Goal: Task Accomplishment & Management: Manage account settings

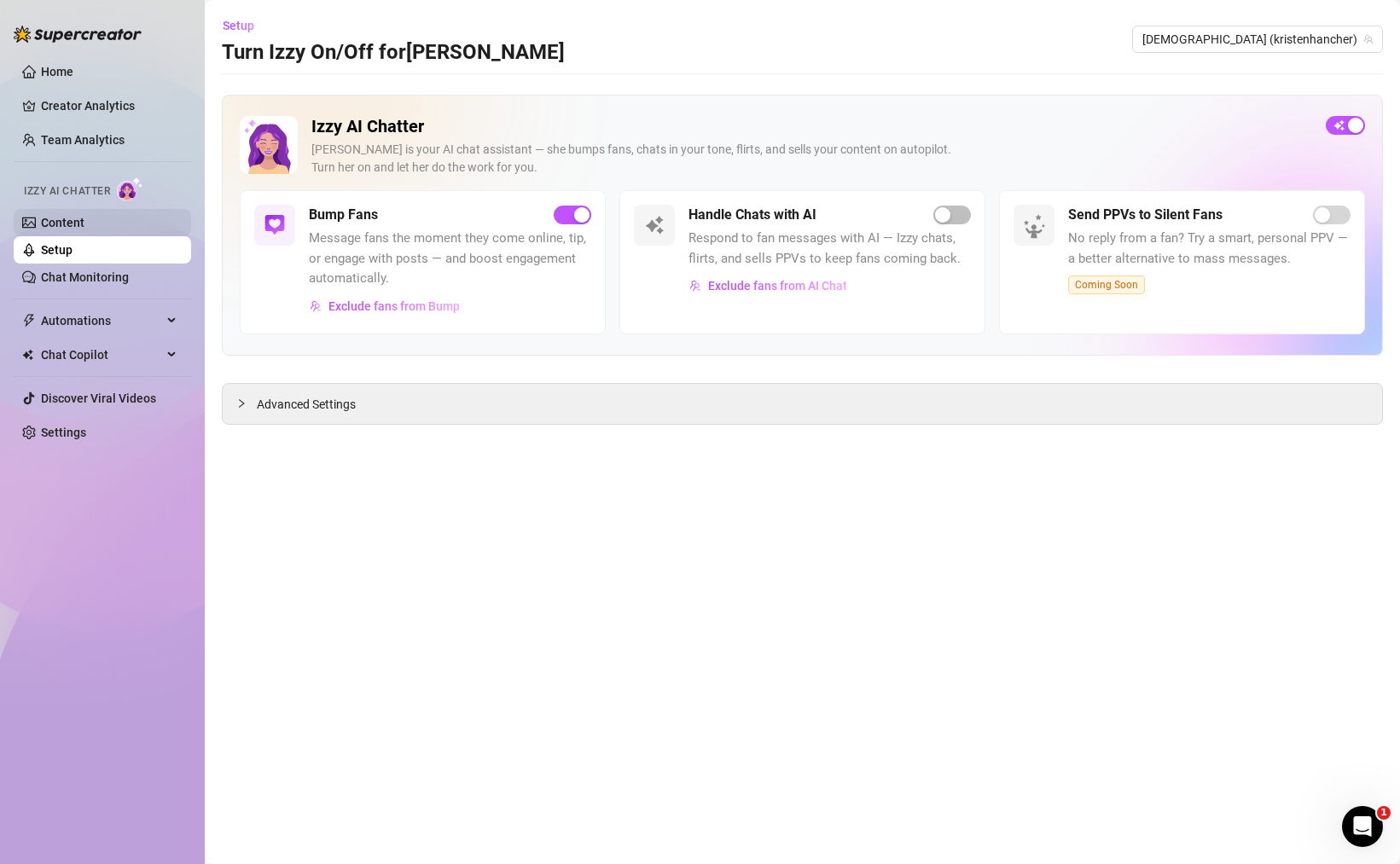
click at [84, 221] on link "Content" at bounding box center [62, 222] width 43 height 13
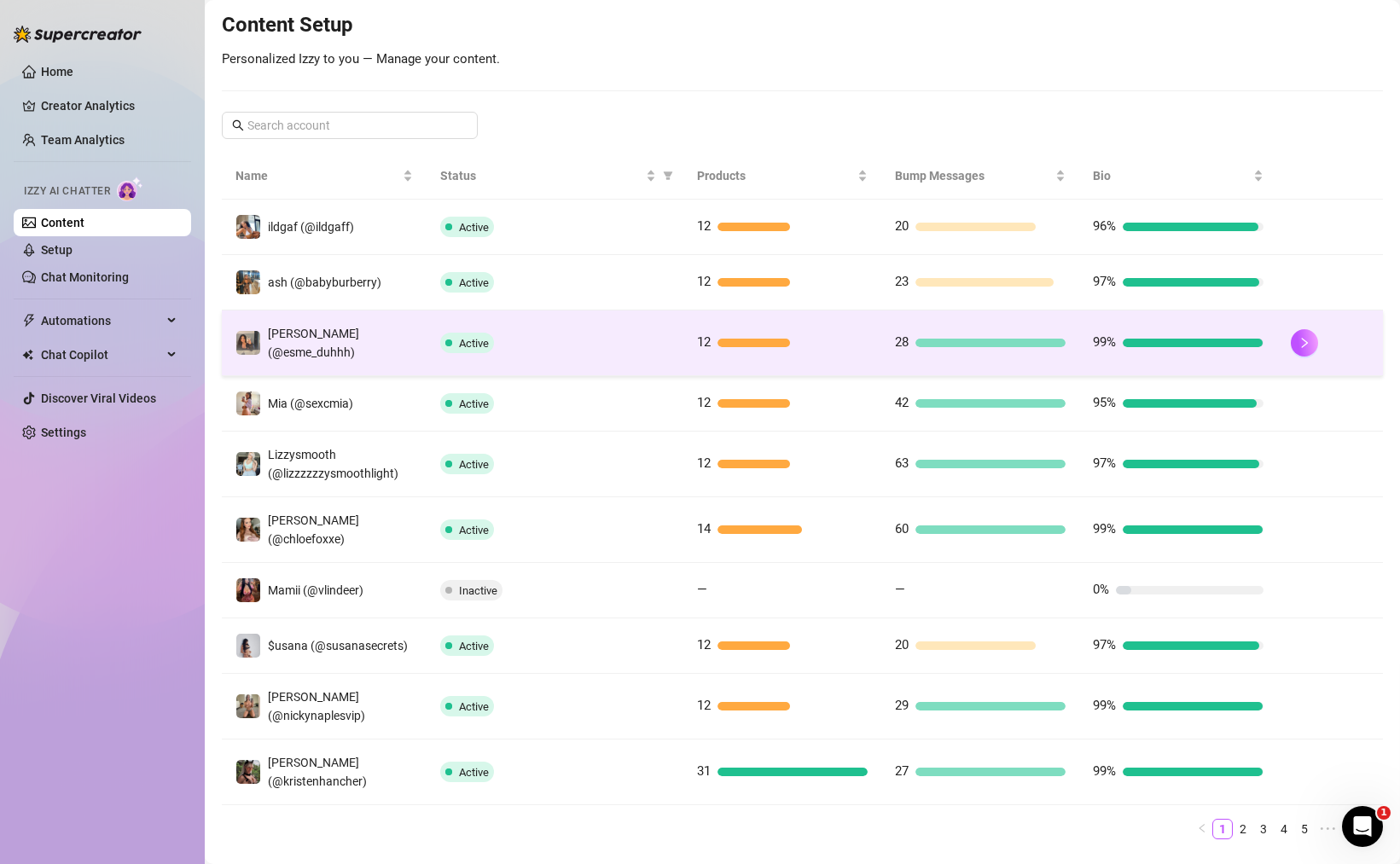
scroll to position [205, 0]
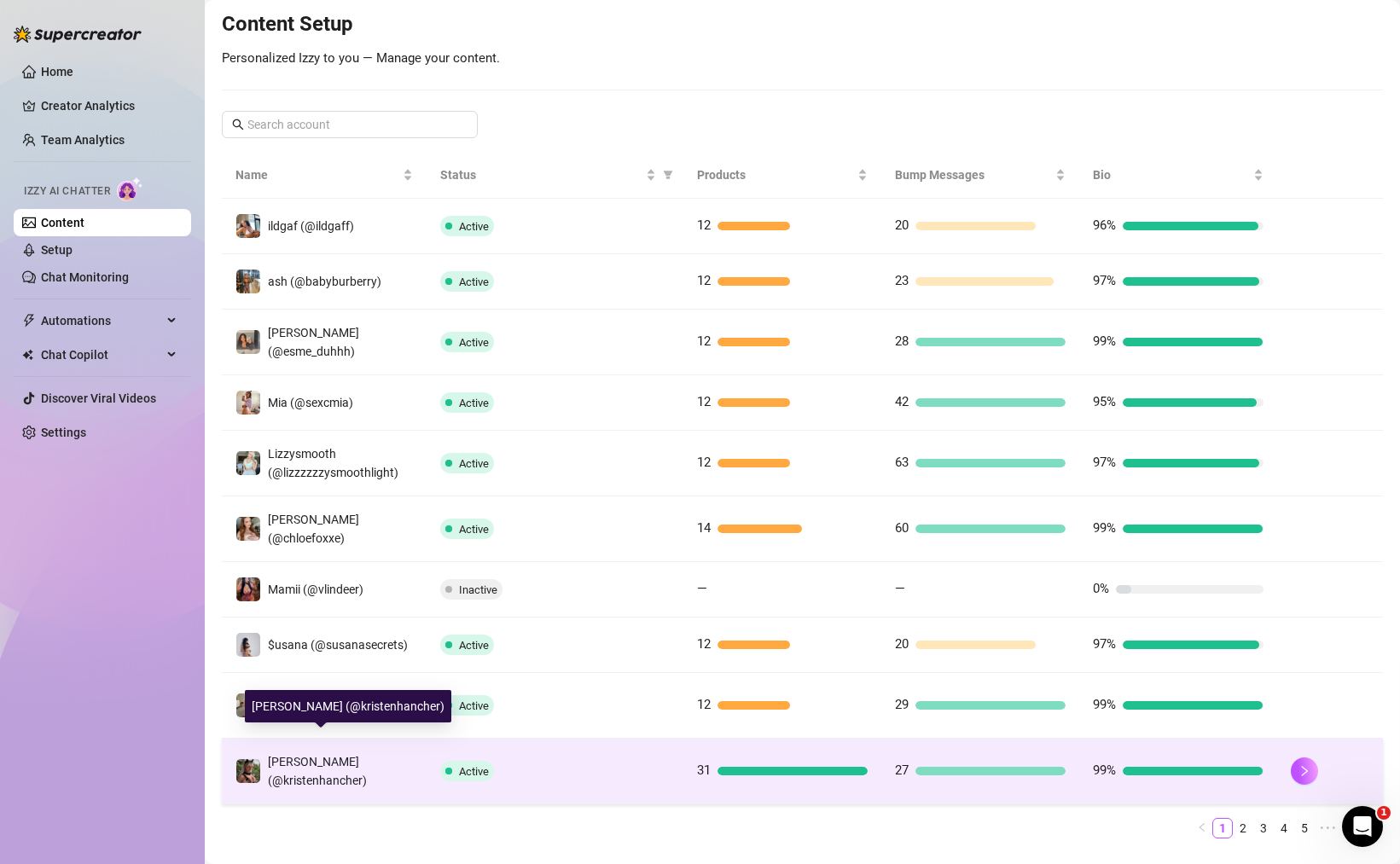
click at [334, 755] on span "[PERSON_NAME] (@kristenhancher)" at bounding box center [316, 771] width 99 height 33
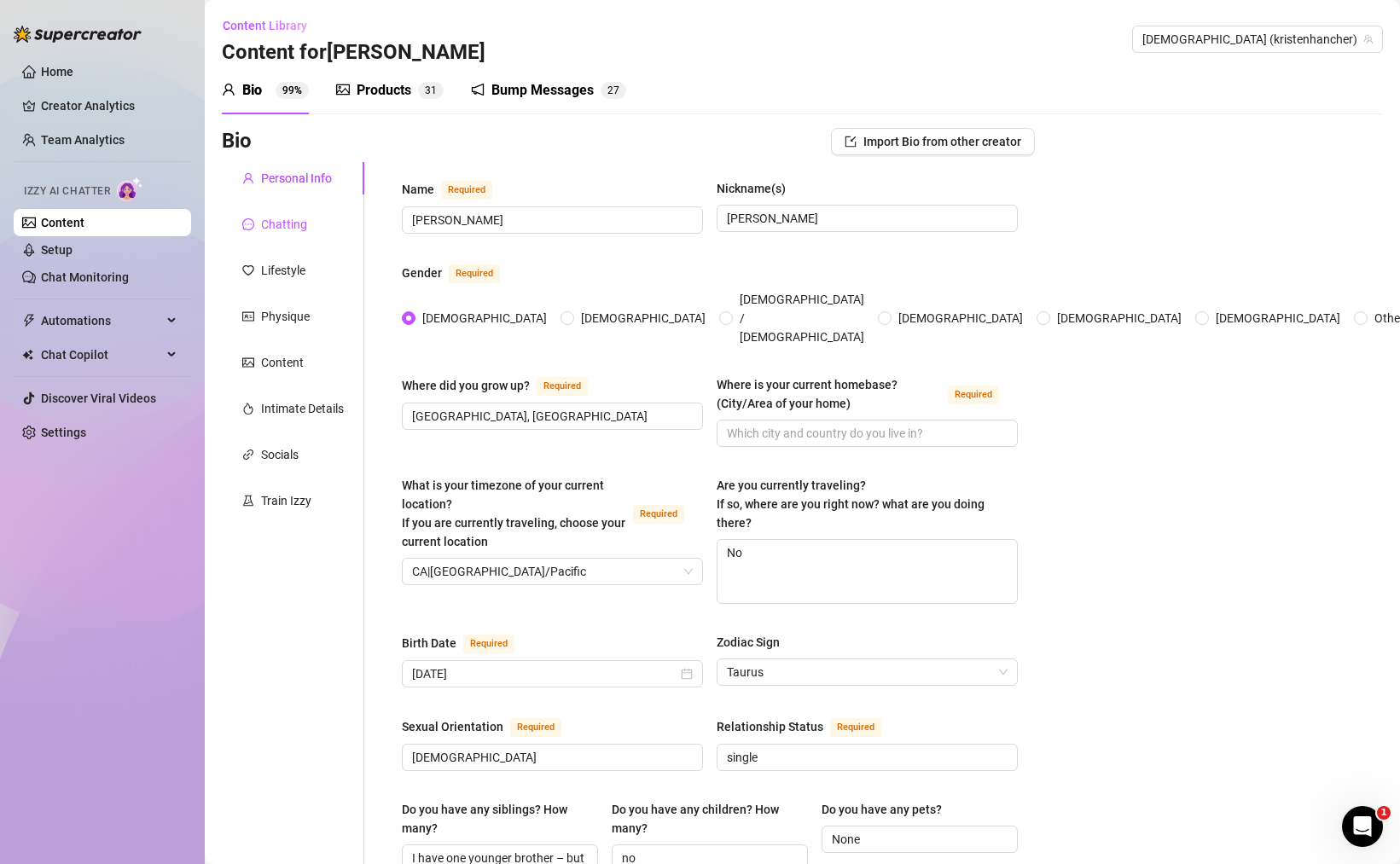
click at [279, 229] on div "Chatting" at bounding box center [284, 224] width 46 height 19
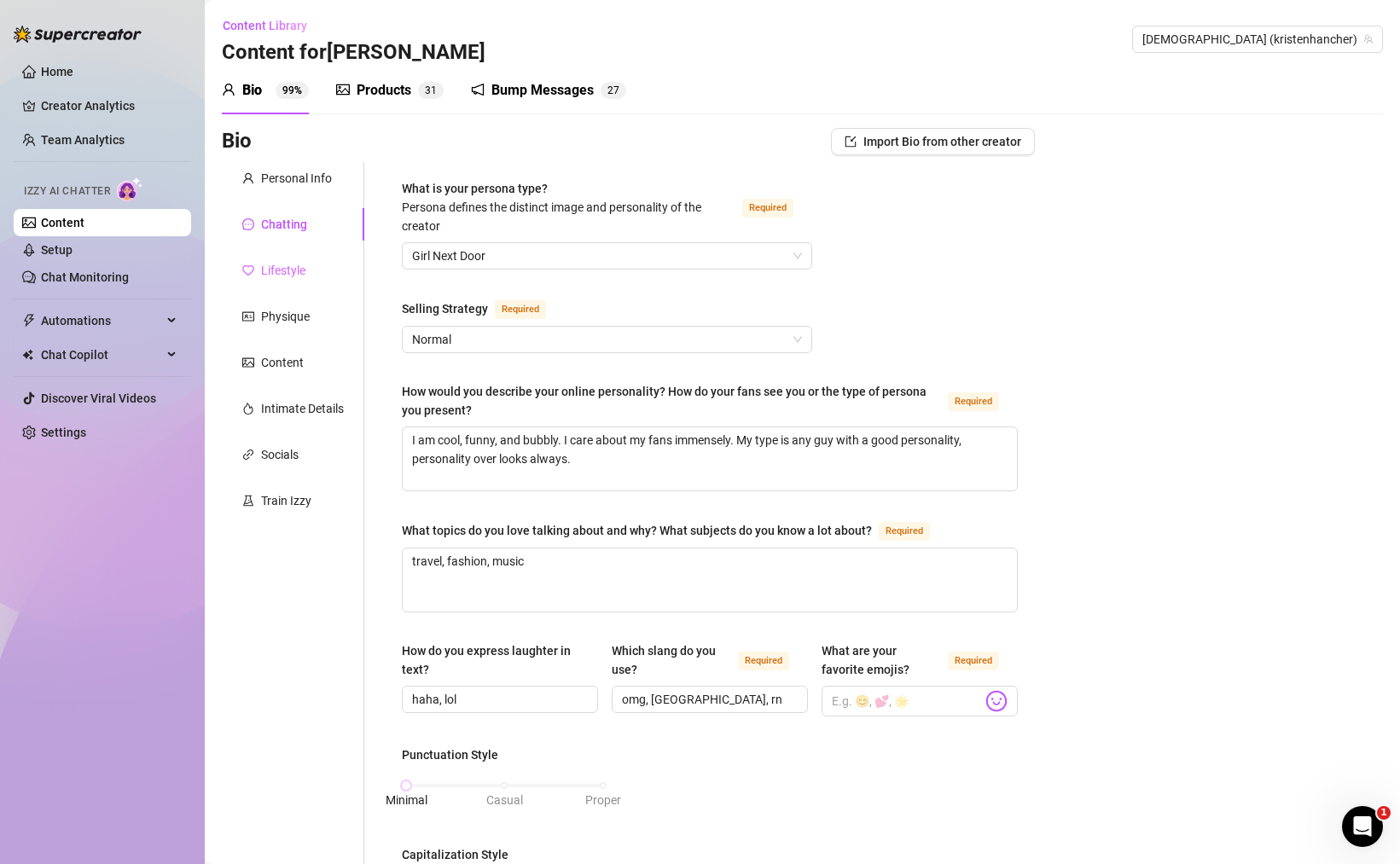
click at [287, 284] on div "Lifestyle" at bounding box center [292, 270] width 143 height 33
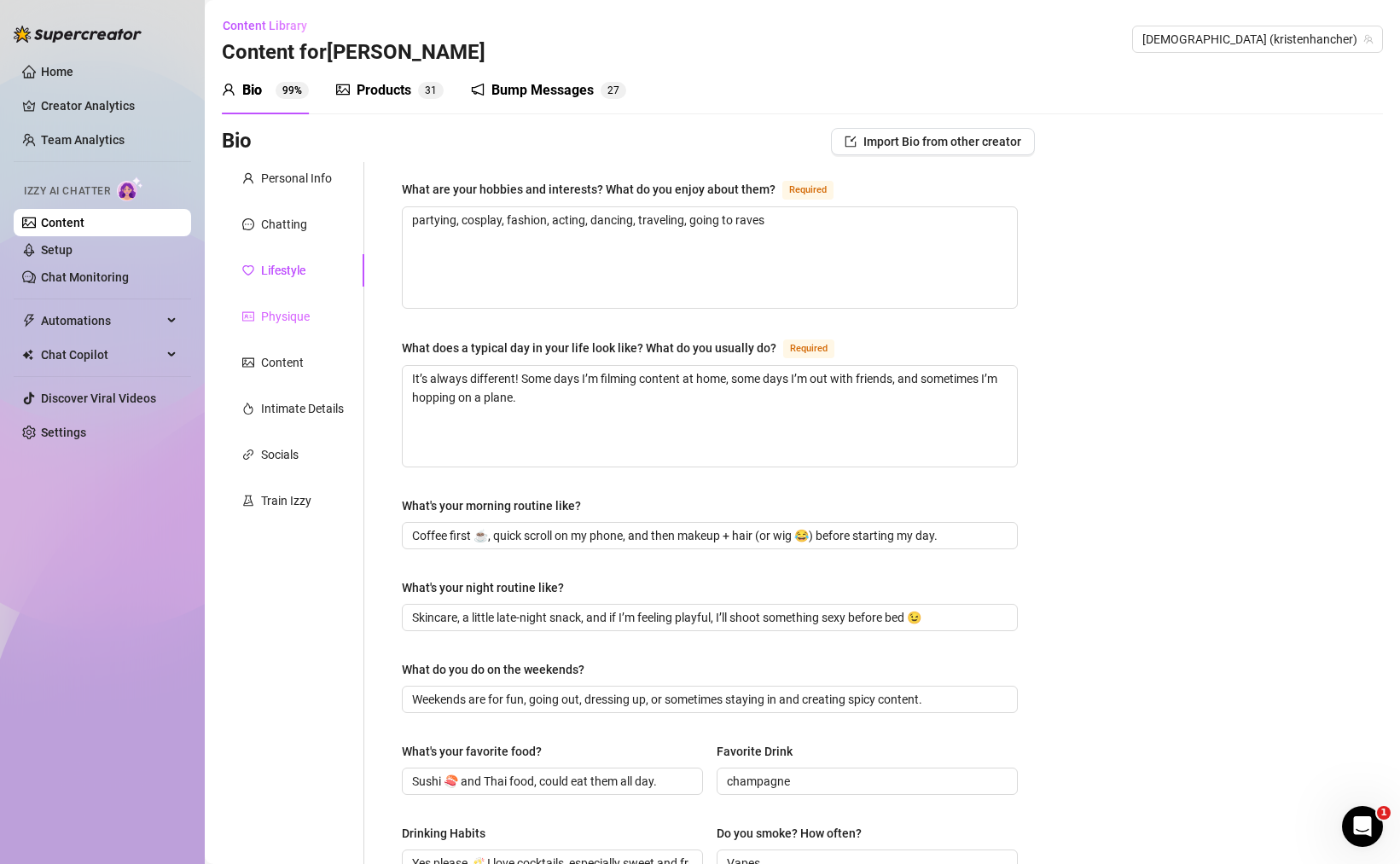
click at [280, 330] on div "Physique" at bounding box center [292, 316] width 143 height 33
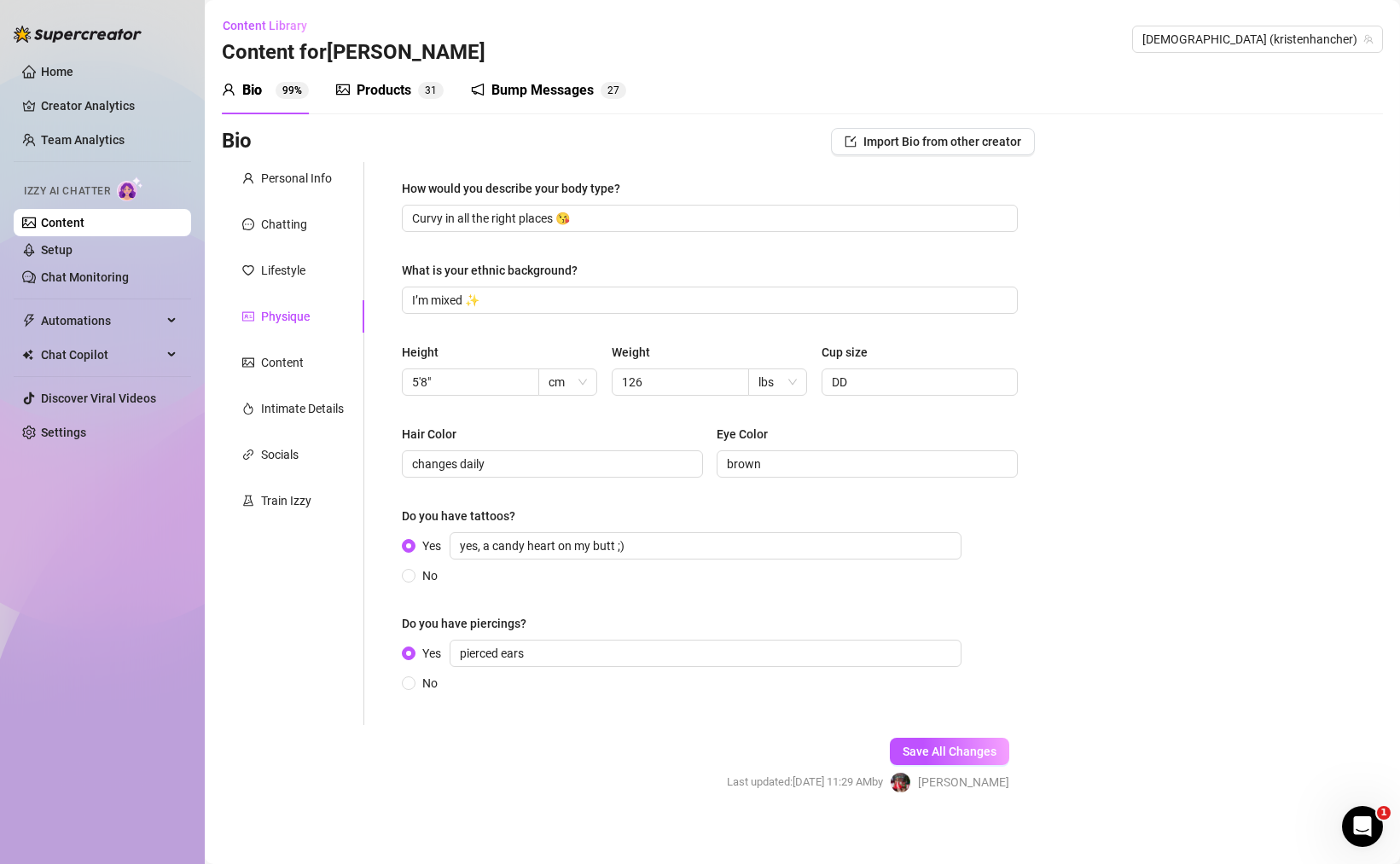
click at [400, 89] on div "Products" at bounding box center [383, 90] width 55 height 20
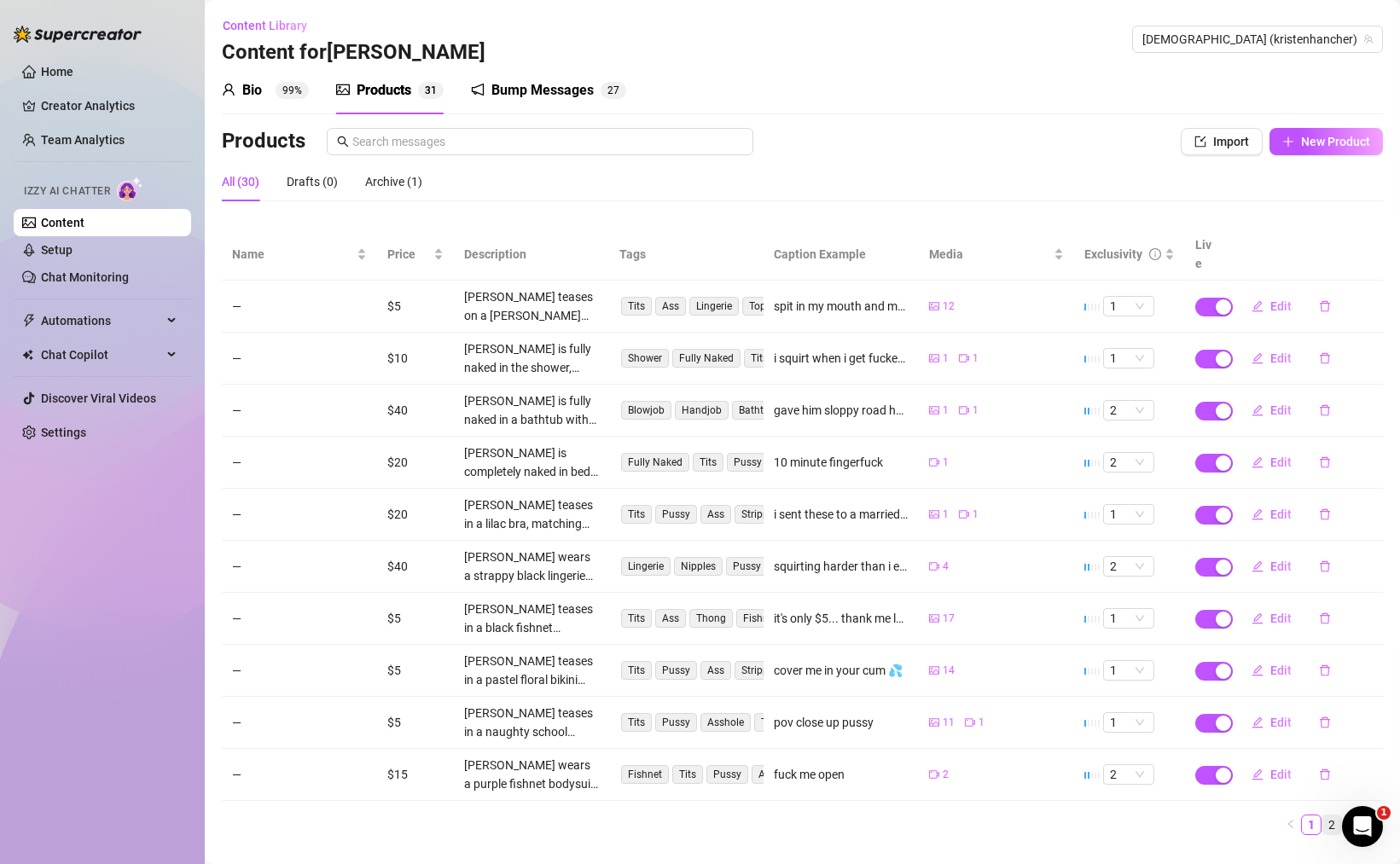
click at [1322, 815] on link "2" at bounding box center [1332, 825] width 19 height 19
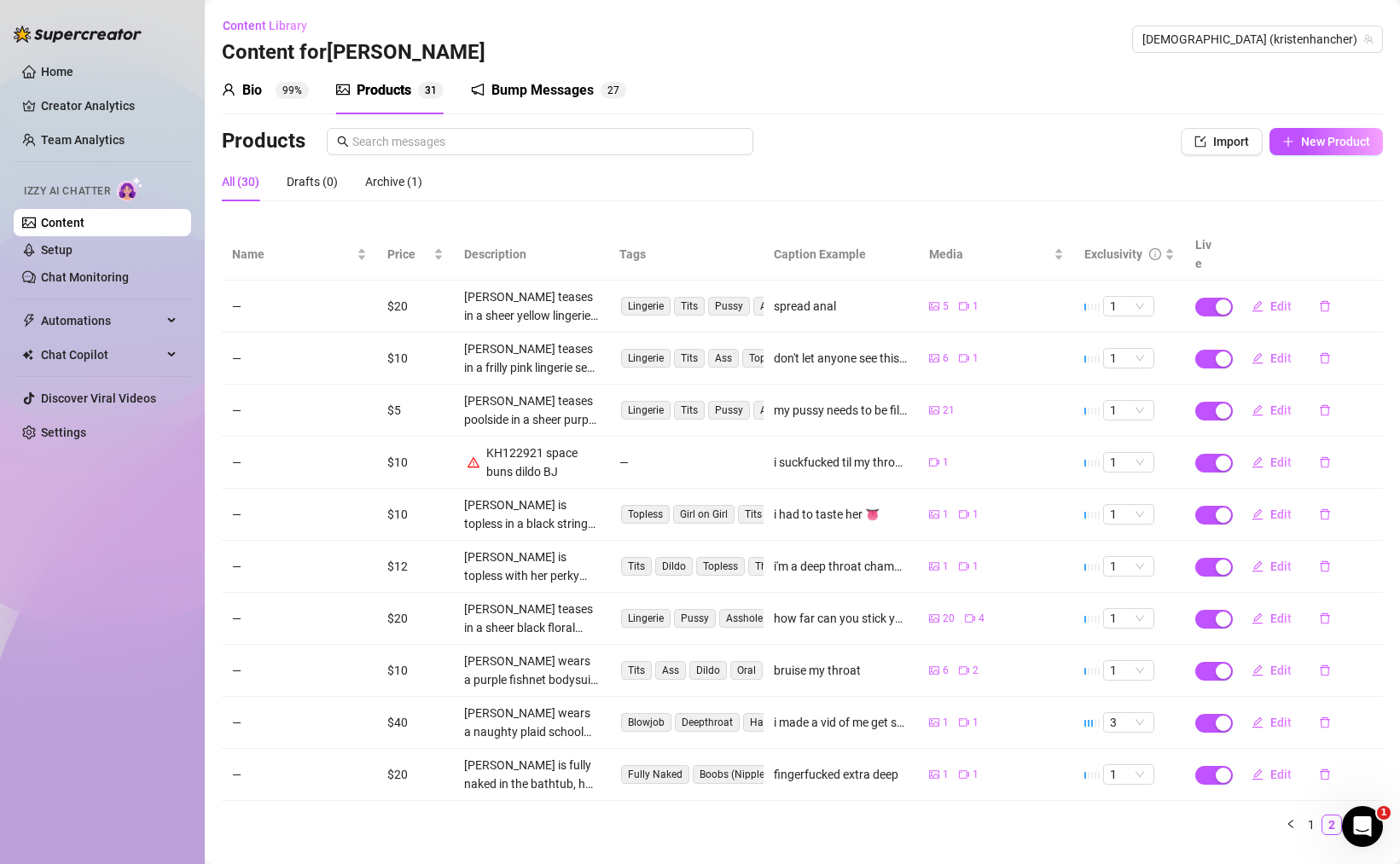
click at [1343, 815] on link "3" at bounding box center [1352, 825] width 19 height 19
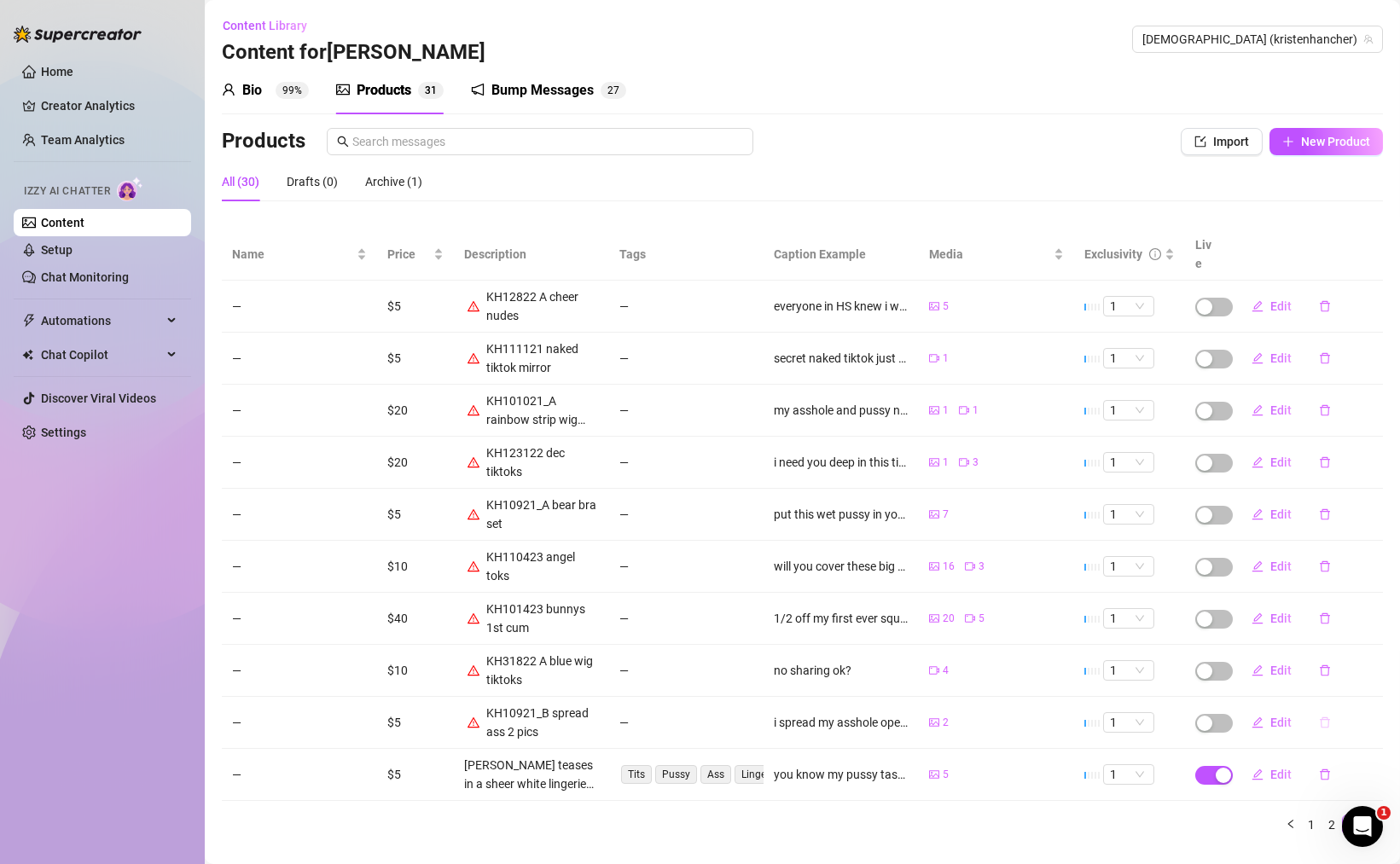
click at [1316, 710] on button "button" at bounding box center [1324, 722] width 39 height 27
click at [1380, 664] on span "Yes" at bounding box center [1371, 659] width 20 height 13
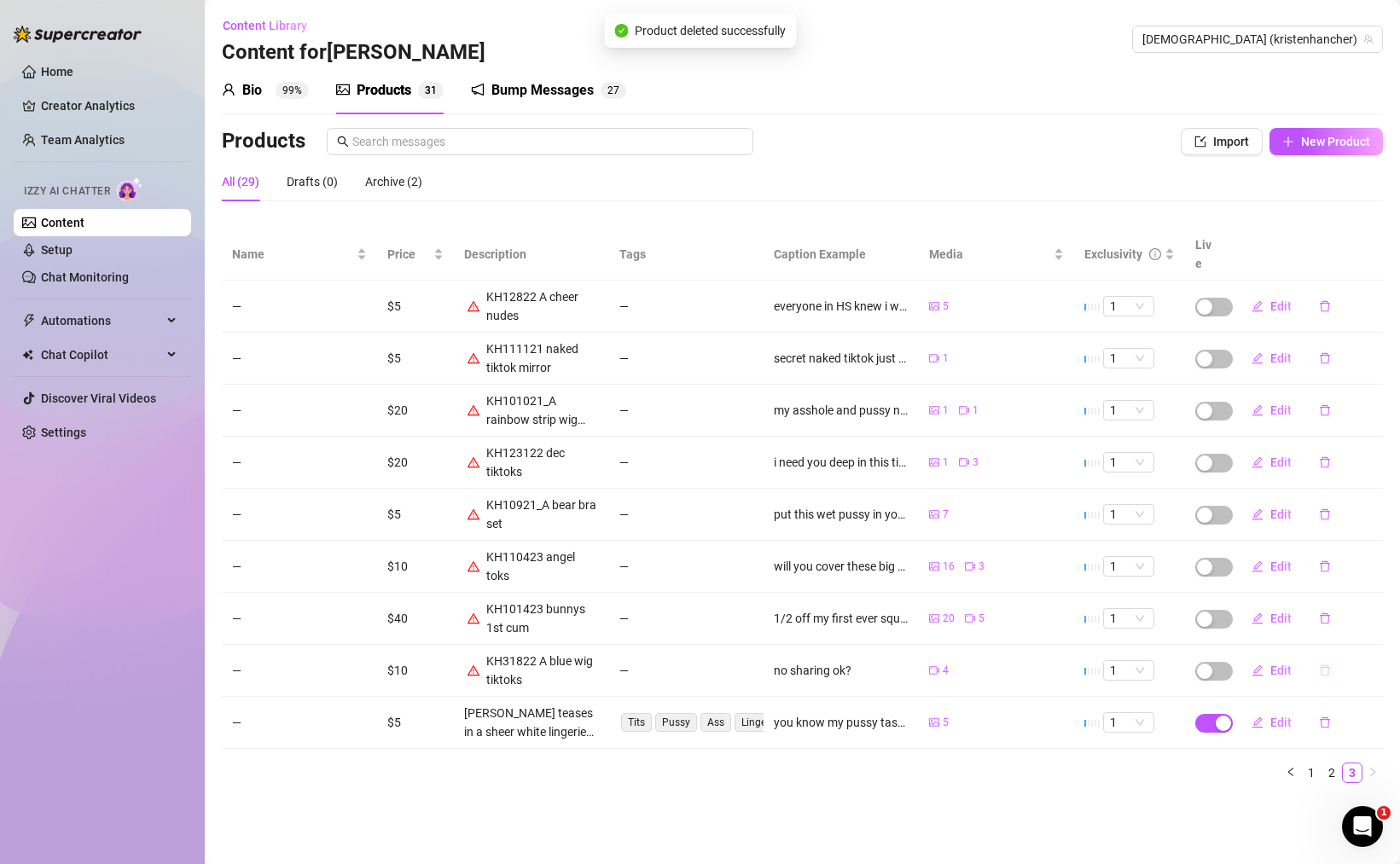
click at [1328, 664] on icon "delete" at bounding box center [1324, 670] width 11 height 11
click at [1376, 611] on span "Yes" at bounding box center [1371, 607] width 20 height 13
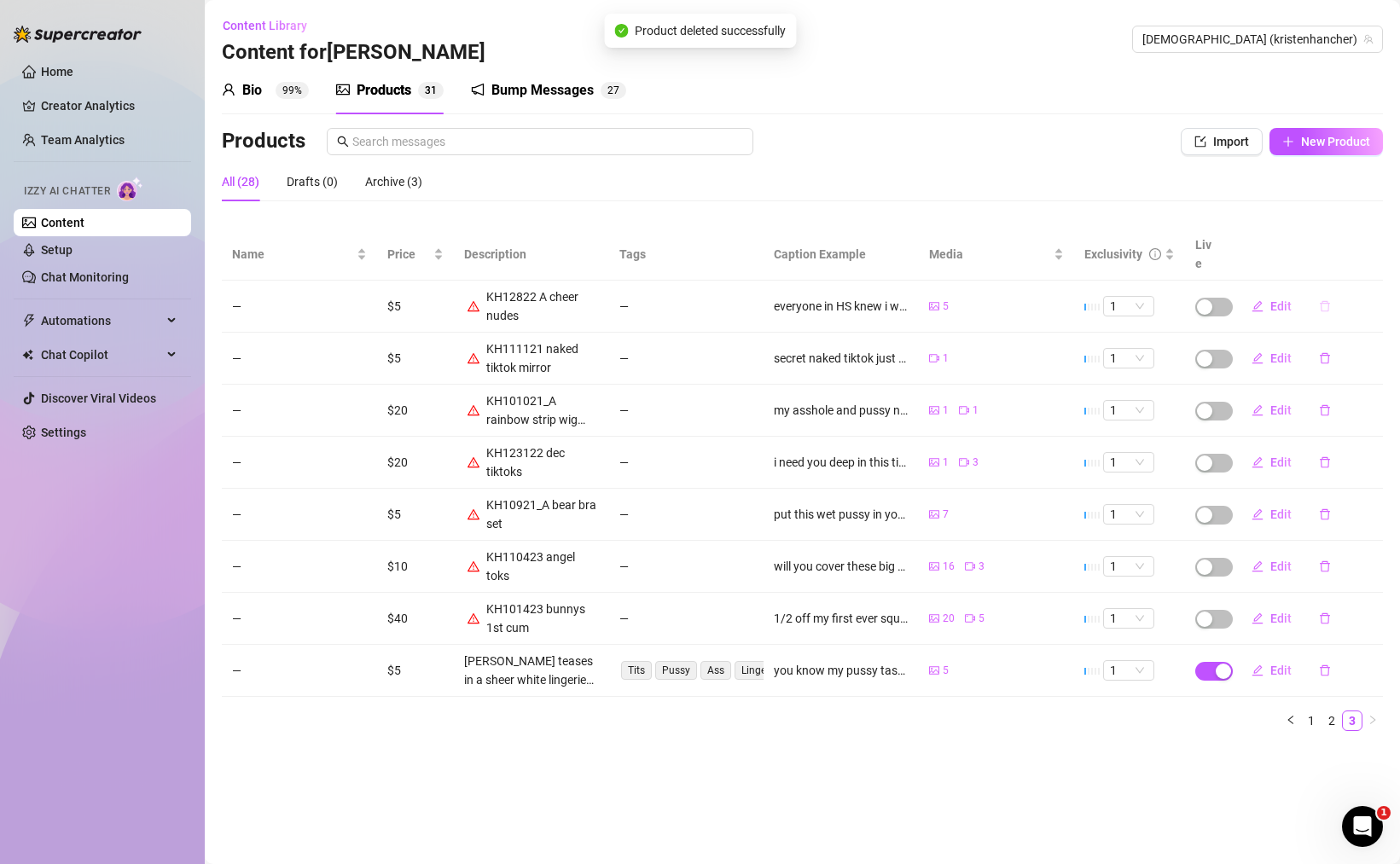
click at [1326, 294] on button "button" at bounding box center [1324, 306] width 39 height 27
click at [1367, 248] on span "Yes" at bounding box center [1371, 243] width 20 height 13
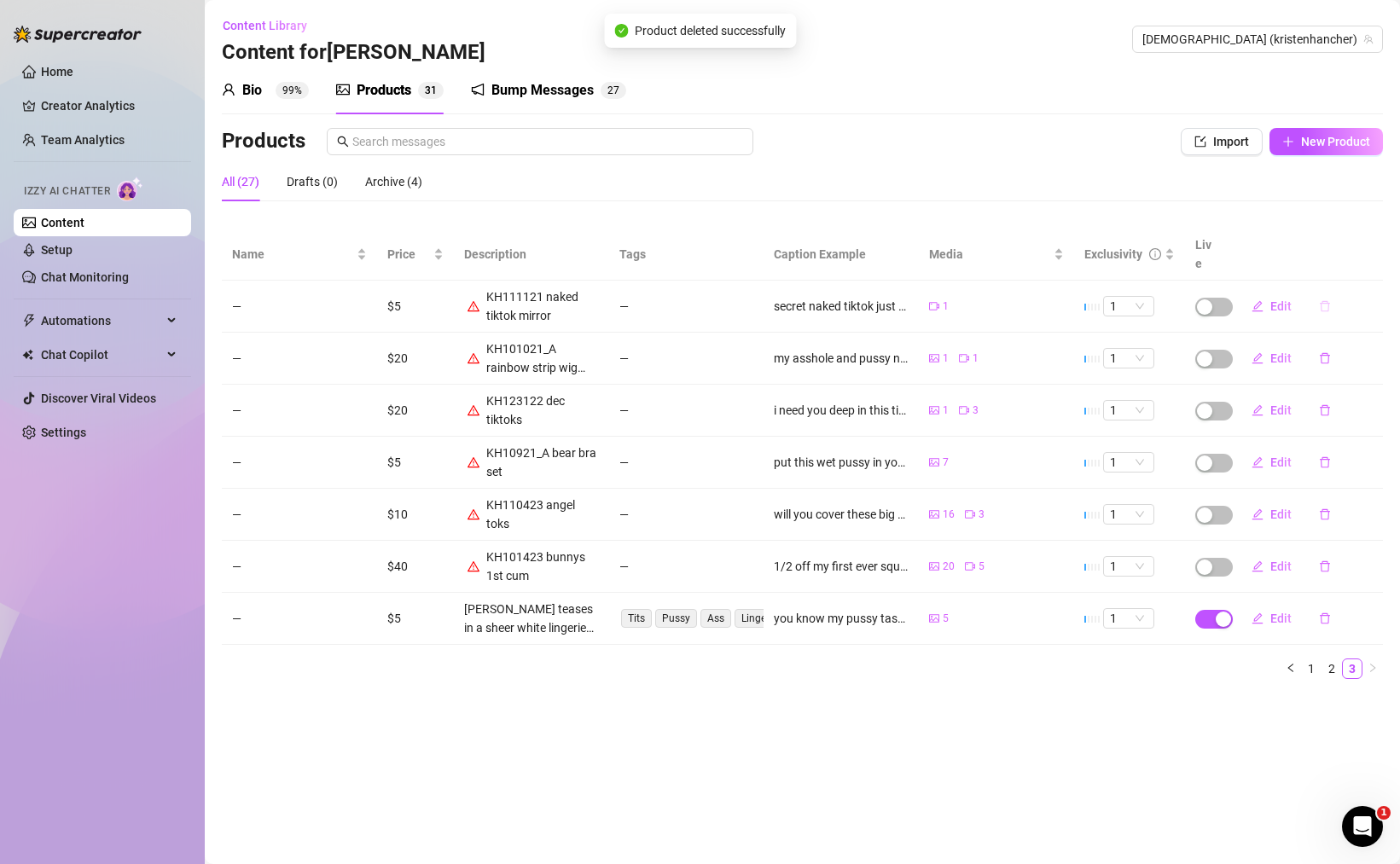
click at [1327, 300] on icon "delete" at bounding box center [1324, 306] width 11 height 11
click at [1372, 244] on span "Yes" at bounding box center [1371, 243] width 20 height 13
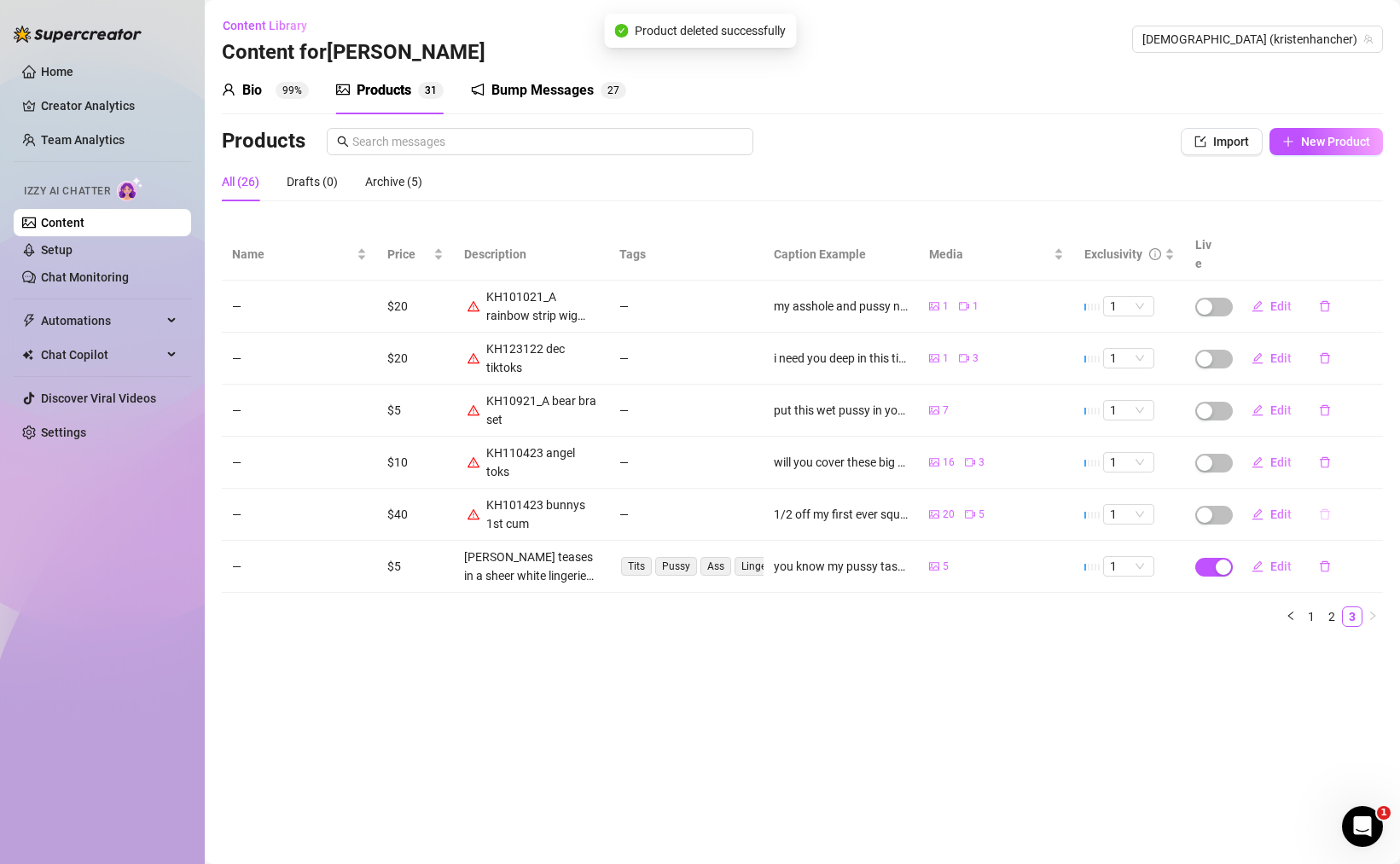
click at [1324, 508] on icon "delete" at bounding box center [1324, 513] width 11 height 11
click at [1374, 454] on span "Yes" at bounding box center [1371, 451] width 20 height 13
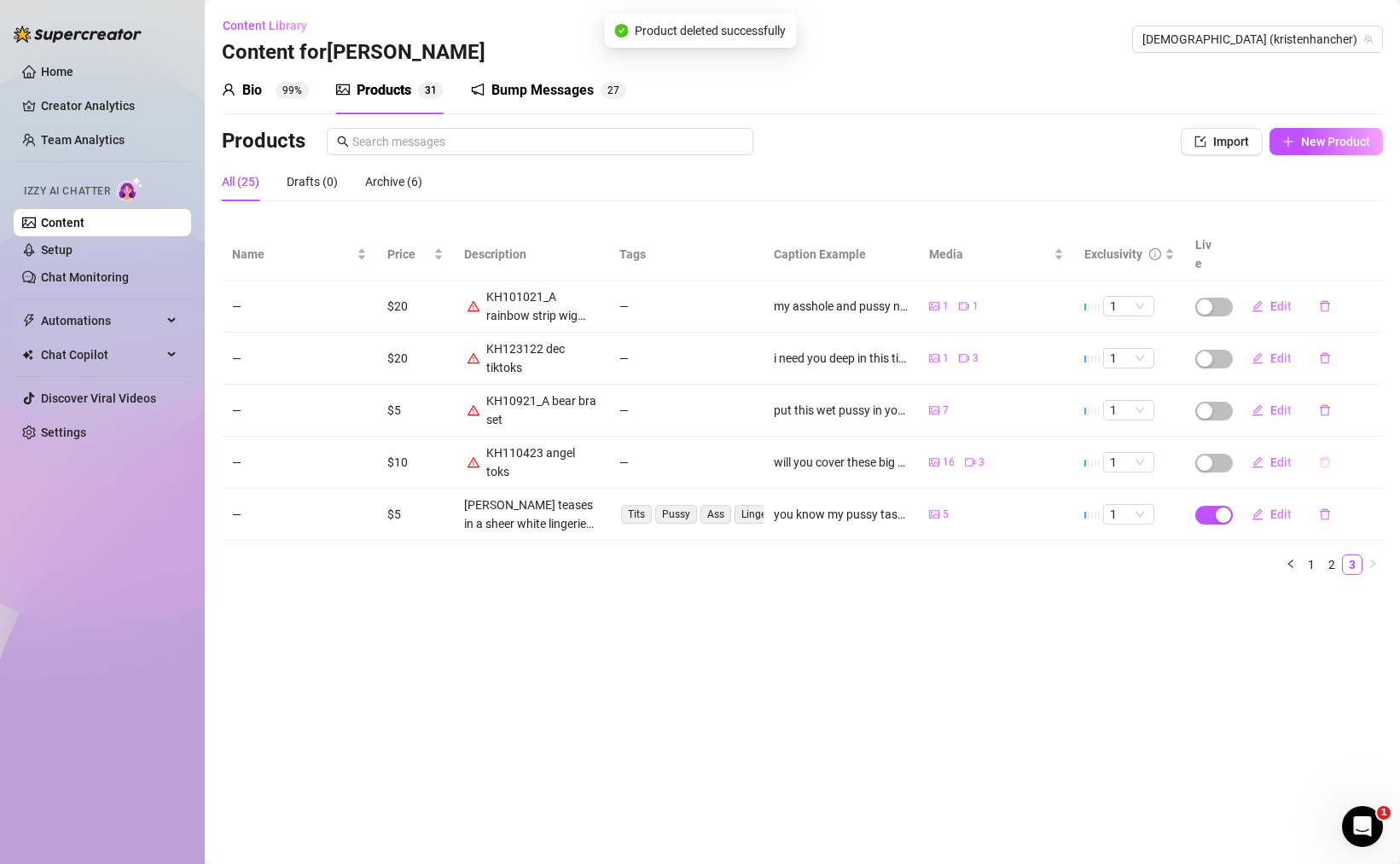
click at [1322, 457] on icon "delete" at bounding box center [1324, 463] width 11 height 11
click at [1367, 399] on span "Yes" at bounding box center [1371, 398] width 20 height 13
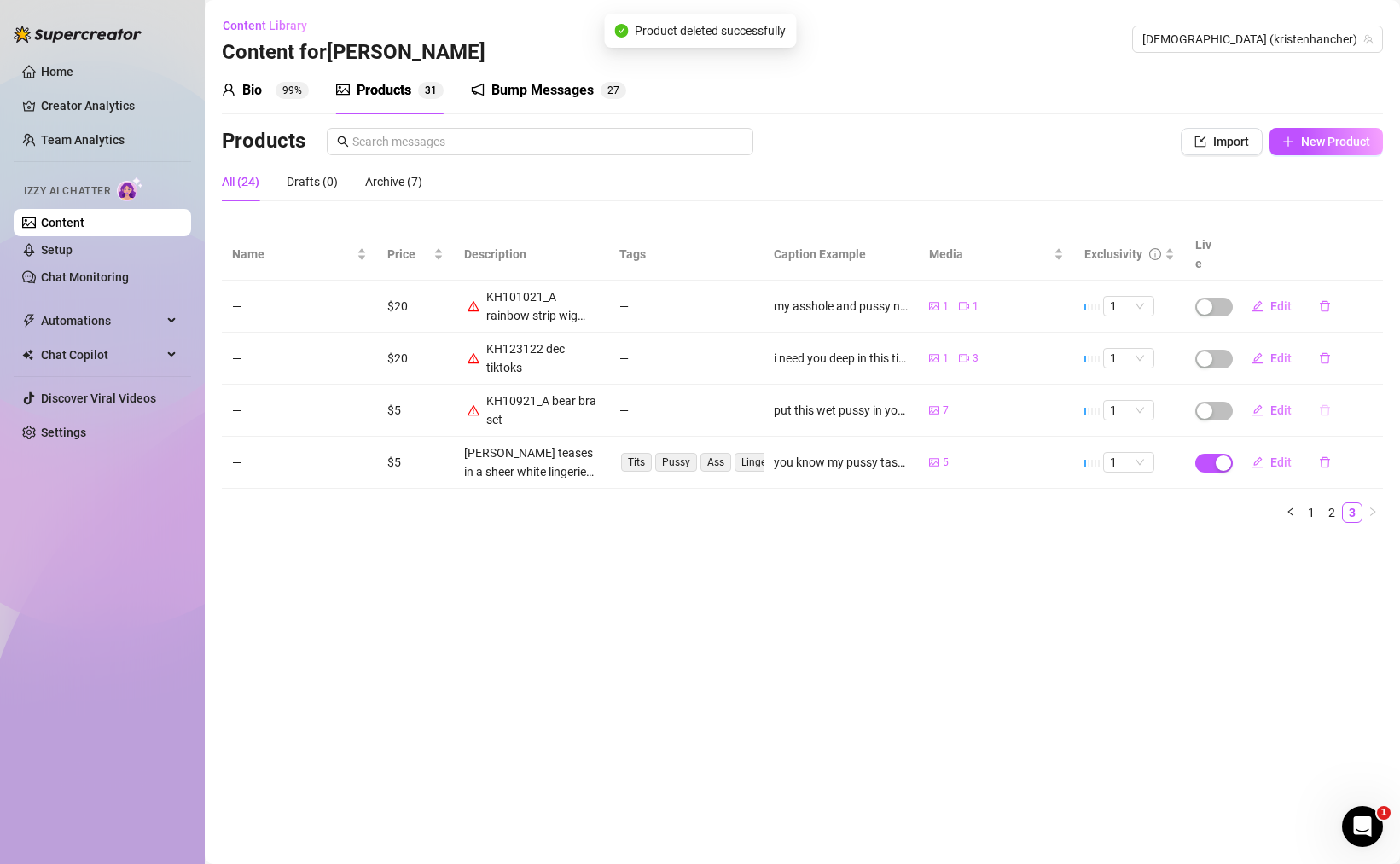
click at [1327, 405] on icon "delete" at bounding box center [1324, 411] width 11 height 11
click at [1389, 355] on div "Archive this product? You can restore it later from the Archive tab No Yes" at bounding box center [1264, 323] width 267 height 89
click at [1381, 352] on span "Yes" at bounding box center [1371, 347] width 20 height 13
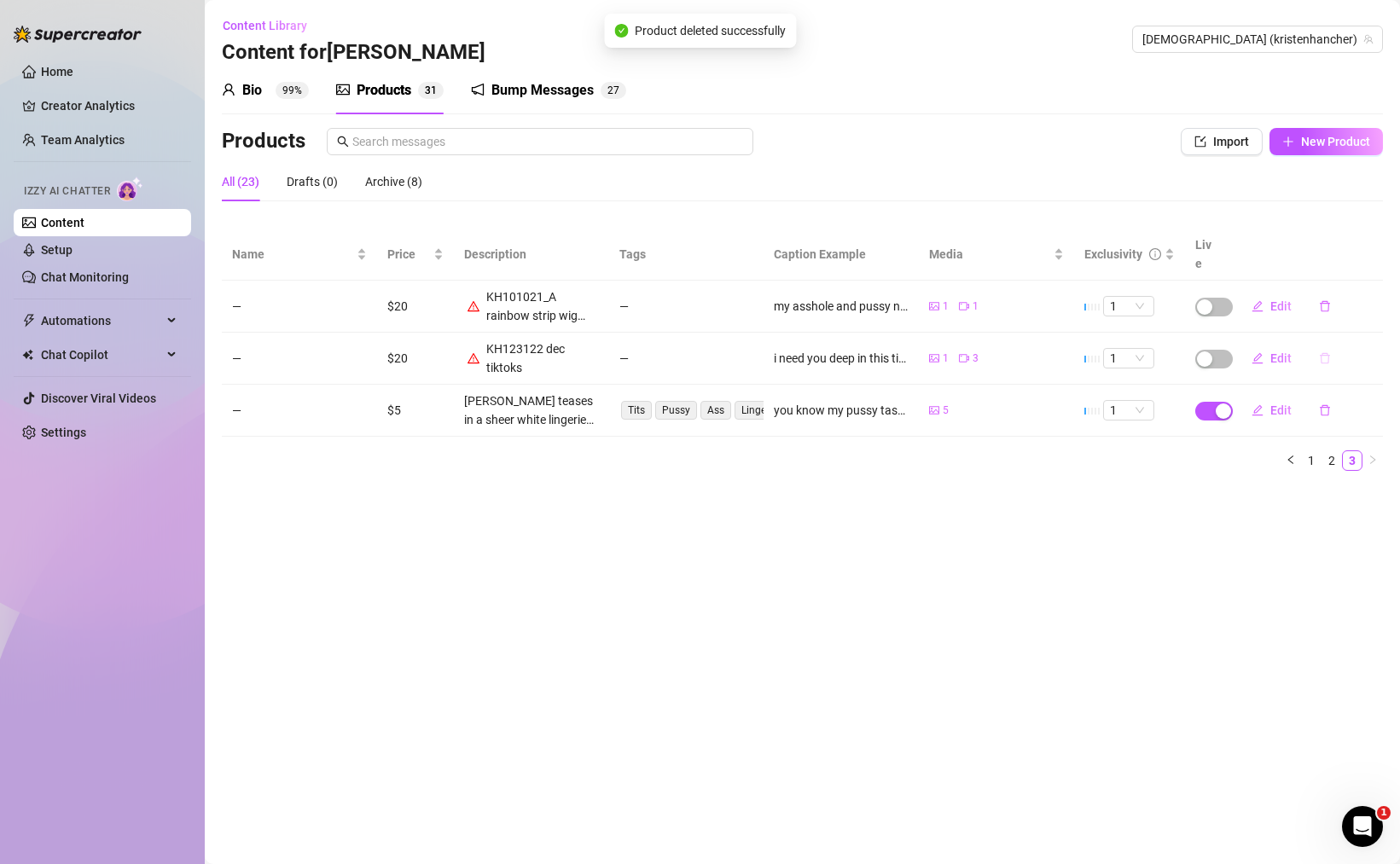
click at [1323, 352] on icon "delete" at bounding box center [1324, 358] width 11 height 11
click at [1372, 299] on span "Yes" at bounding box center [1371, 295] width 20 height 13
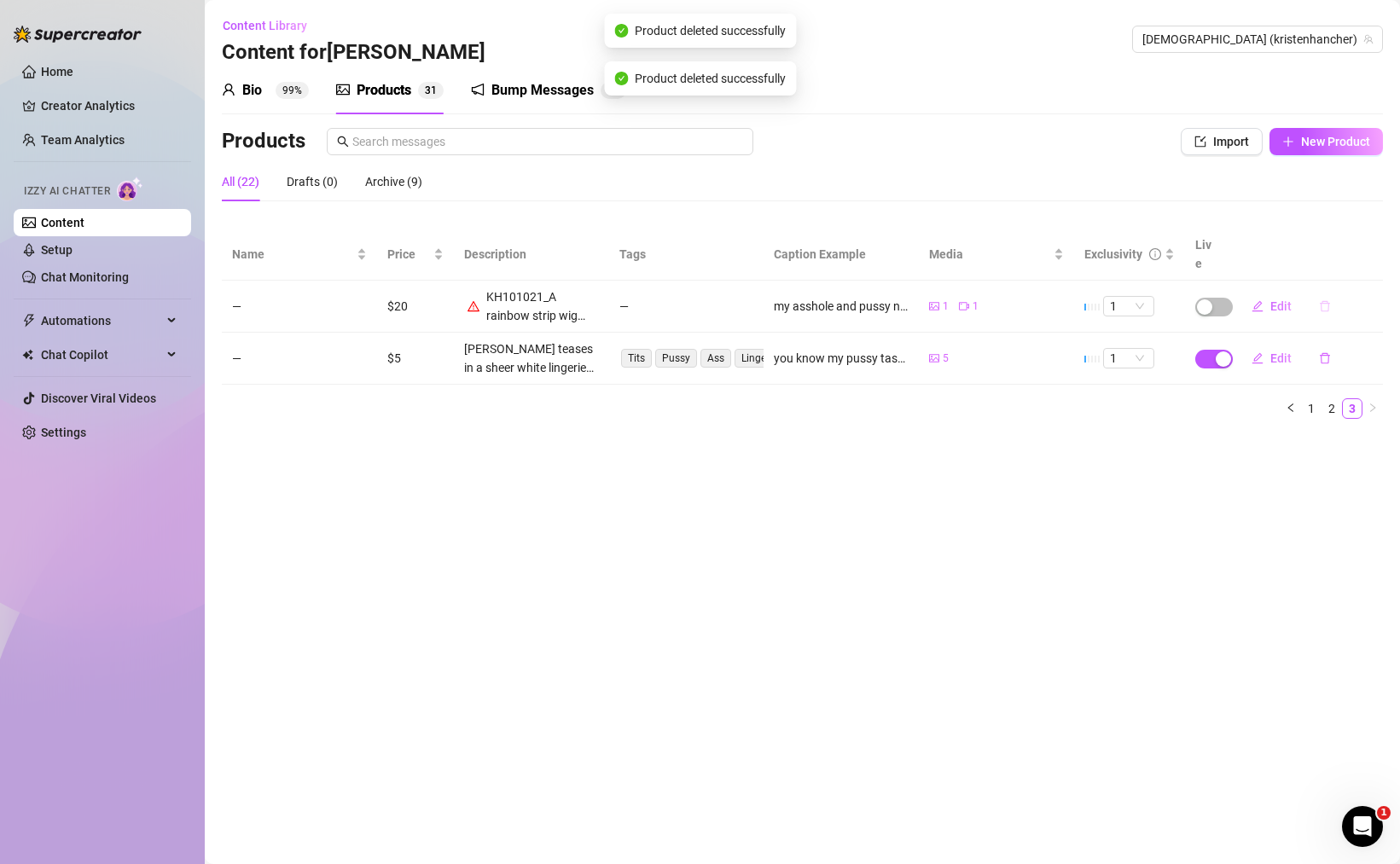
click at [1322, 300] on icon "delete" at bounding box center [1324, 306] width 11 height 11
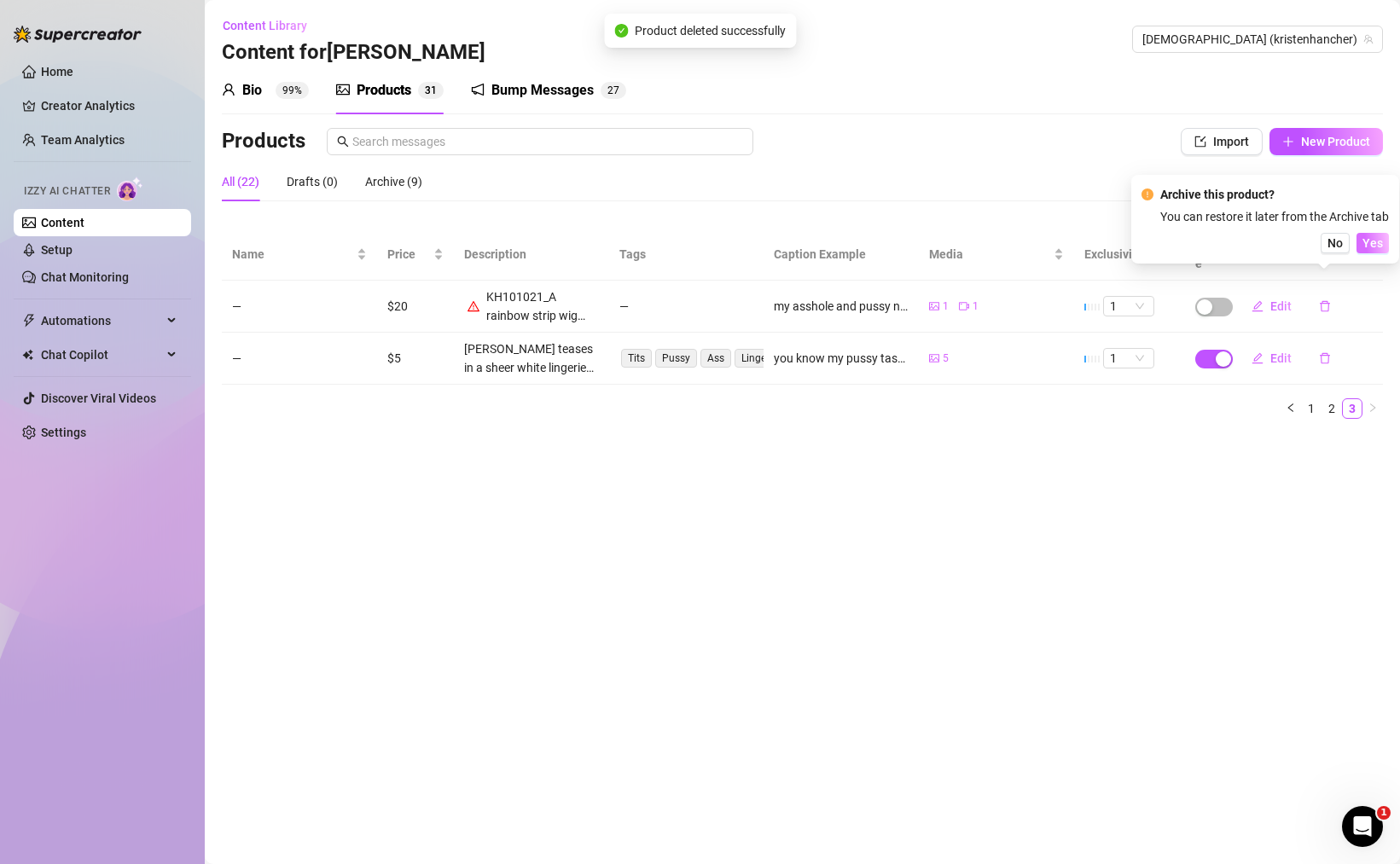
click at [1373, 243] on span "Yes" at bounding box center [1371, 243] width 20 height 13
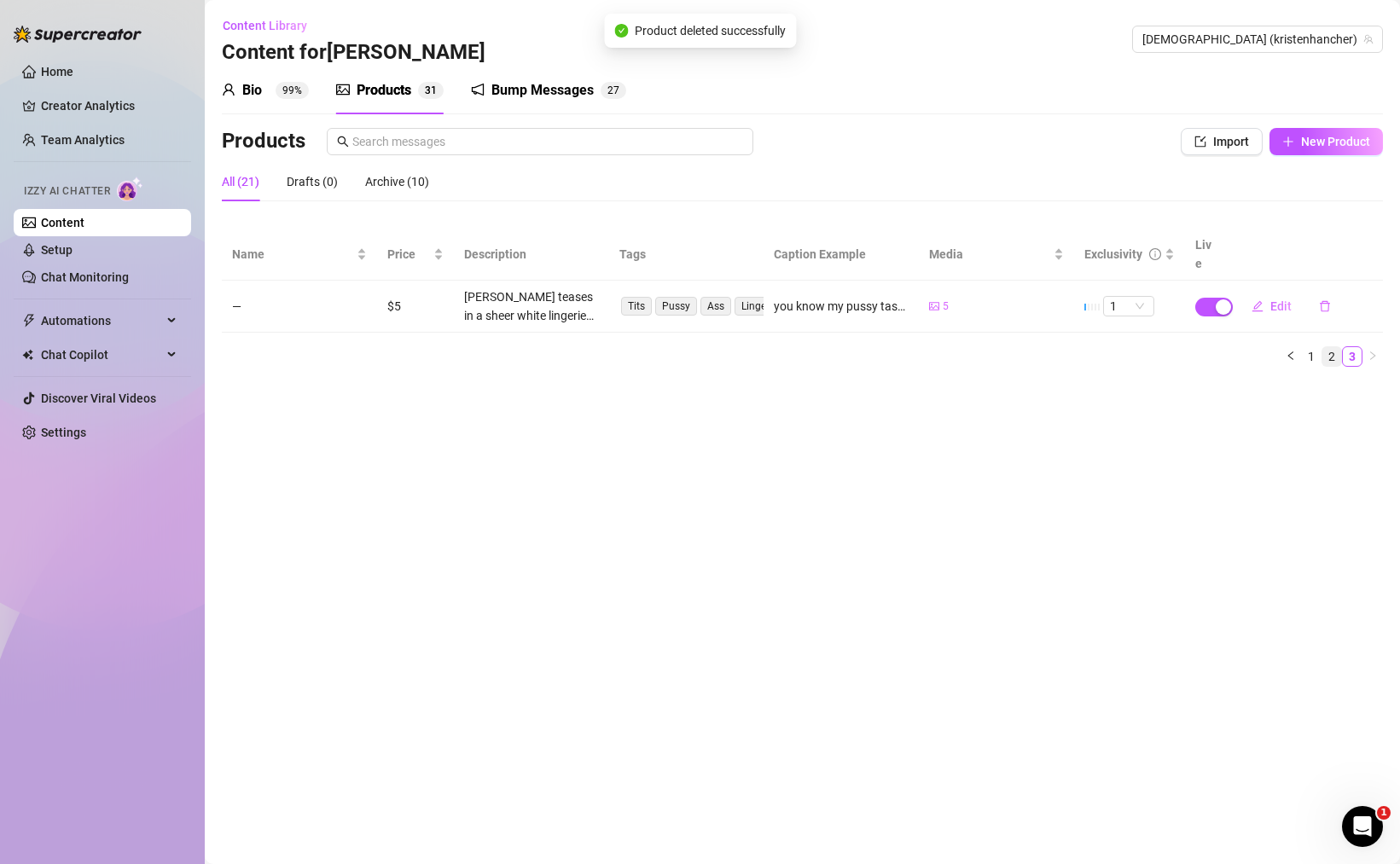
click at [1328, 347] on link "2" at bounding box center [1332, 356] width 19 height 19
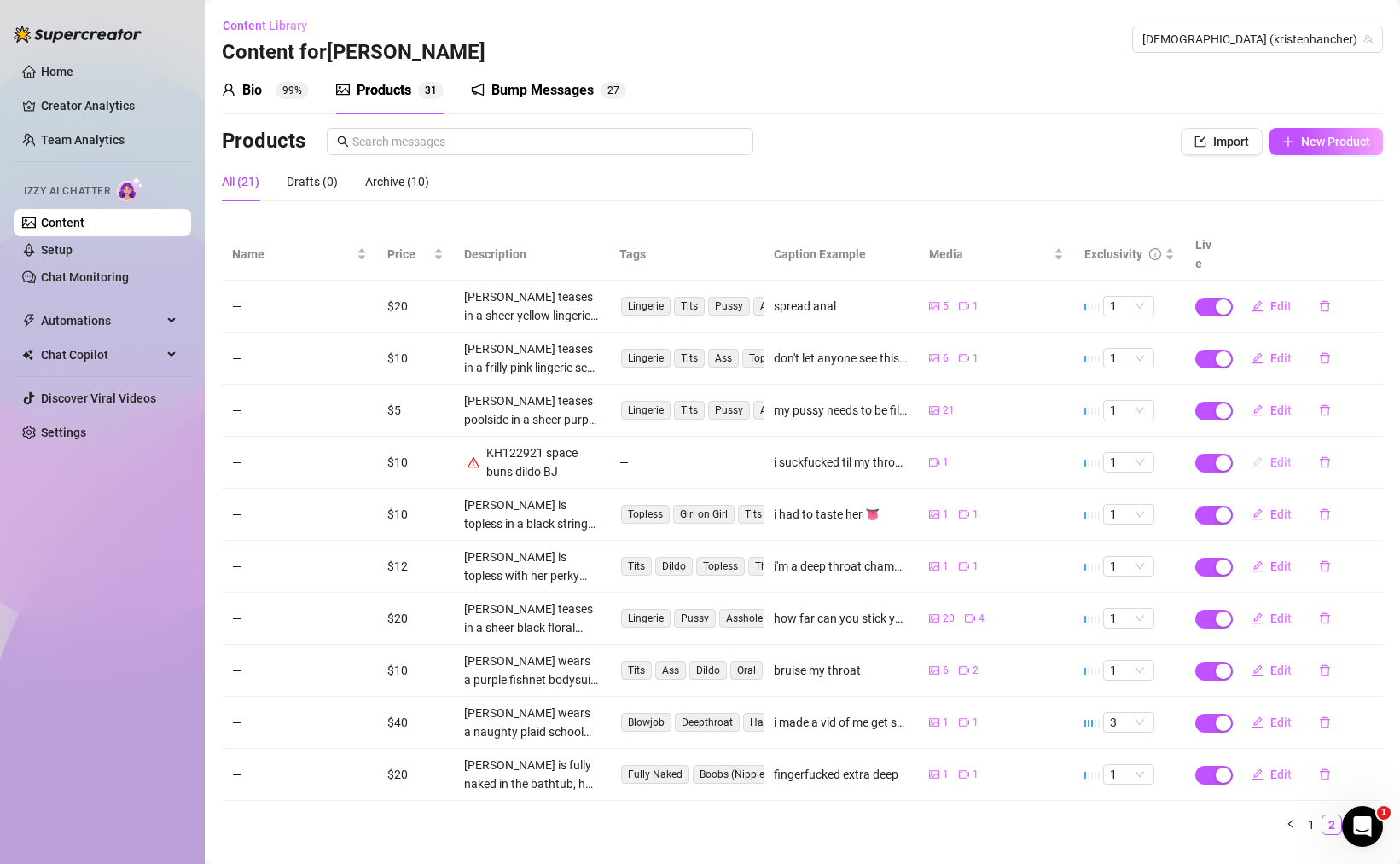
click at [1270, 455] on span "Edit" at bounding box center [1280, 462] width 21 height 13
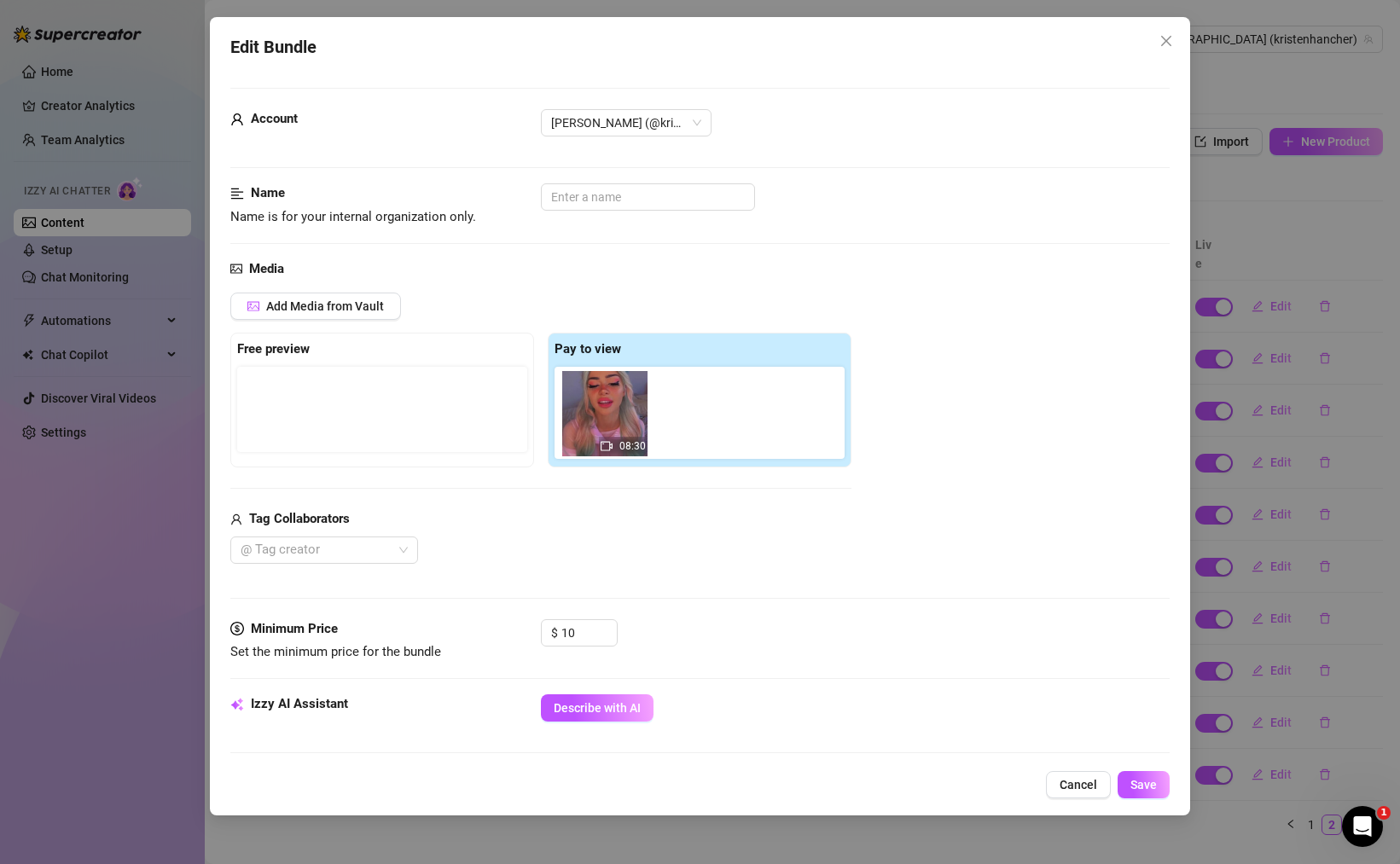
drag, startPoint x: 610, startPoint y: 422, endPoint x: 619, endPoint y: 427, distance: 10.3
click at [619, 427] on div "08:30" at bounding box center [703, 413] width 297 height 92
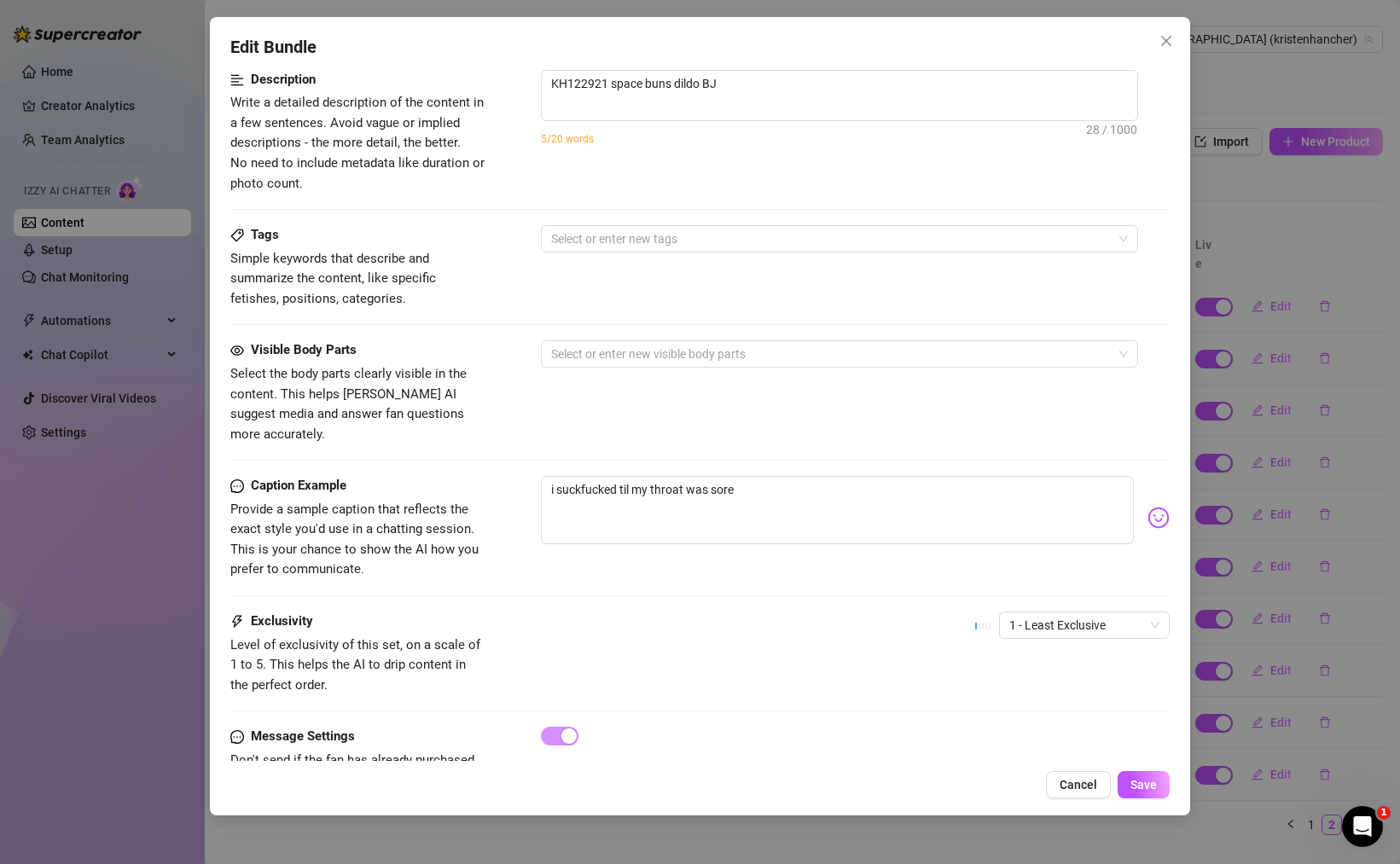
scroll to position [739, 0]
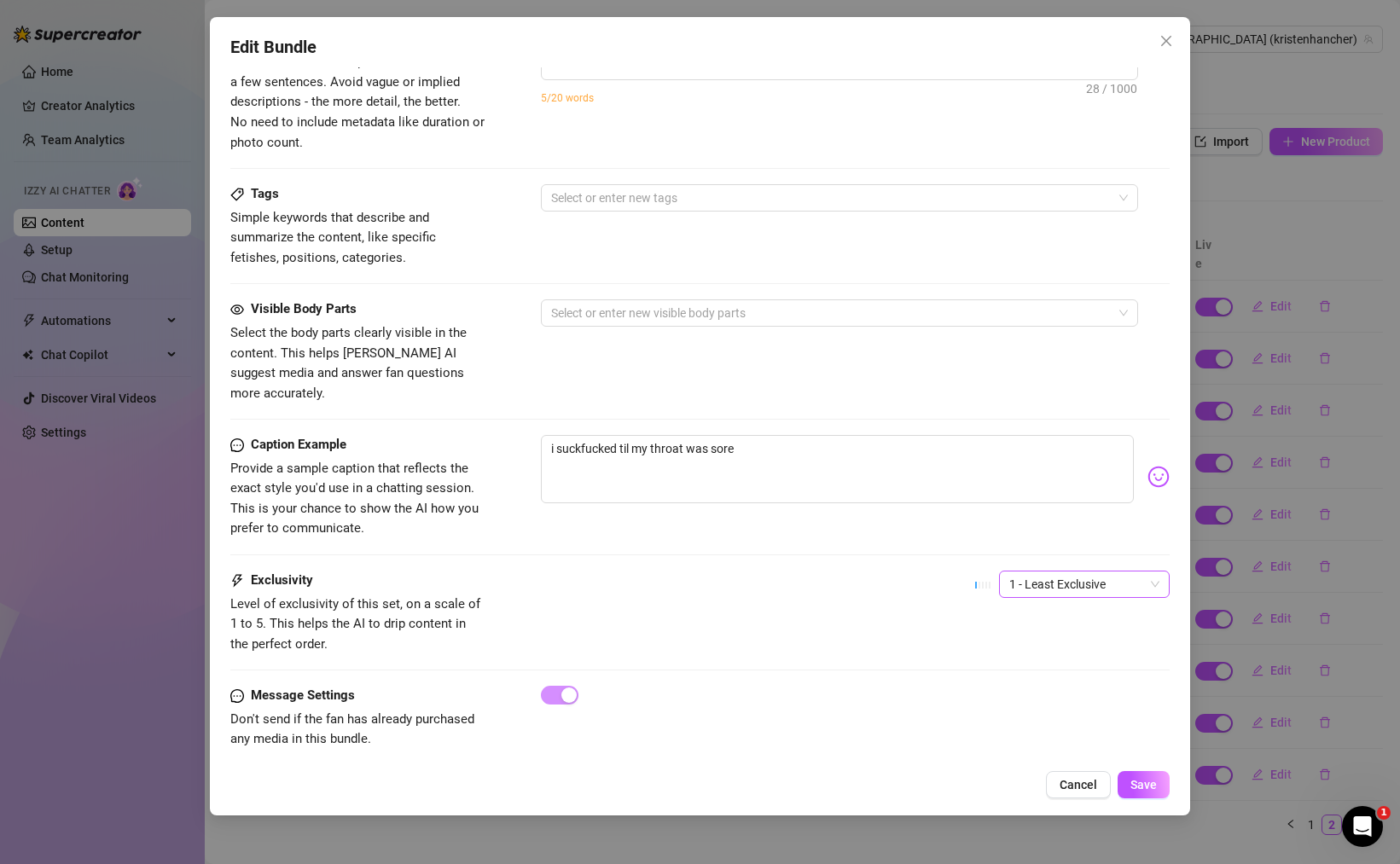
click at [1012, 571] on span "1 - Least Exclusive" at bounding box center [1084, 583] width 150 height 26
click at [1017, 571] on span "1 - Least Exclusive" at bounding box center [1084, 583] width 150 height 26
click at [1012, 630] on div "2" at bounding box center [1071, 626] width 144 height 19
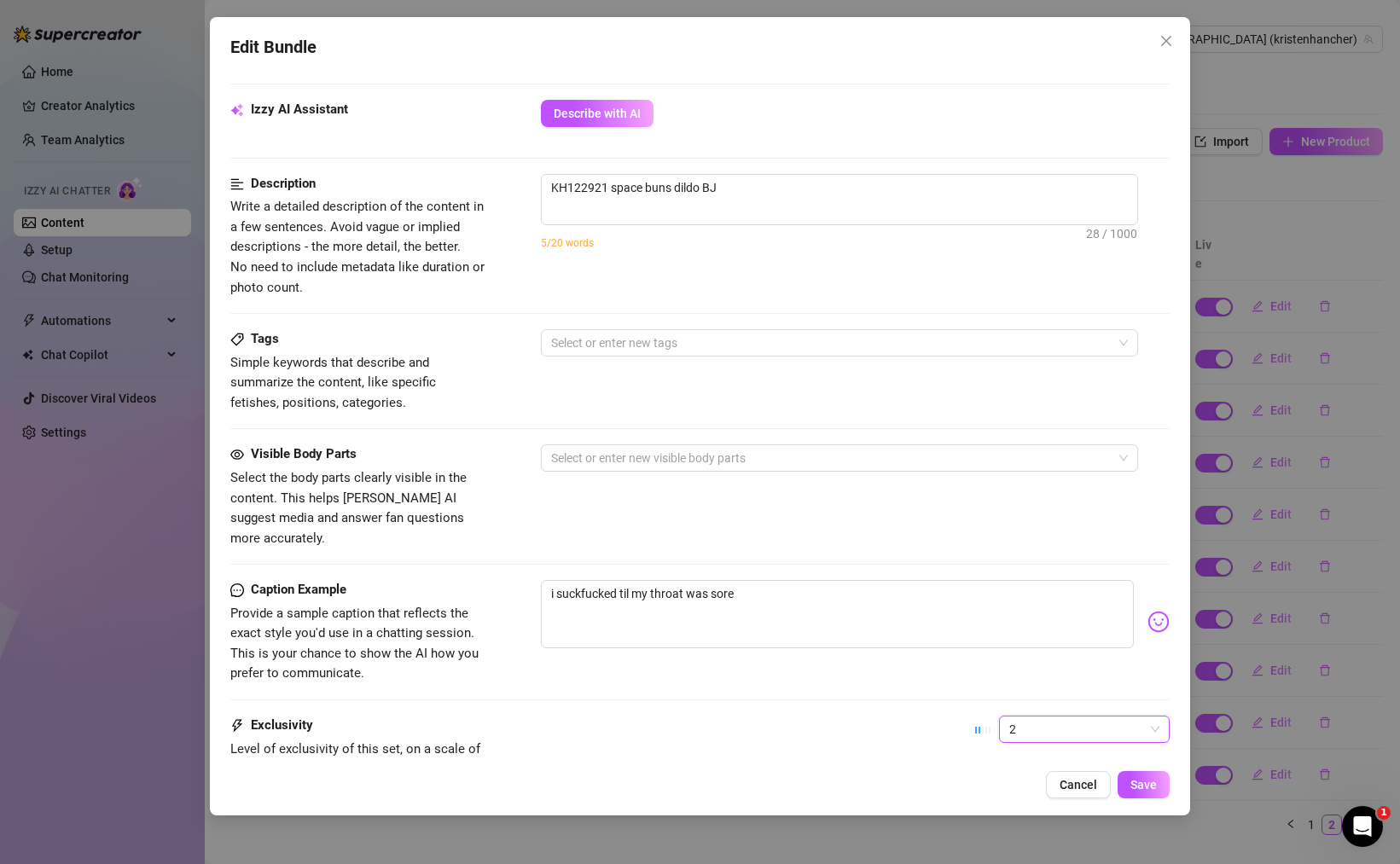
scroll to position [602, 0]
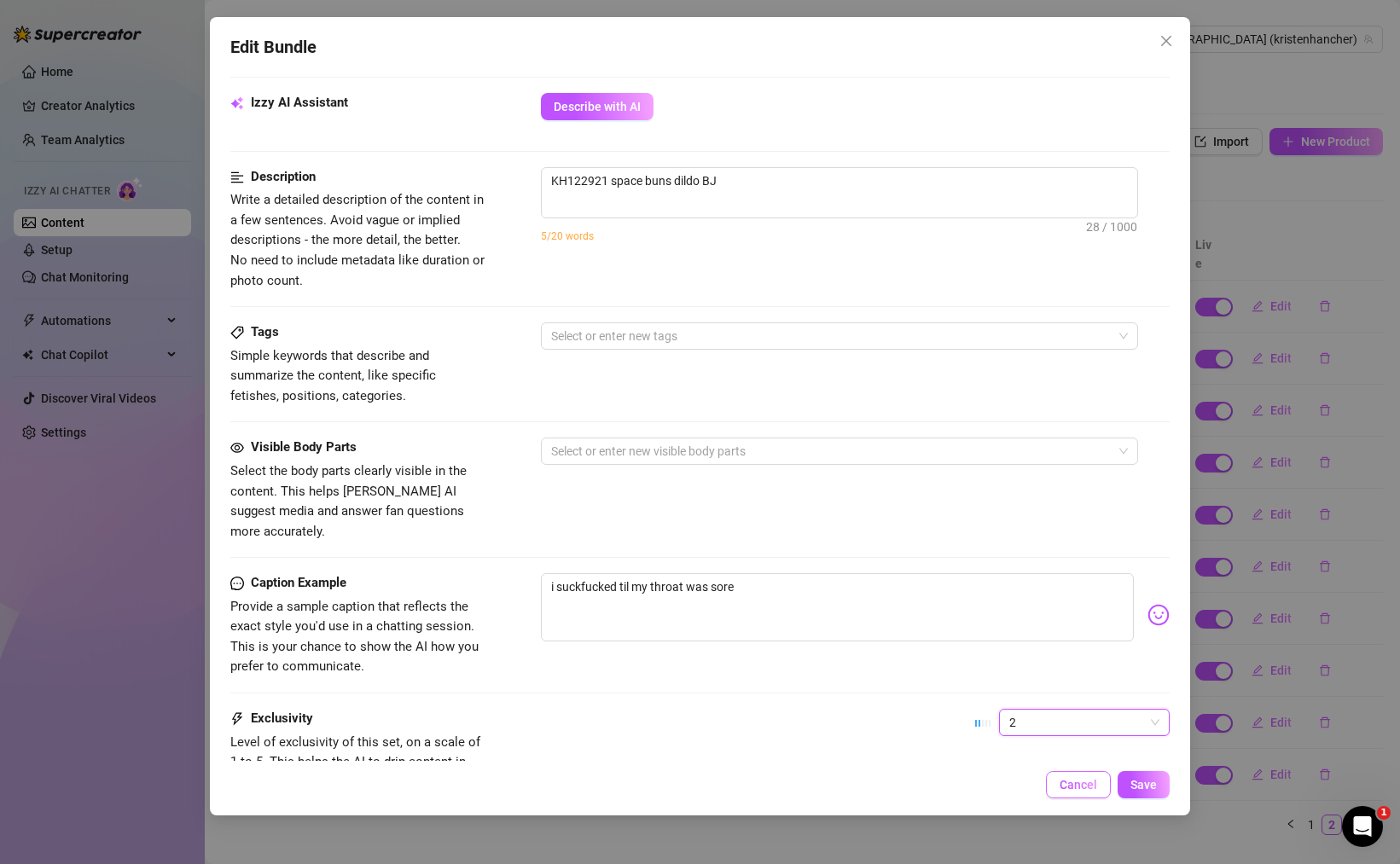
click at [1066, 794] on button "Cancel" at bounding box center [1078, 784] width 65 height 27
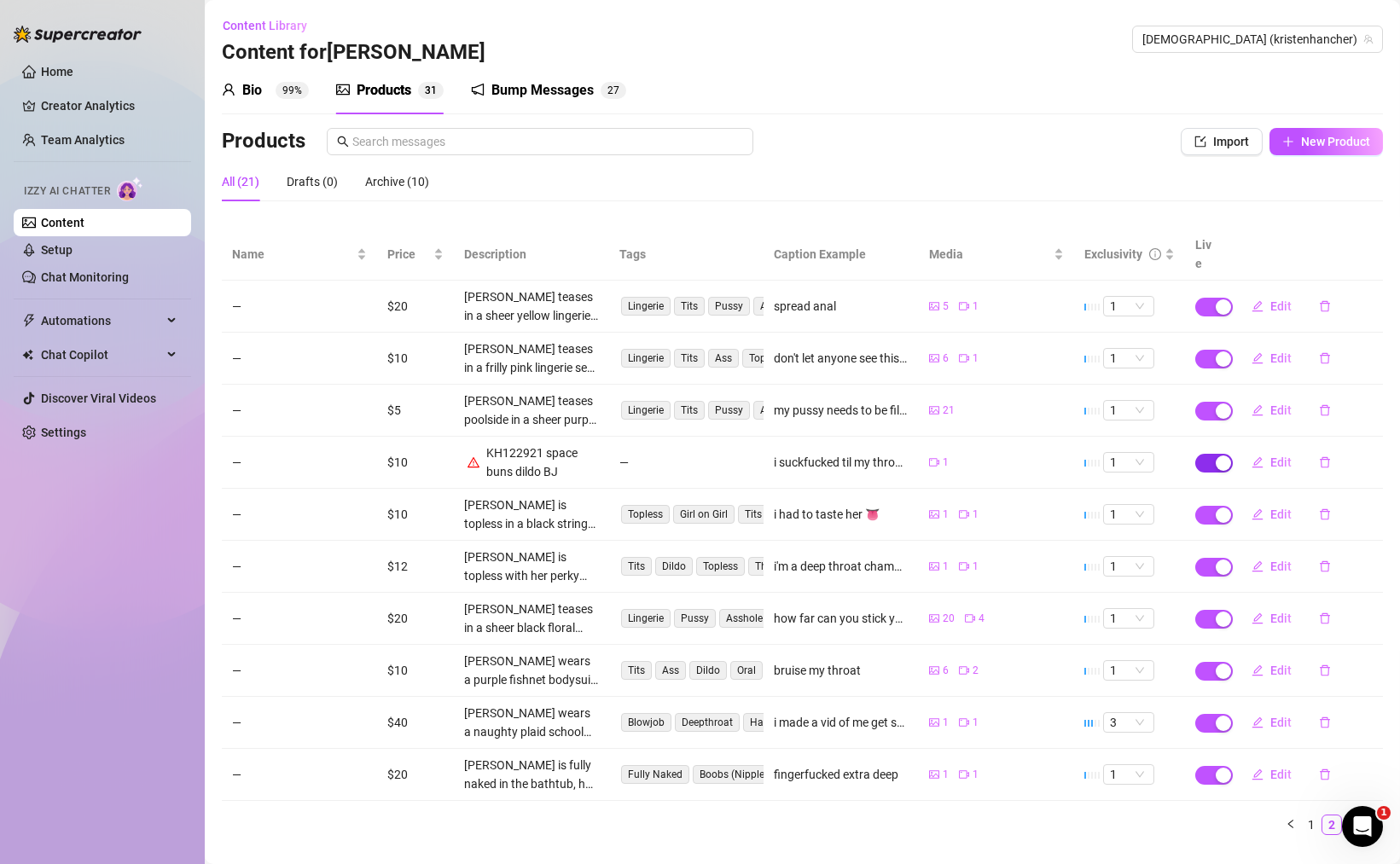
click at [1215, 455] on div "button" at bounding box center [1223, 463] width 15 height 15
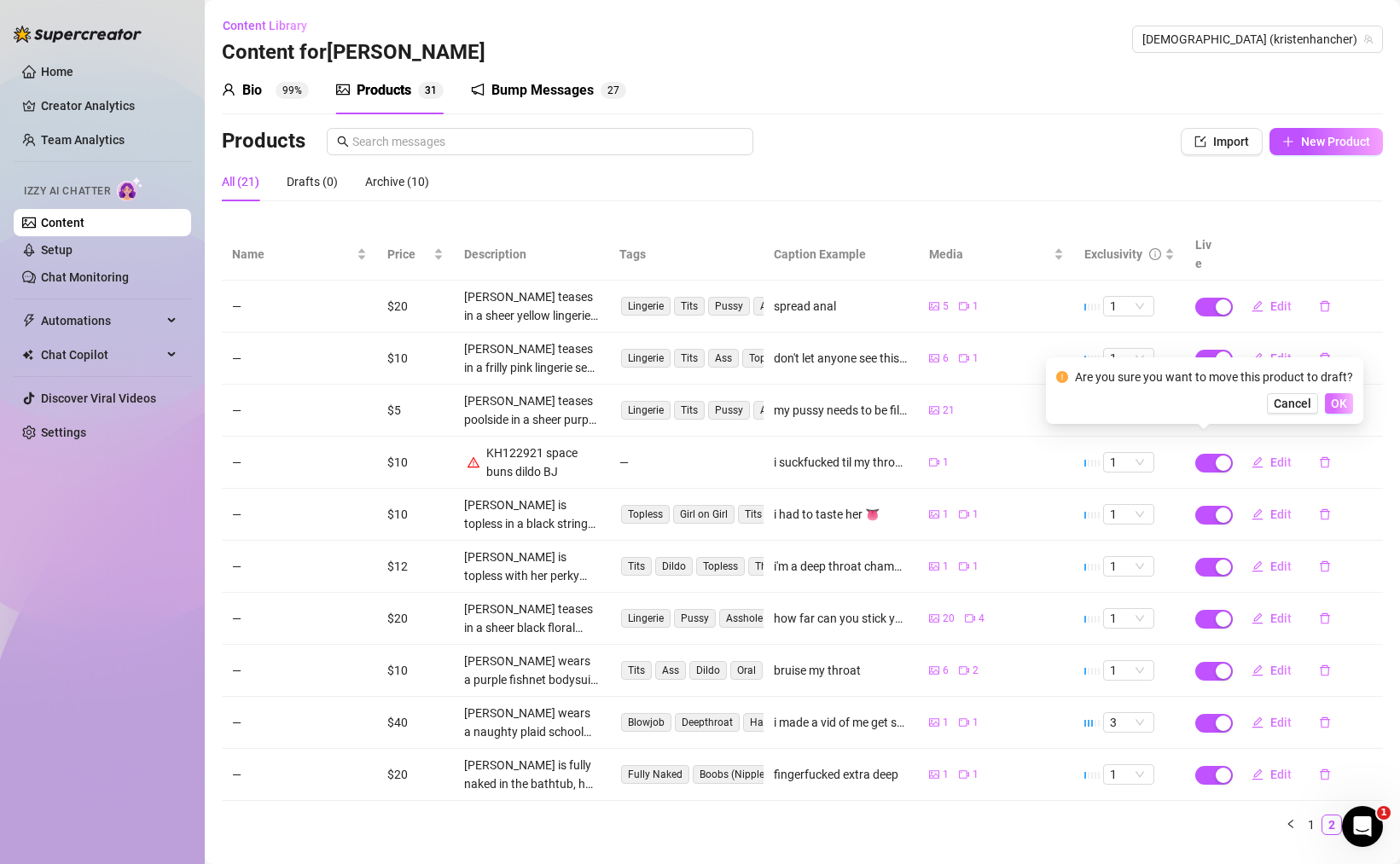
click at [1344, 399] on span "OK" at bounding box center [1339, 403] width 16 height 13
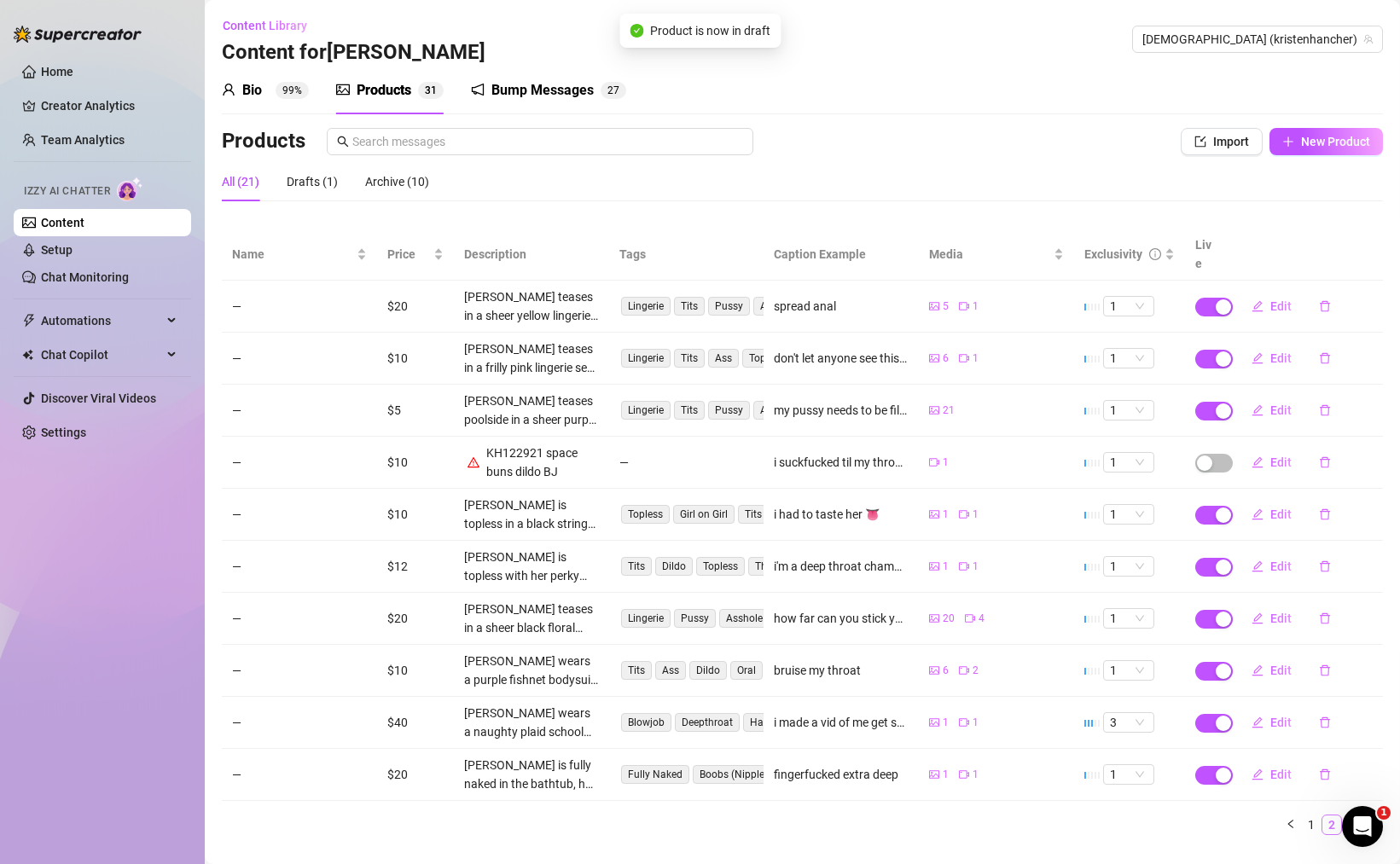
click at [1328, 814] on li "2" at bounding box center [1331, 824] width 20 height 20
click at [1343, 815] on link "3" at bounding box center [1352, 825] width 19 height 19
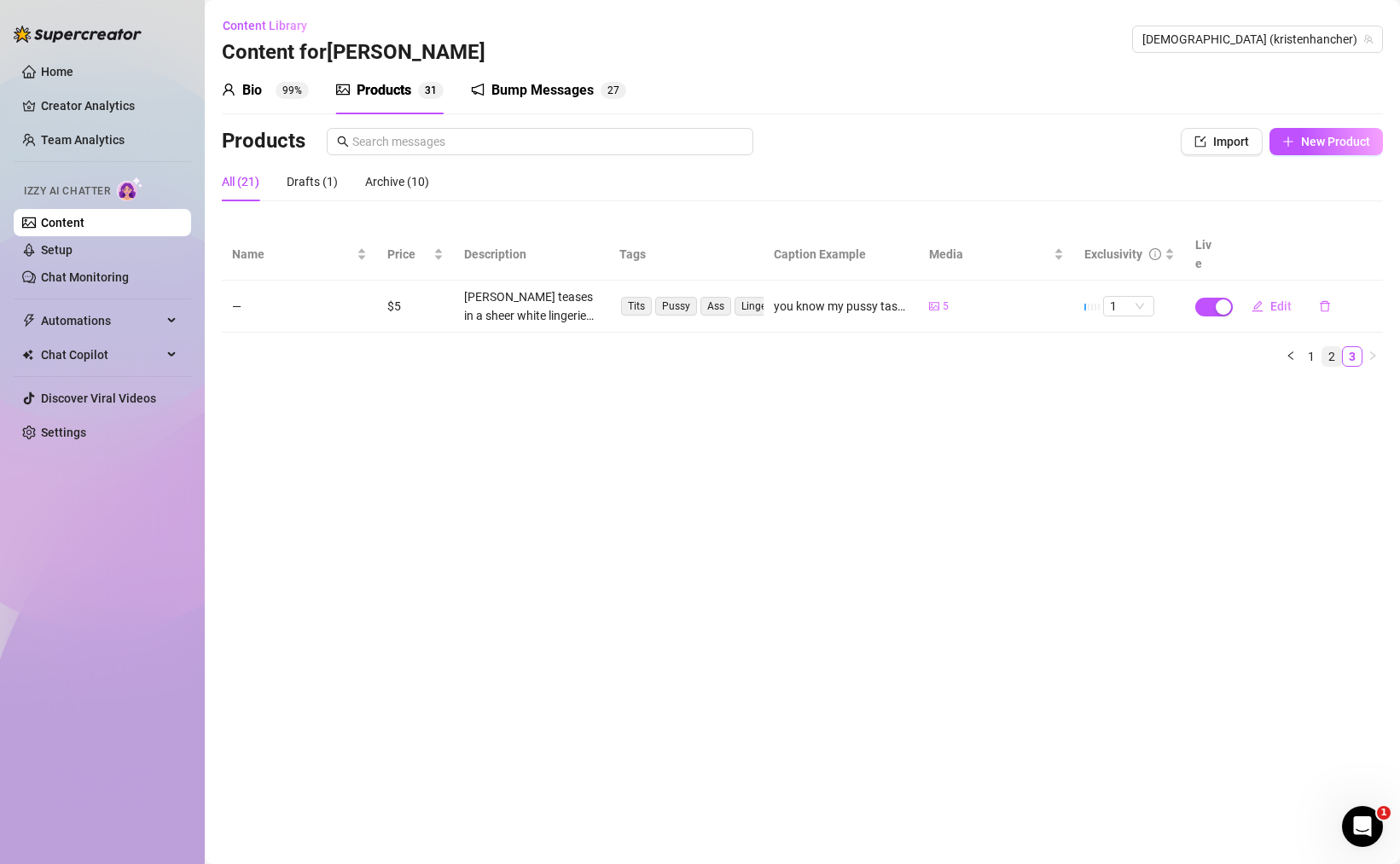
click at [1335, 347] on link "2" at bounding box center [1332, 356] width 19 height 19
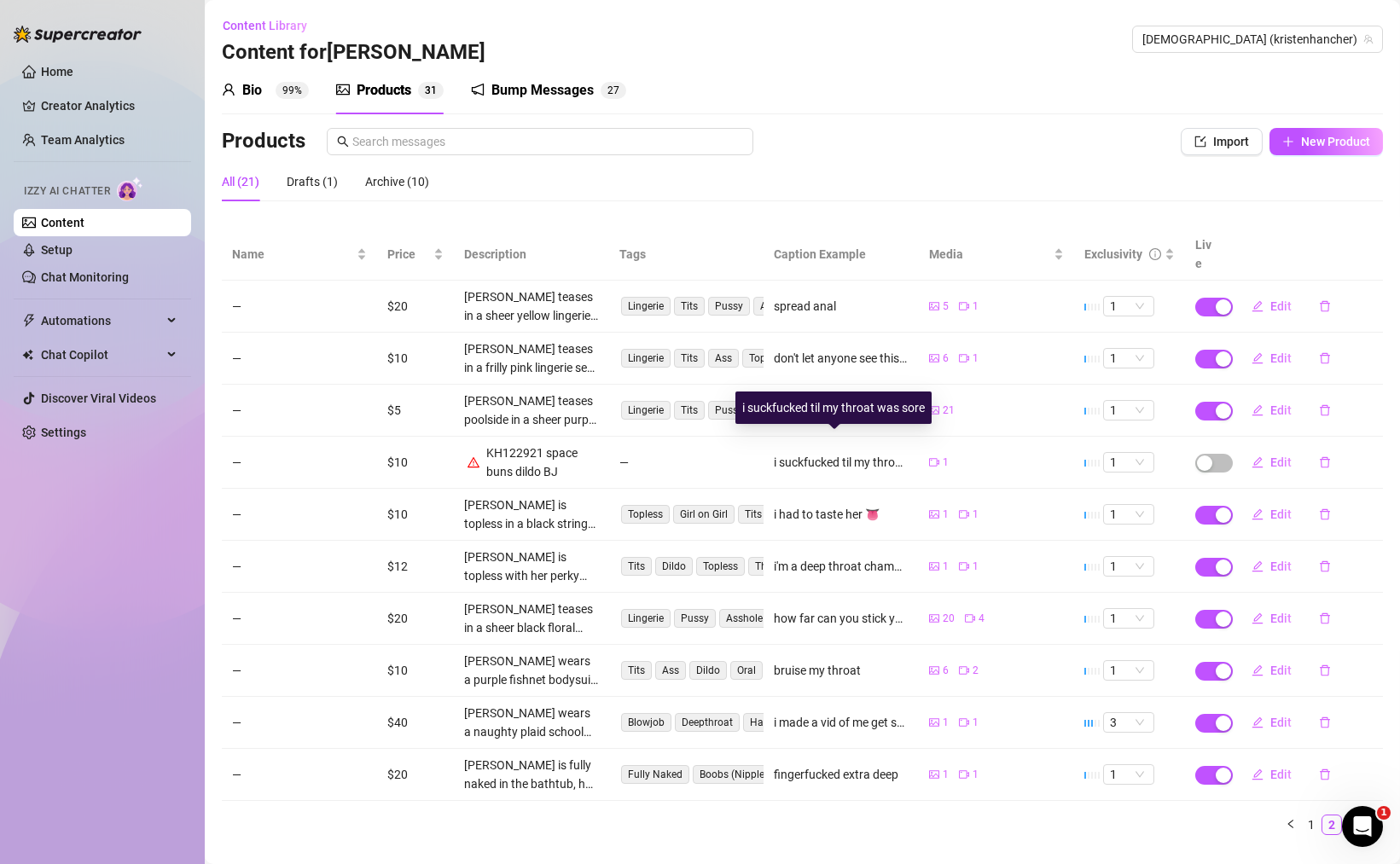
click at [835, 453] on div "i suckfucked til my throat was sore" at bounding box center [840, 463] width 135 height 19
copy tr "i suckfucked til my throat was sore"
click at [1270, 455] on span "Edit" at bounding box center [1280, 462] width 21 height 13
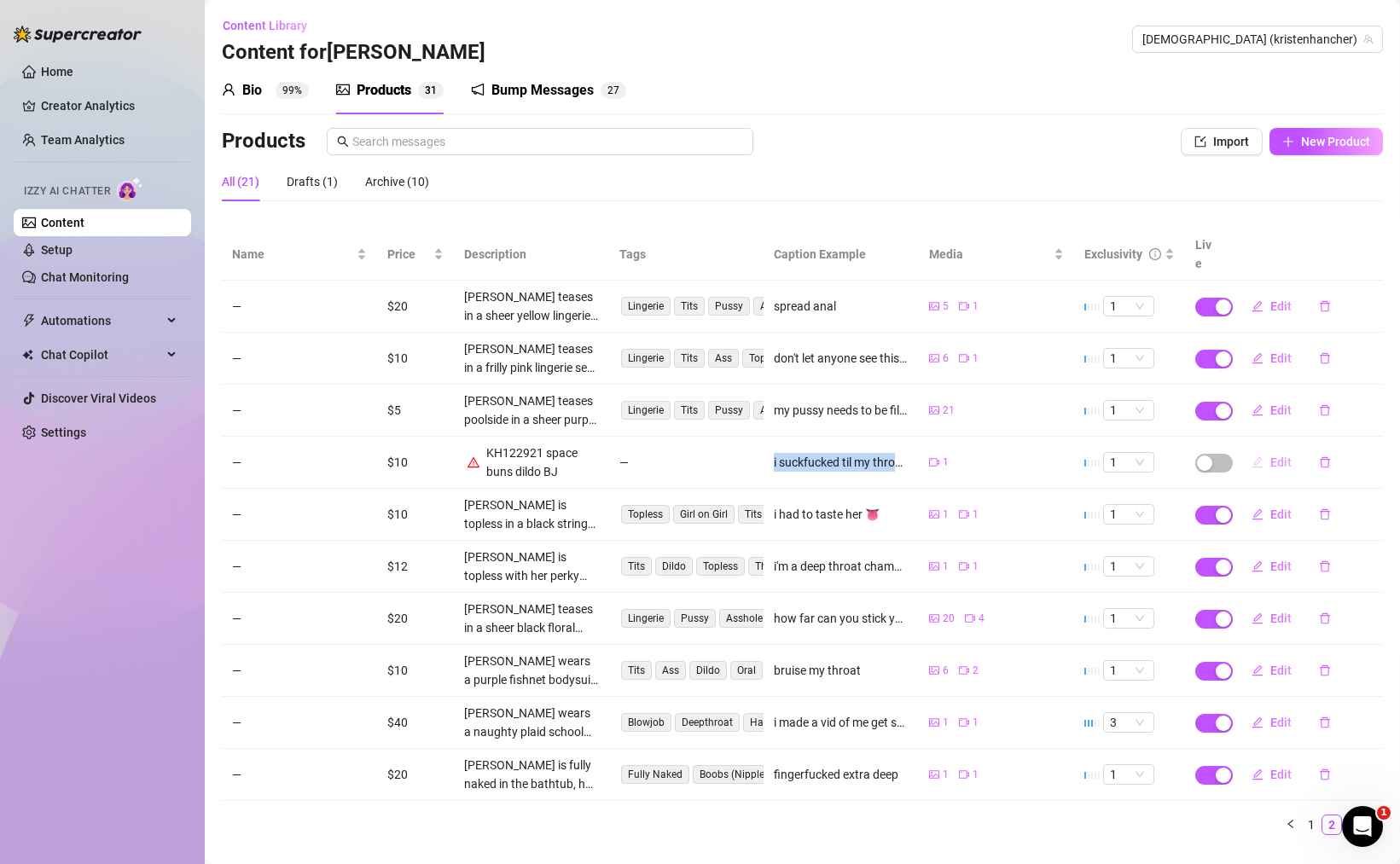
type textarea "i suckfucked til my throat was sore"
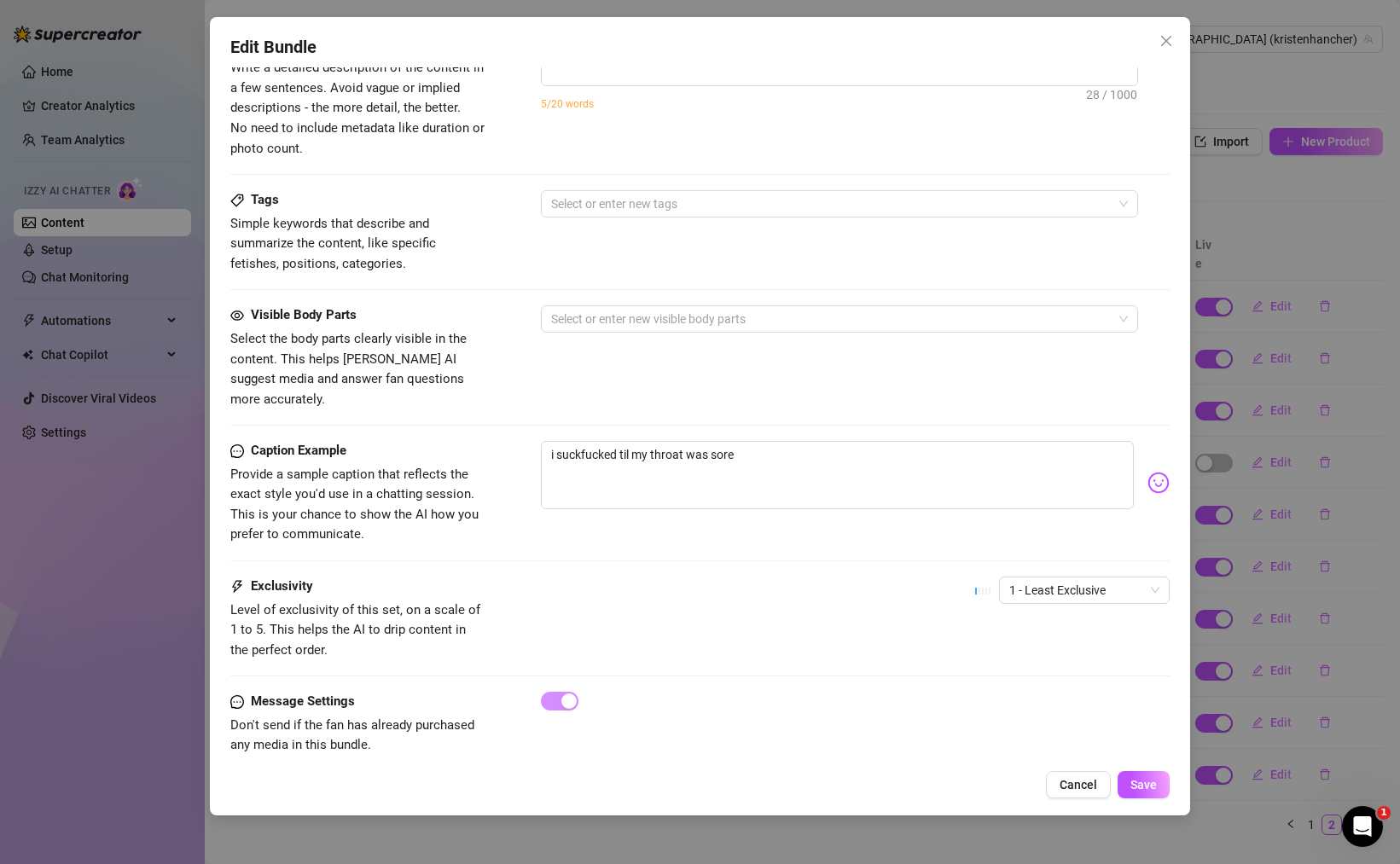
scroll to position [739, 0]
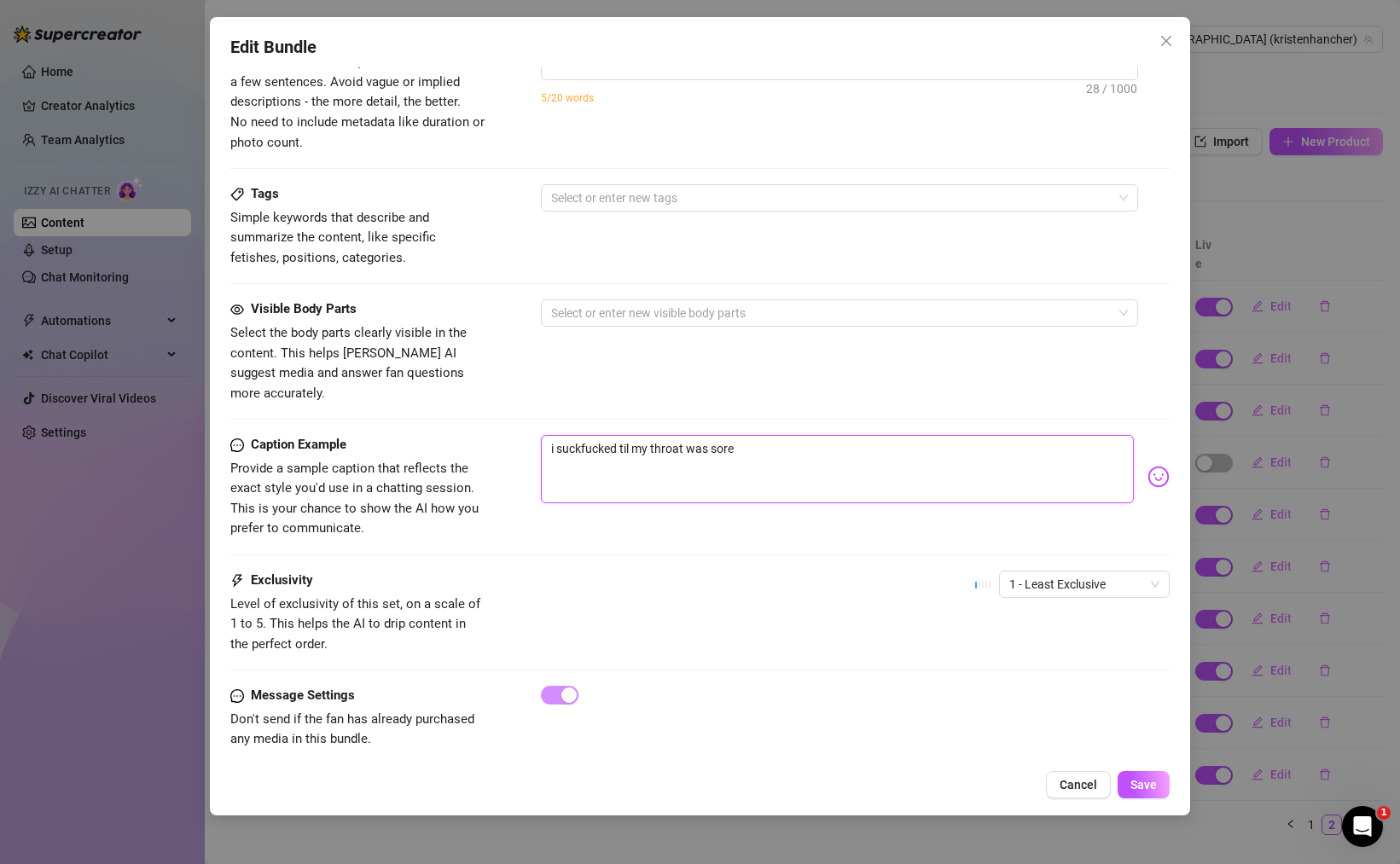
drag, startPoint x: 768, startPoint y: 437, endPoint x: 532, endPoint y: 427, distance: 236.2
click at [532, 435] on div "Caption Example Provide a sample caption that reflects the exact style you'd us…" at bounding box center [700, 487] width 939 height 104
click at [610, 314] on div at bounding box center [830, 312] width 572 height 24
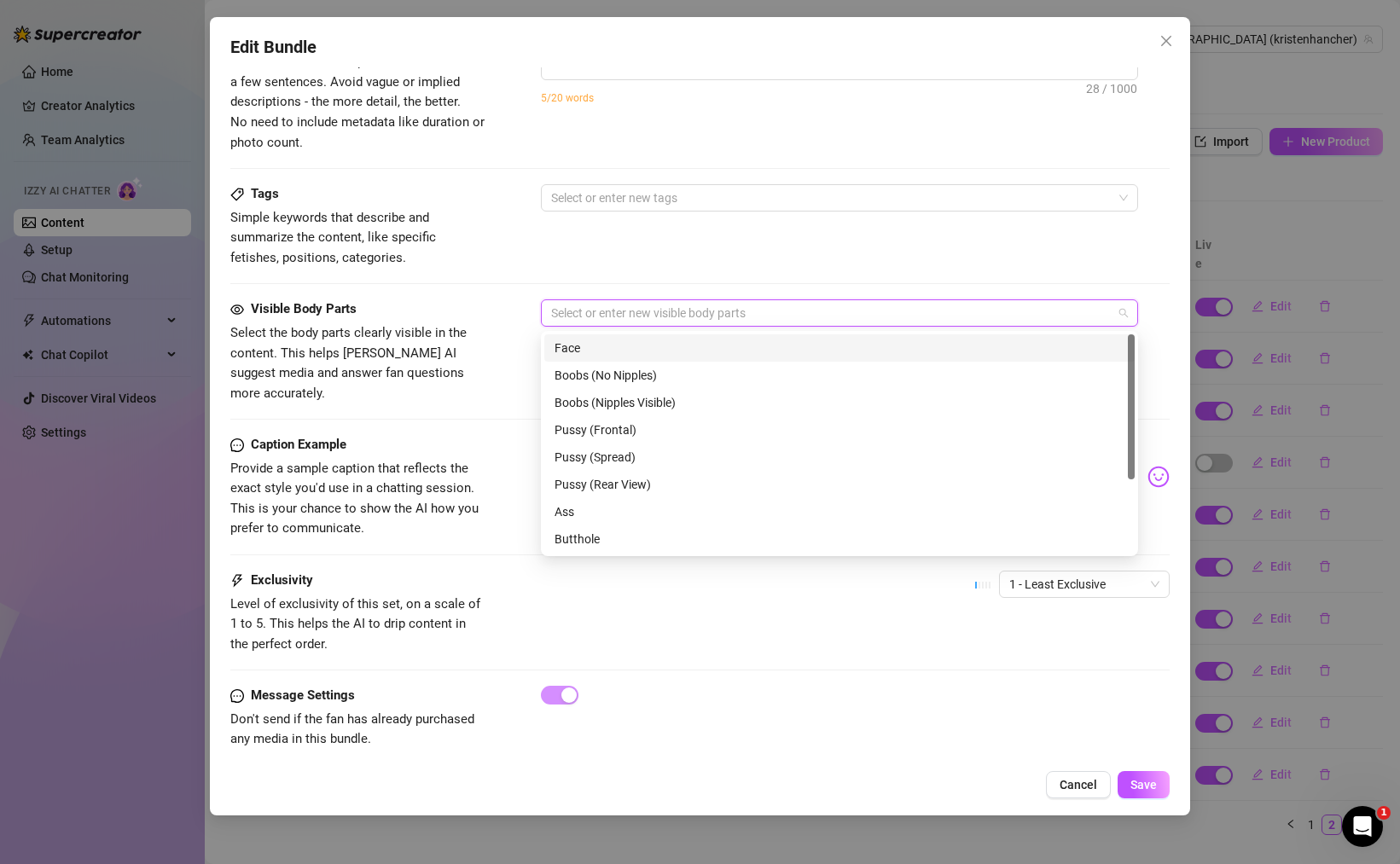
click at [675, 267] on div "Tags Simple keywords that describe and summarize the content, like specific fet…" at bounding box center [700, 225] width 939 height 83
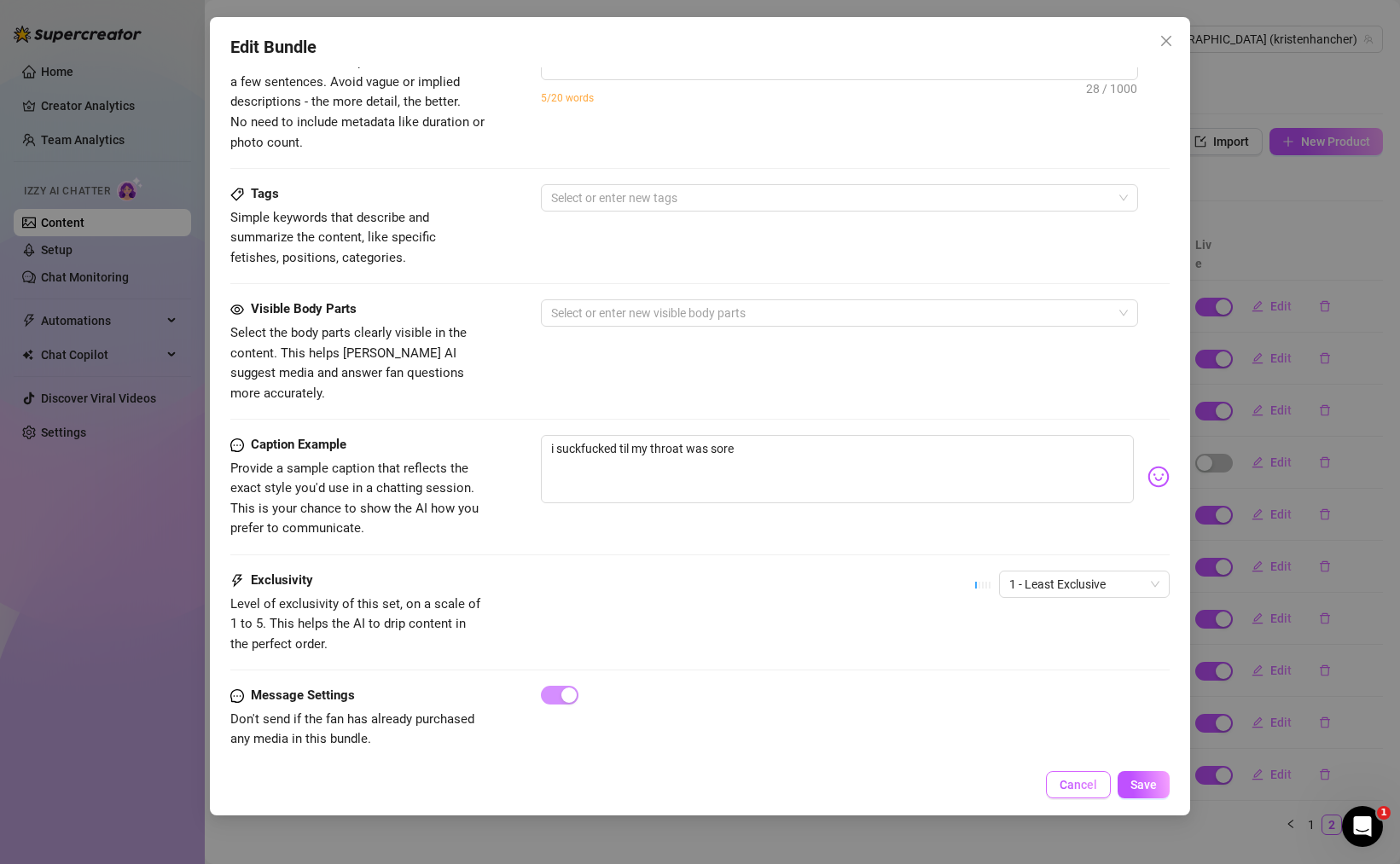
click at [1067, 790] on span "Cancel" at bounding box center [1077, 784] width 37 height 13
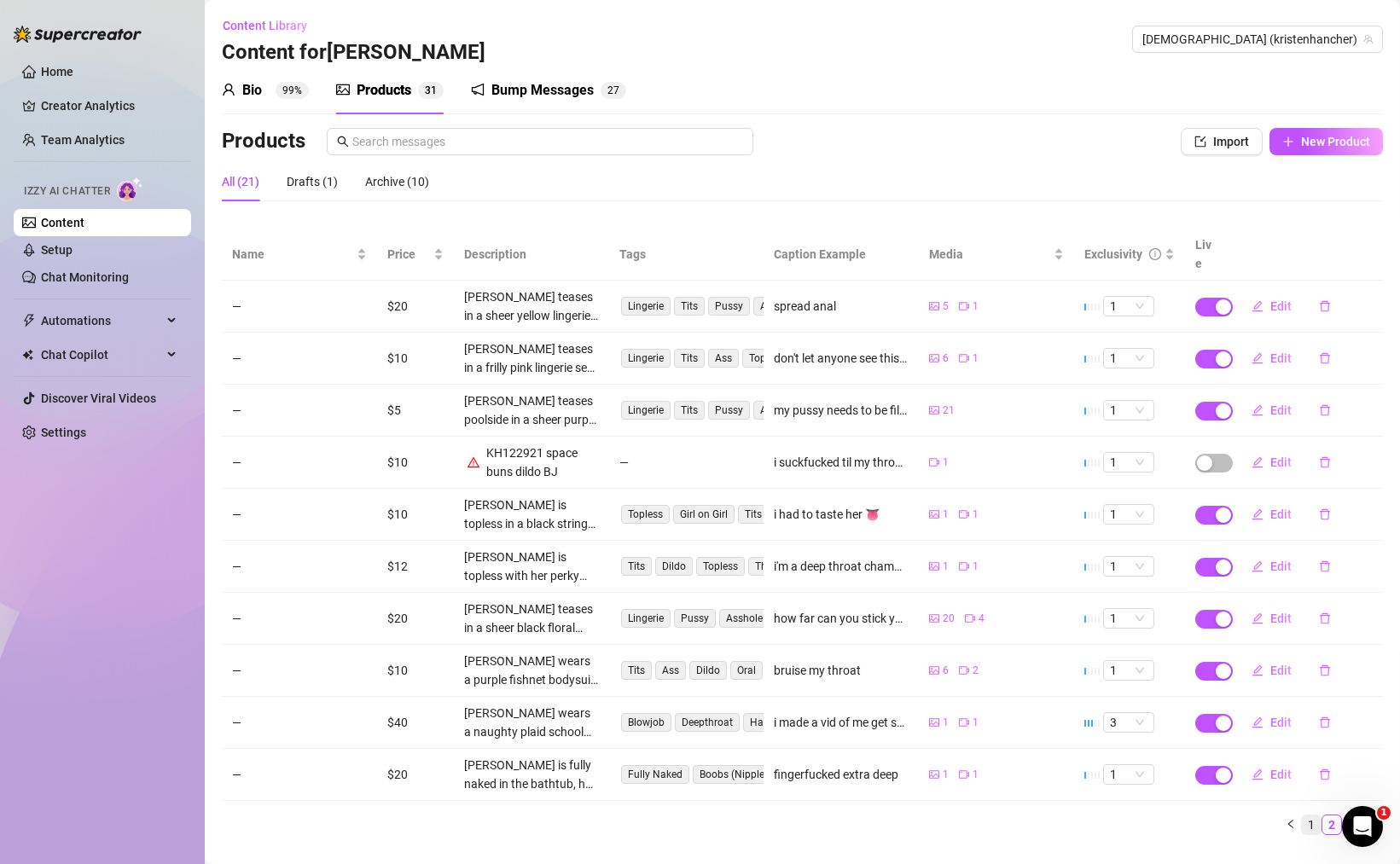
click at [1301, 815] on link "1" at bounding box center [1311, 825] width 19 height 19
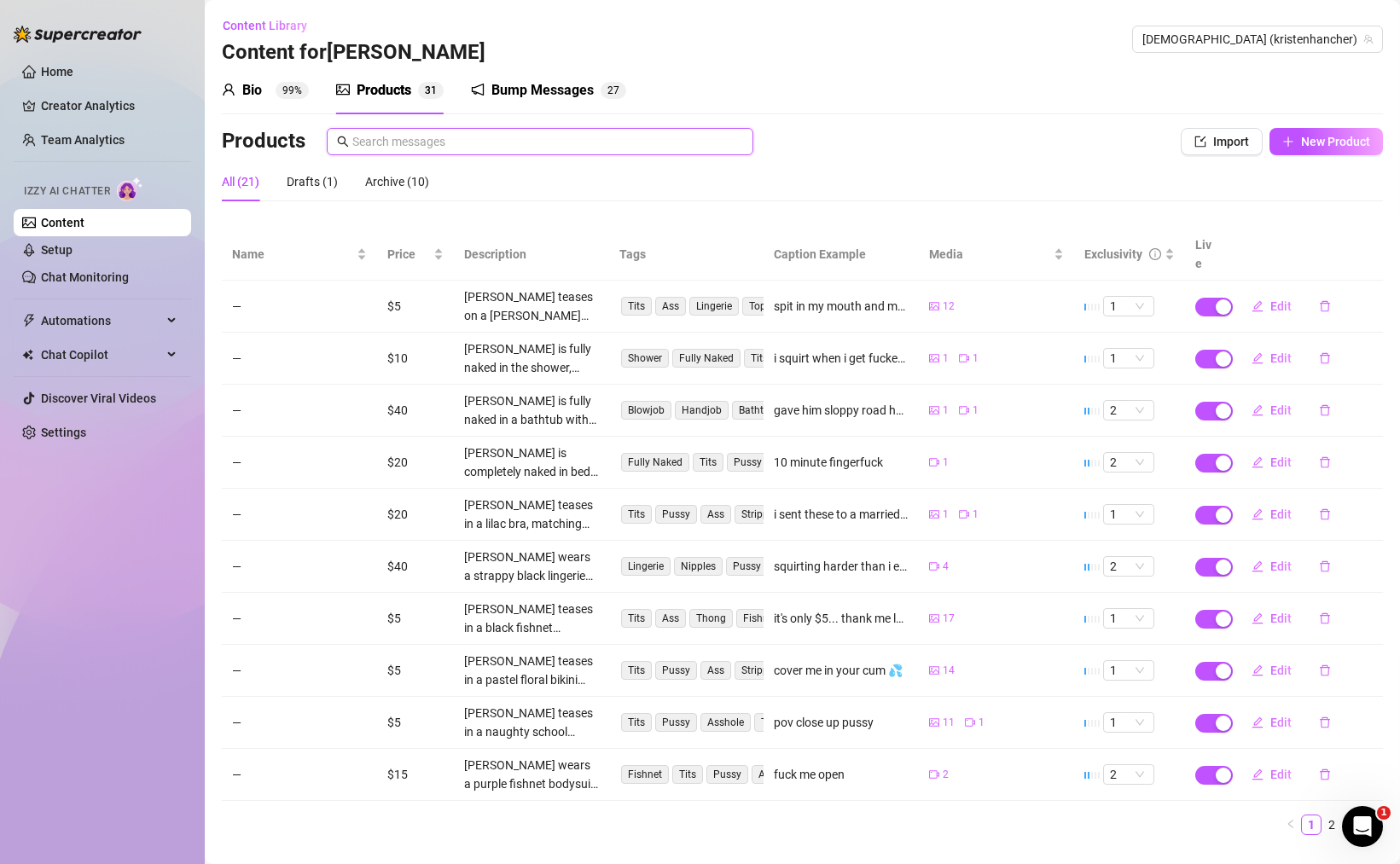
click at [375, 135] on input "text" at bounding box center [548, 142] width 391 height 19
paste input "KH122921 space buns dildo BJ"
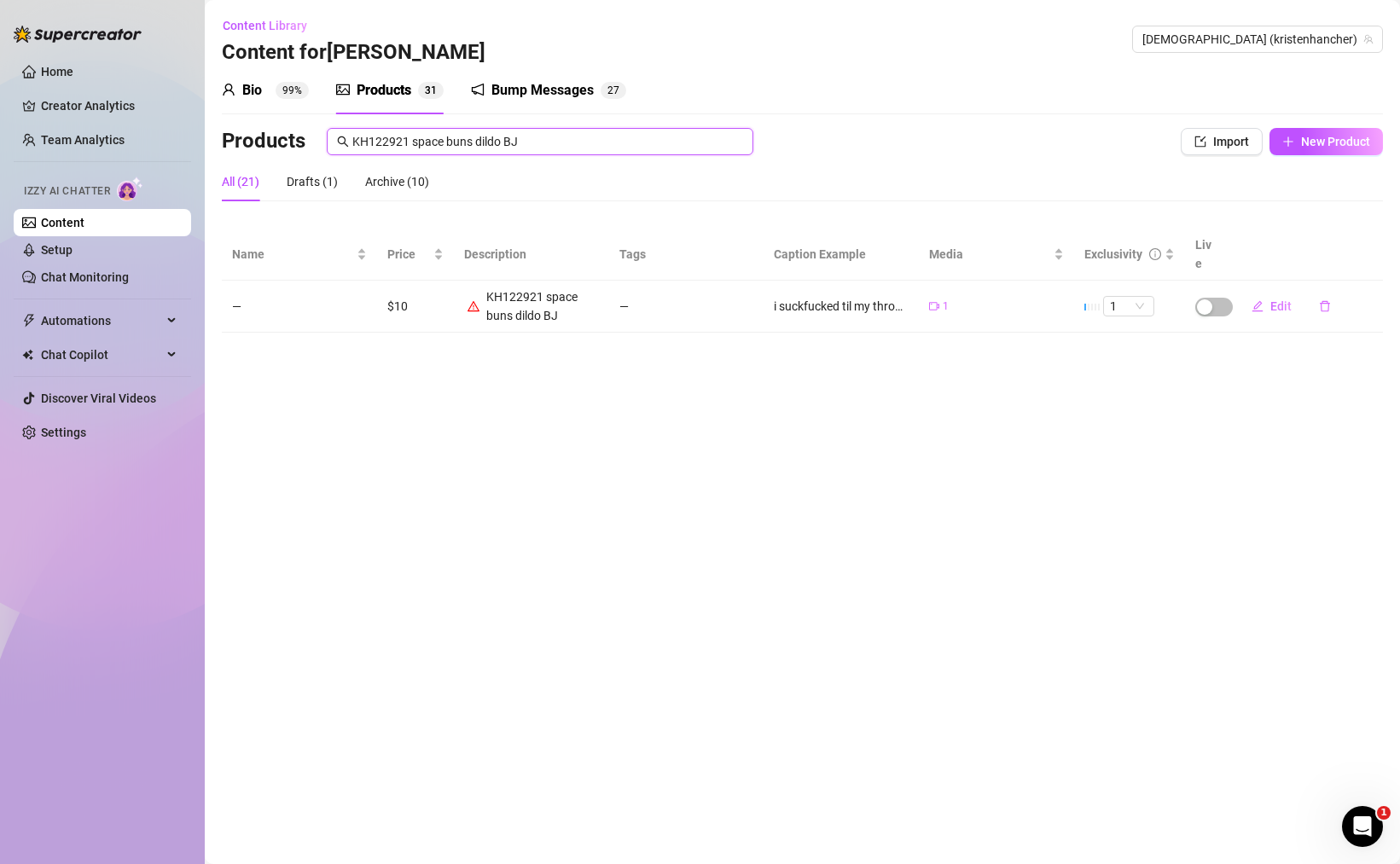
type input "KH122921 space buns dildo BJ"
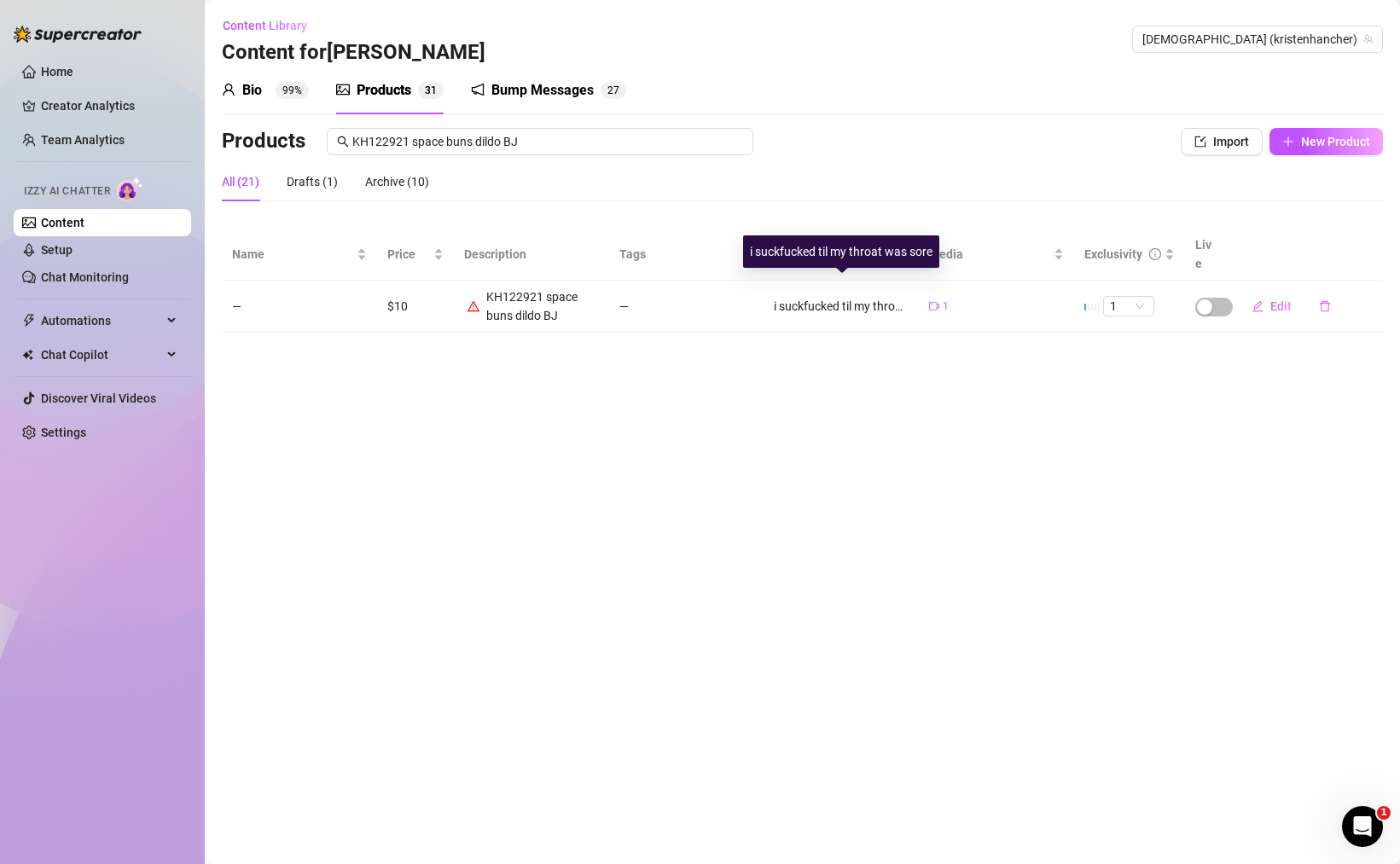
click at [882, 297] on div "i suckfucked til my throat was sore" at bounding box center [840, 307] width 135 height 19
copy tr "i suckfucked til my throat was sore"
click at [1279, 299] on span "Edit" at bounding box center [1280, 306] width 21 height 13
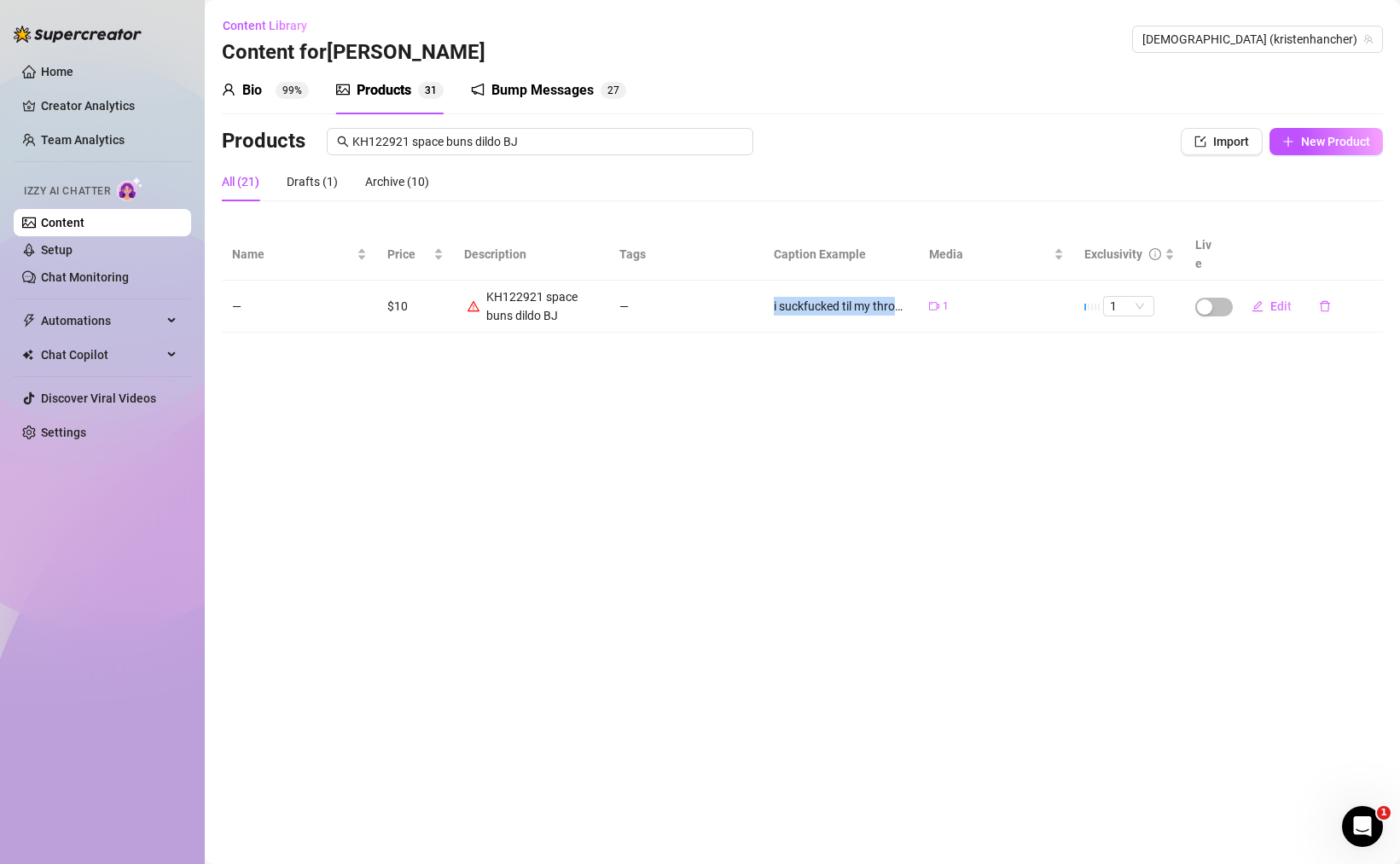
type textarea "i suckfucked til my throat was sore"
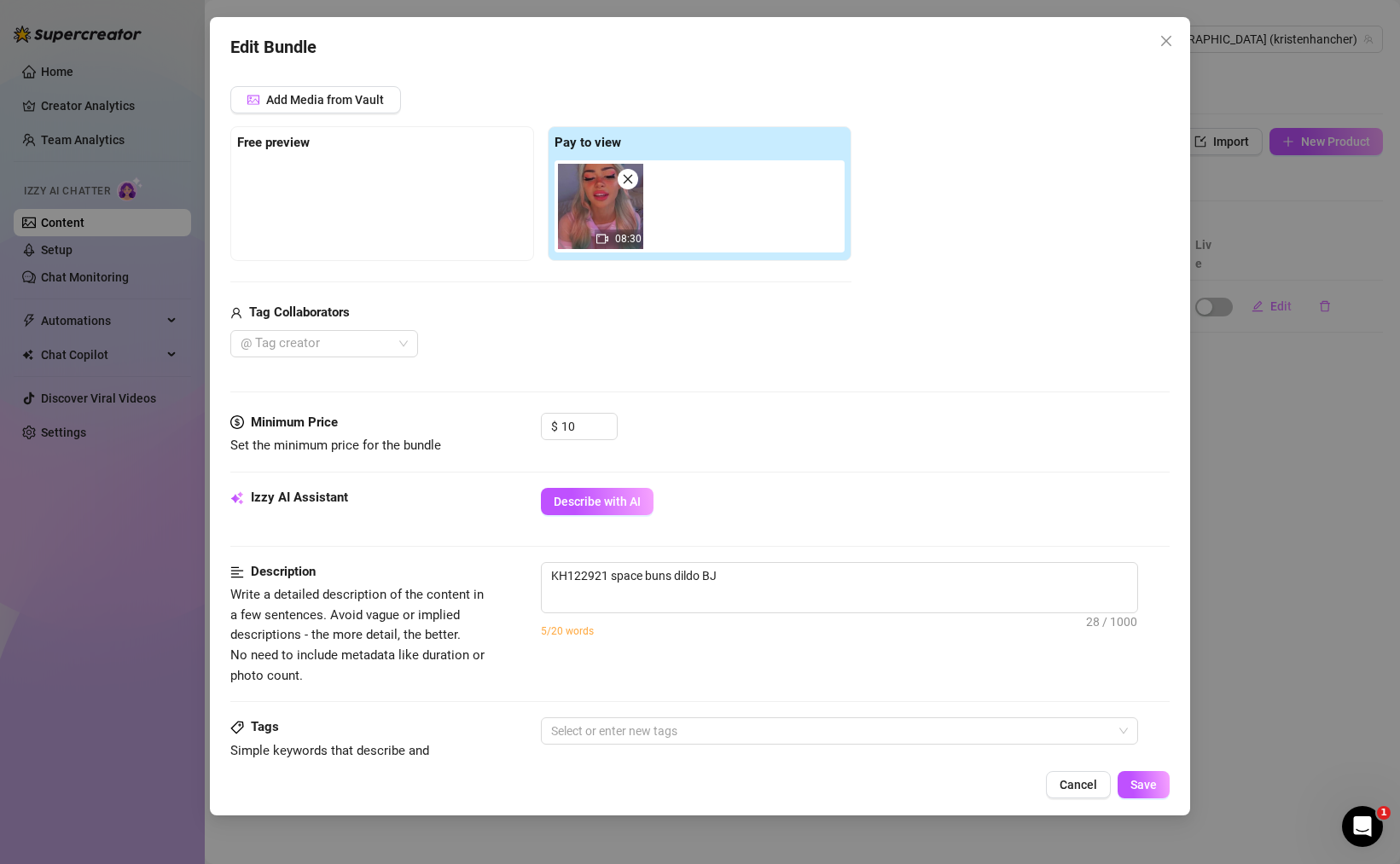
scroll to position [333, 0]
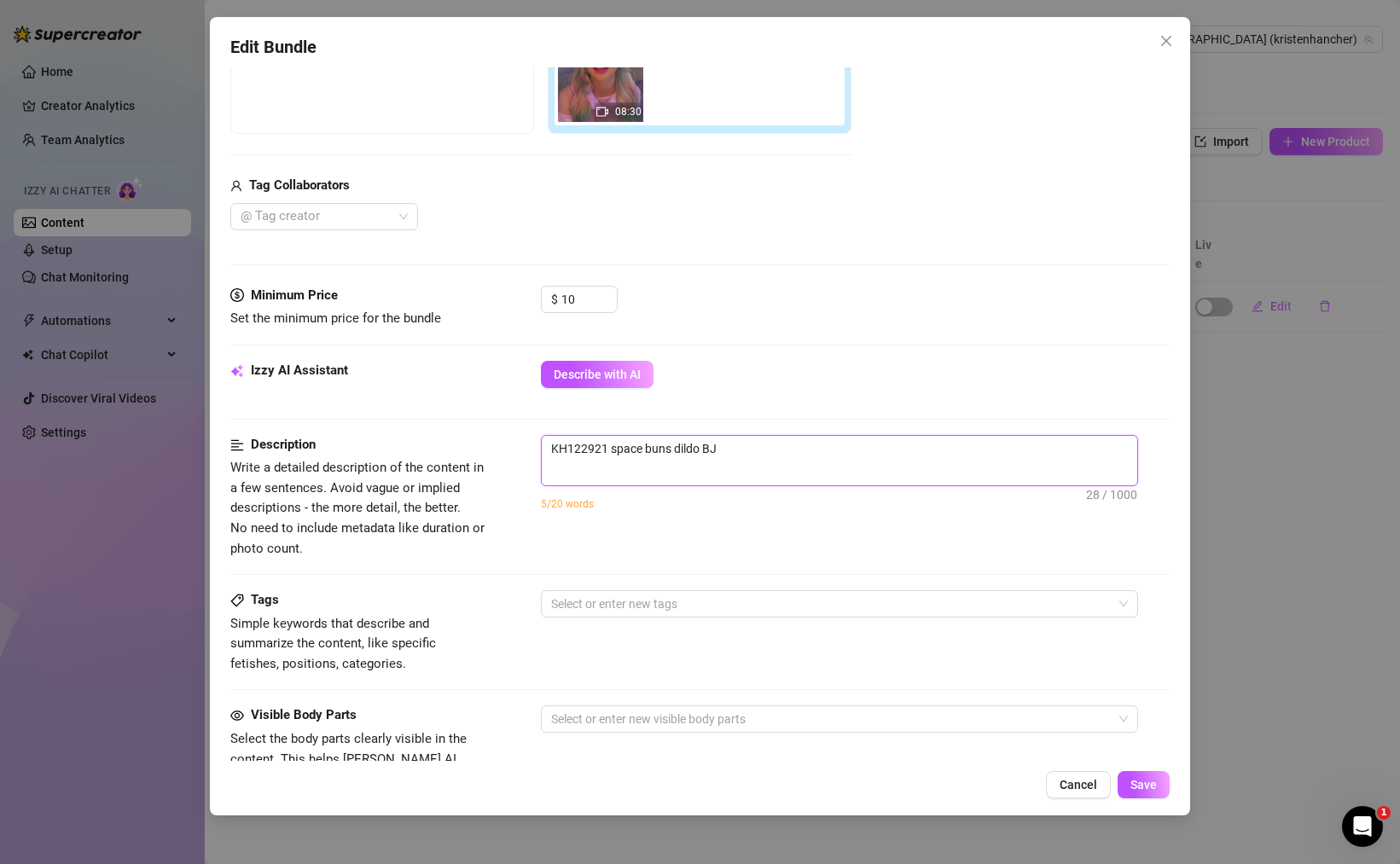
click at [632, 456] on textarea "KH122921 space buns dildo BJ" at bounding box center [838, 448] width 595 height 26
click at [609, 607] on div at bounding box center [830, 603] width 572 height 24
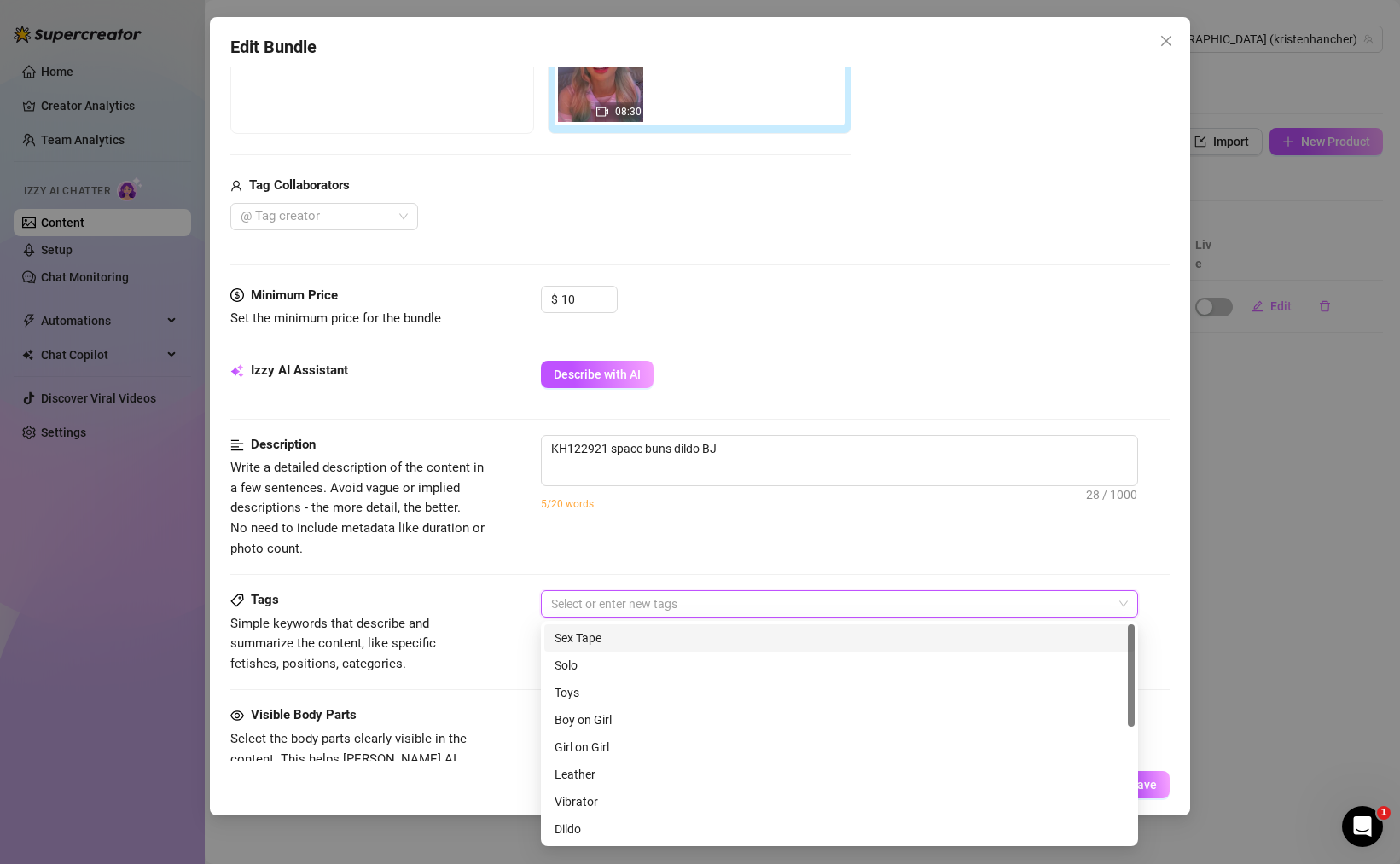
click at [675, 548] on div "Description Write a detailed description of the content in a few sentences. Avo…" at bounding box center [700, 496] width 939 height 124
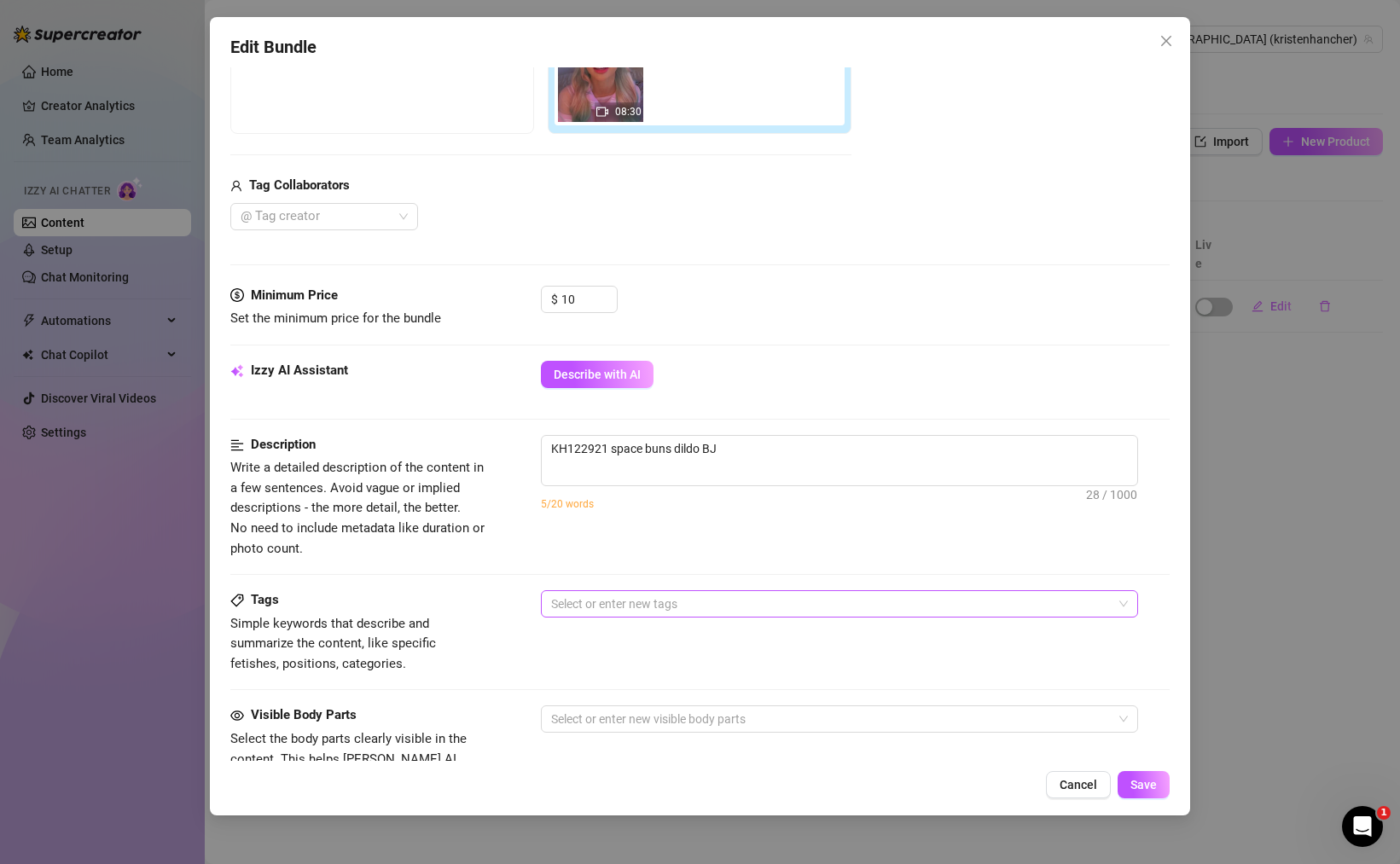
click at [651, 615] on div at bounding box center [830, 603] width 572 height 24
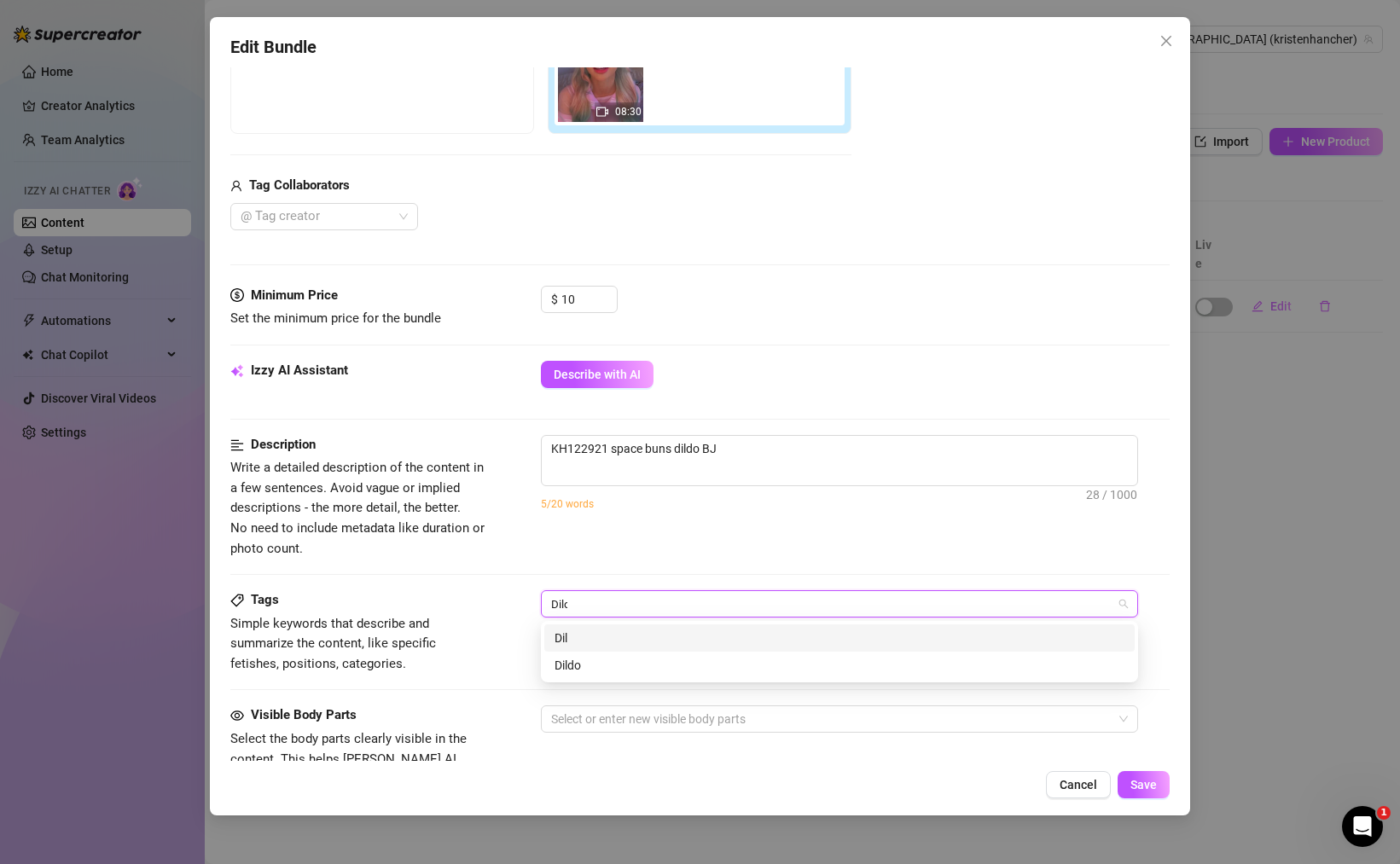
type input "Dildo"
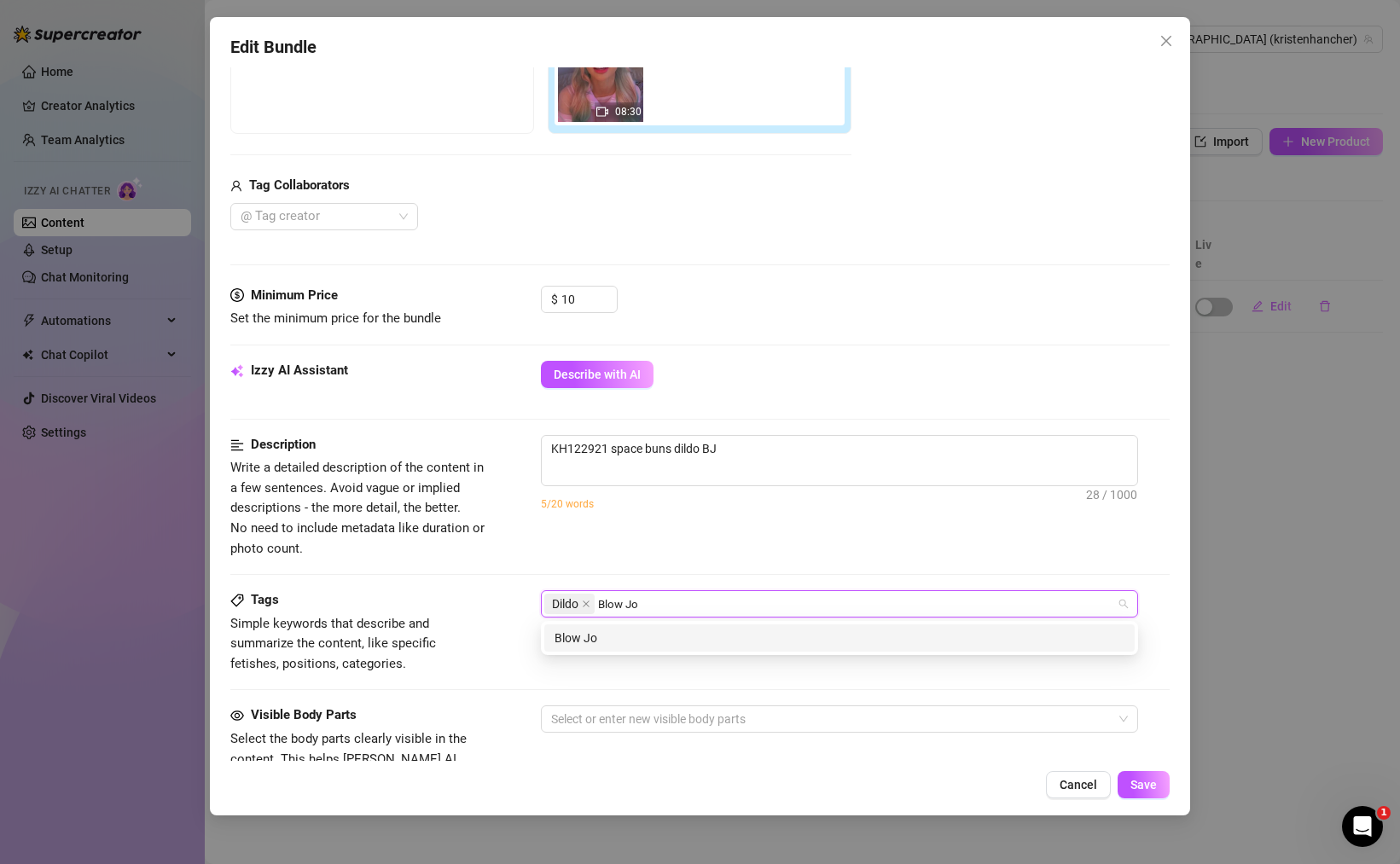
type input "Blow Job"
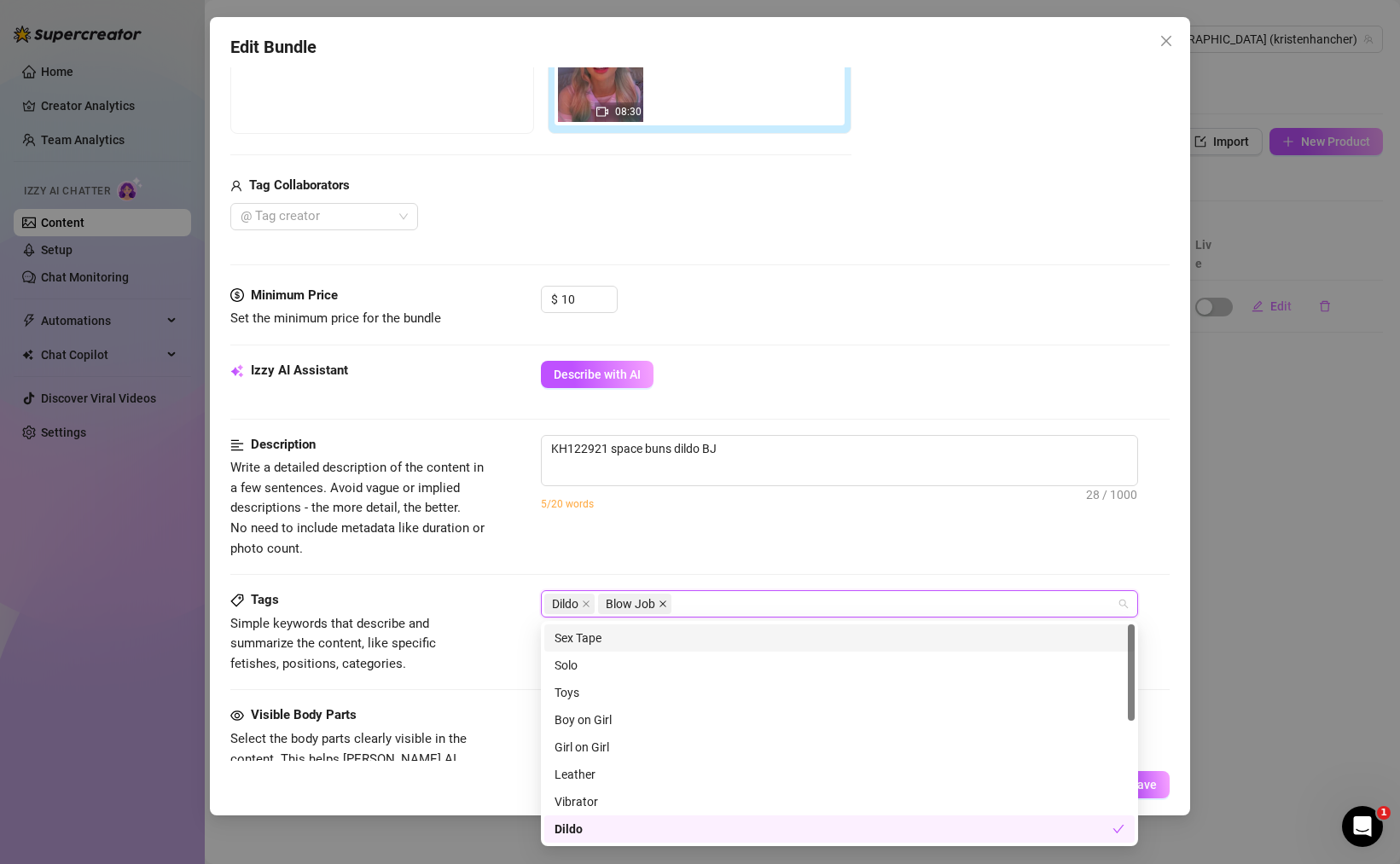
click at [663, 602] on icon "close" at bounding box center [662, 603] width 9 height 9
click at [589, 602] on icon "close" at bounding box center [585, 603] width 9 height 9
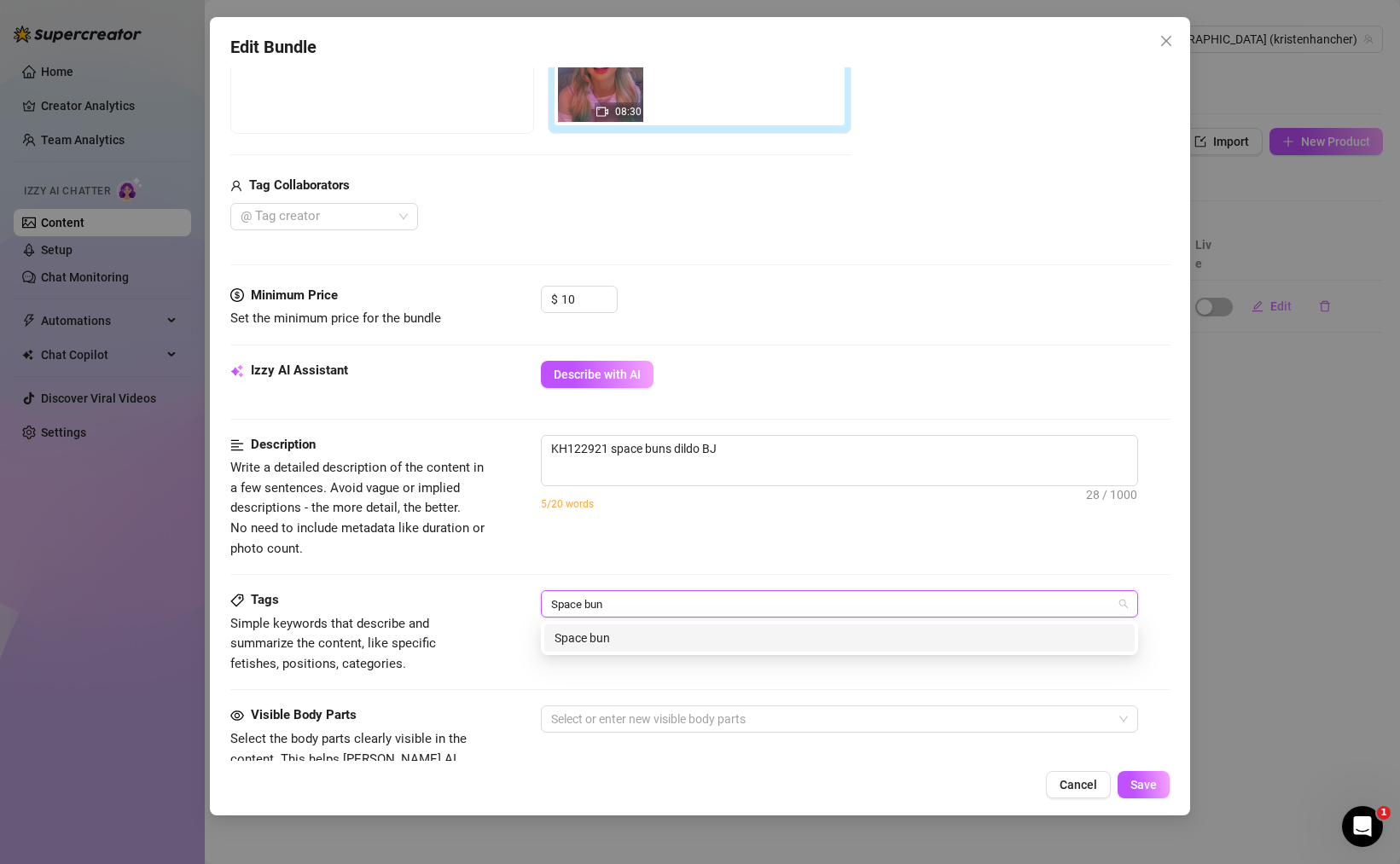
type input "Space buns"
type input "Dildo BJ"
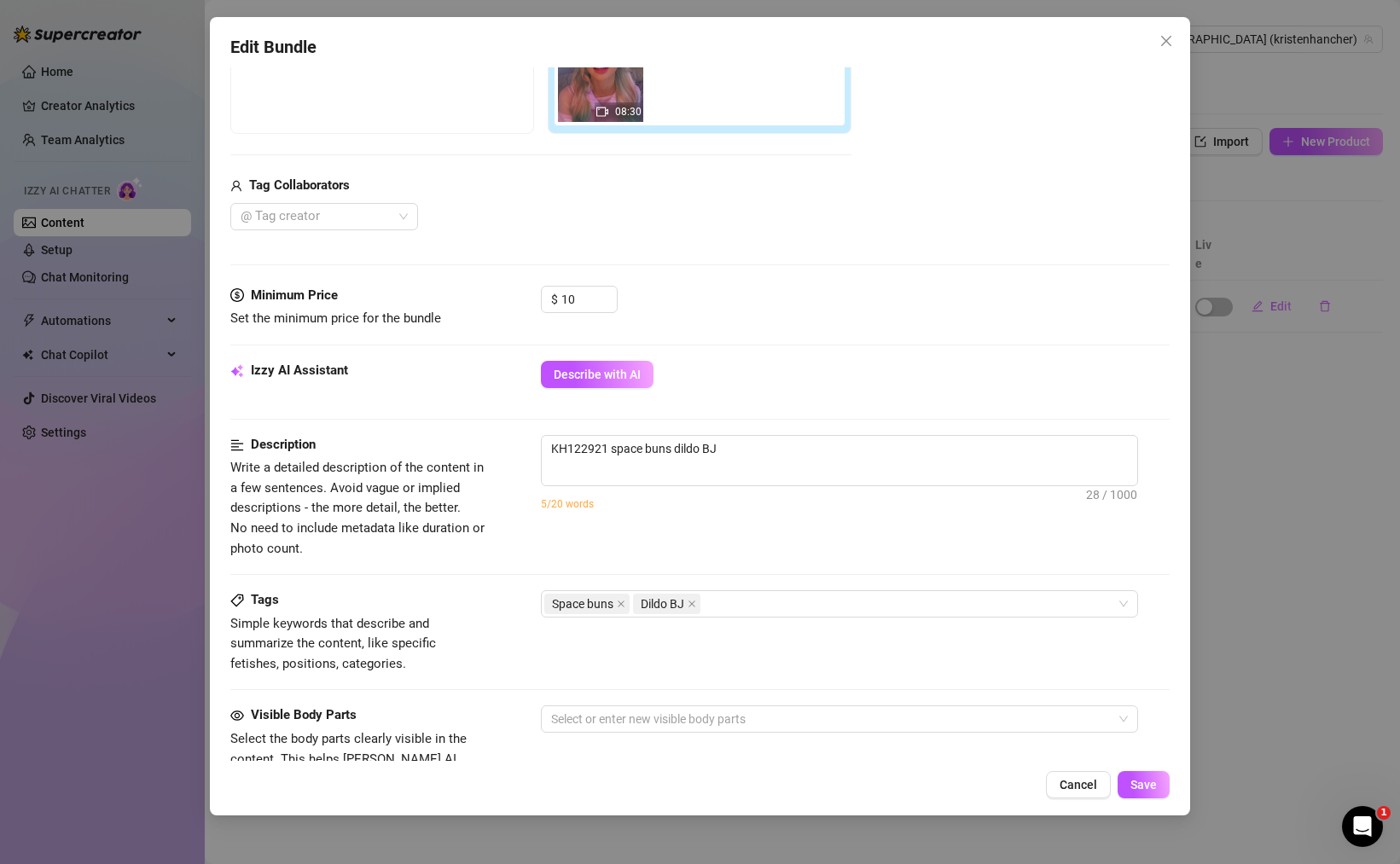
click at [771, 541] on div "Description Write a detailed description of the content in a few sentences. Avo…" at bounding box center [700, 496] width 939 height 124
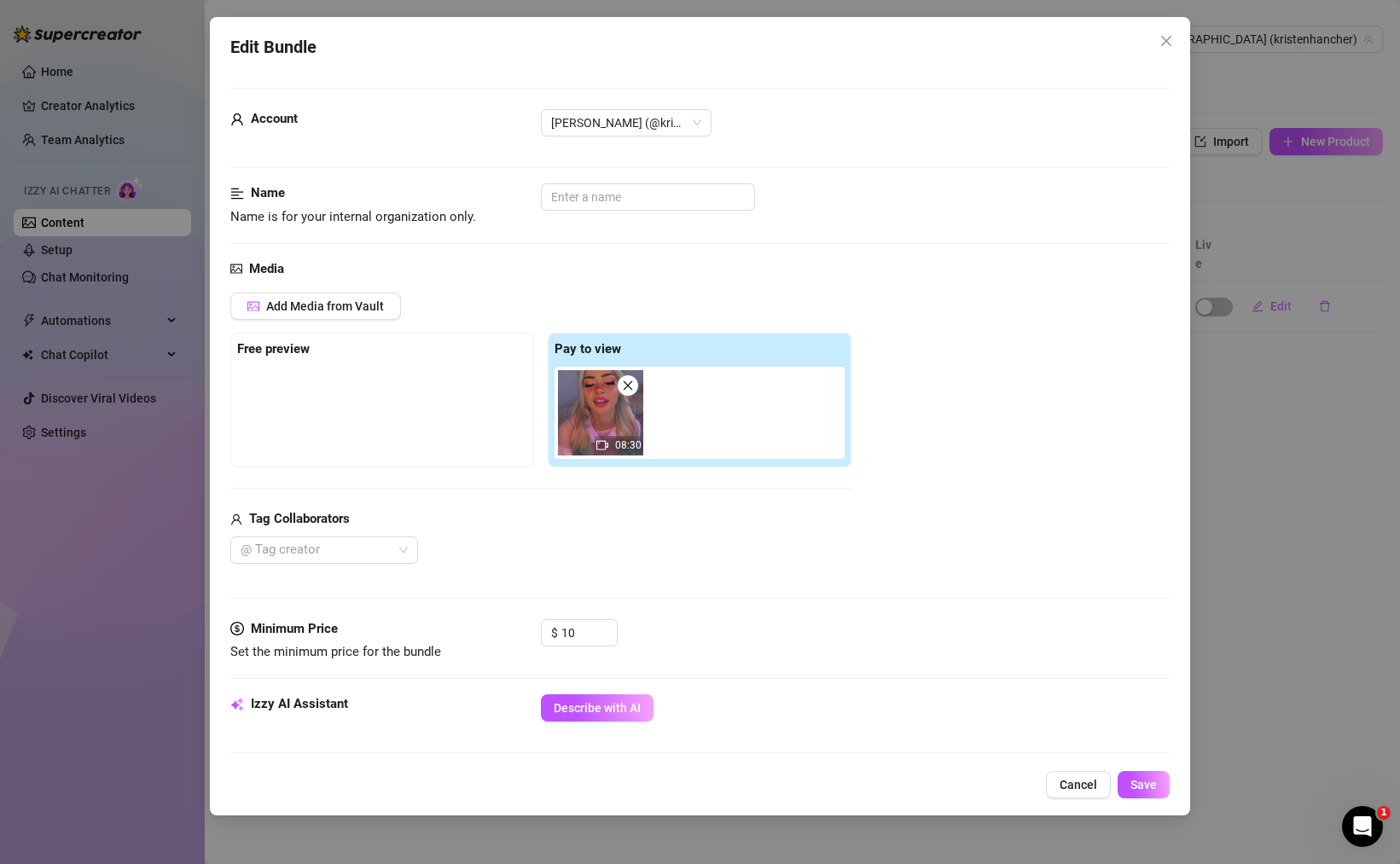
scroll to position [488, 0]
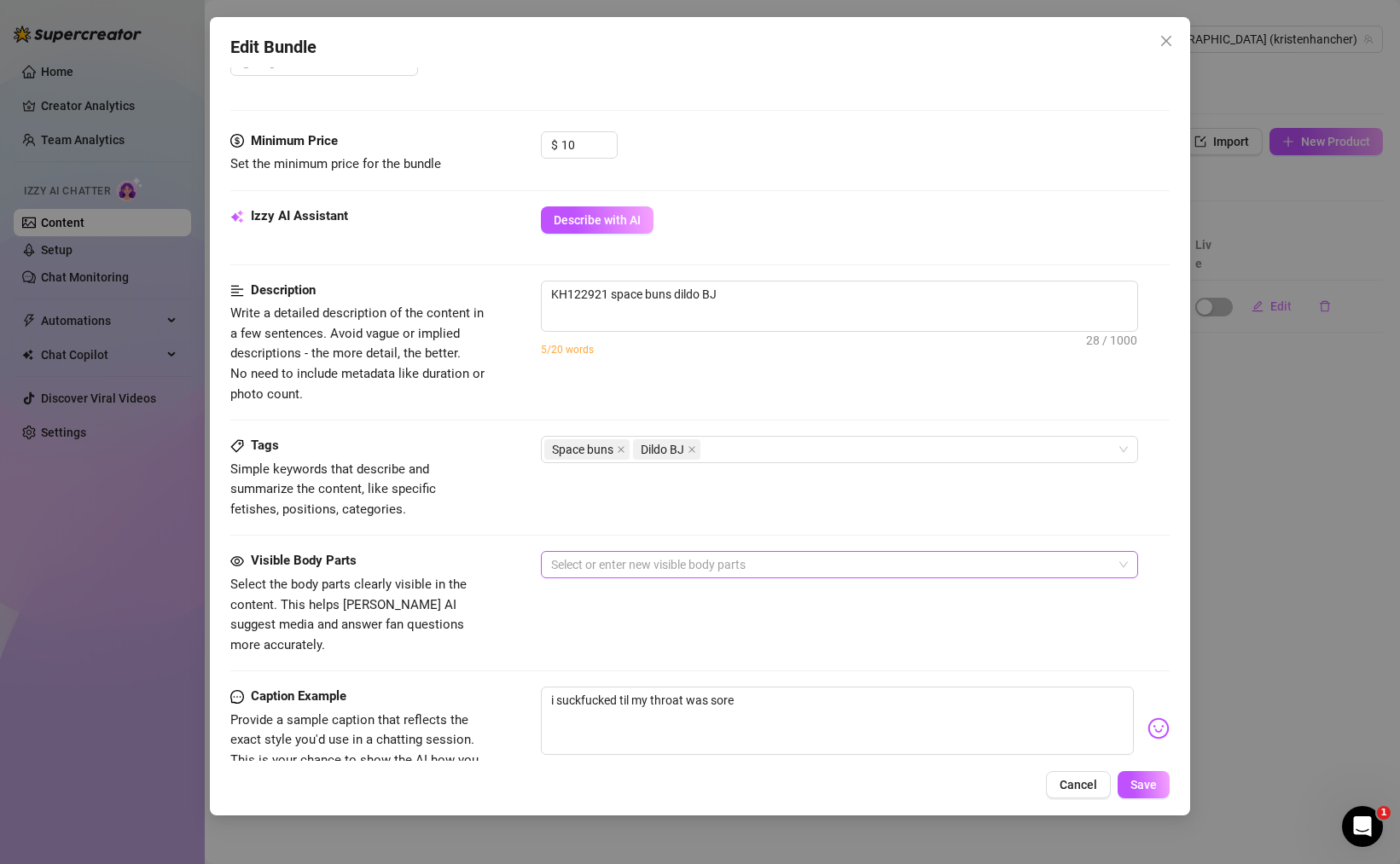
click at [642, 568] on div at bounding box center [830, 564] width 572 height 24
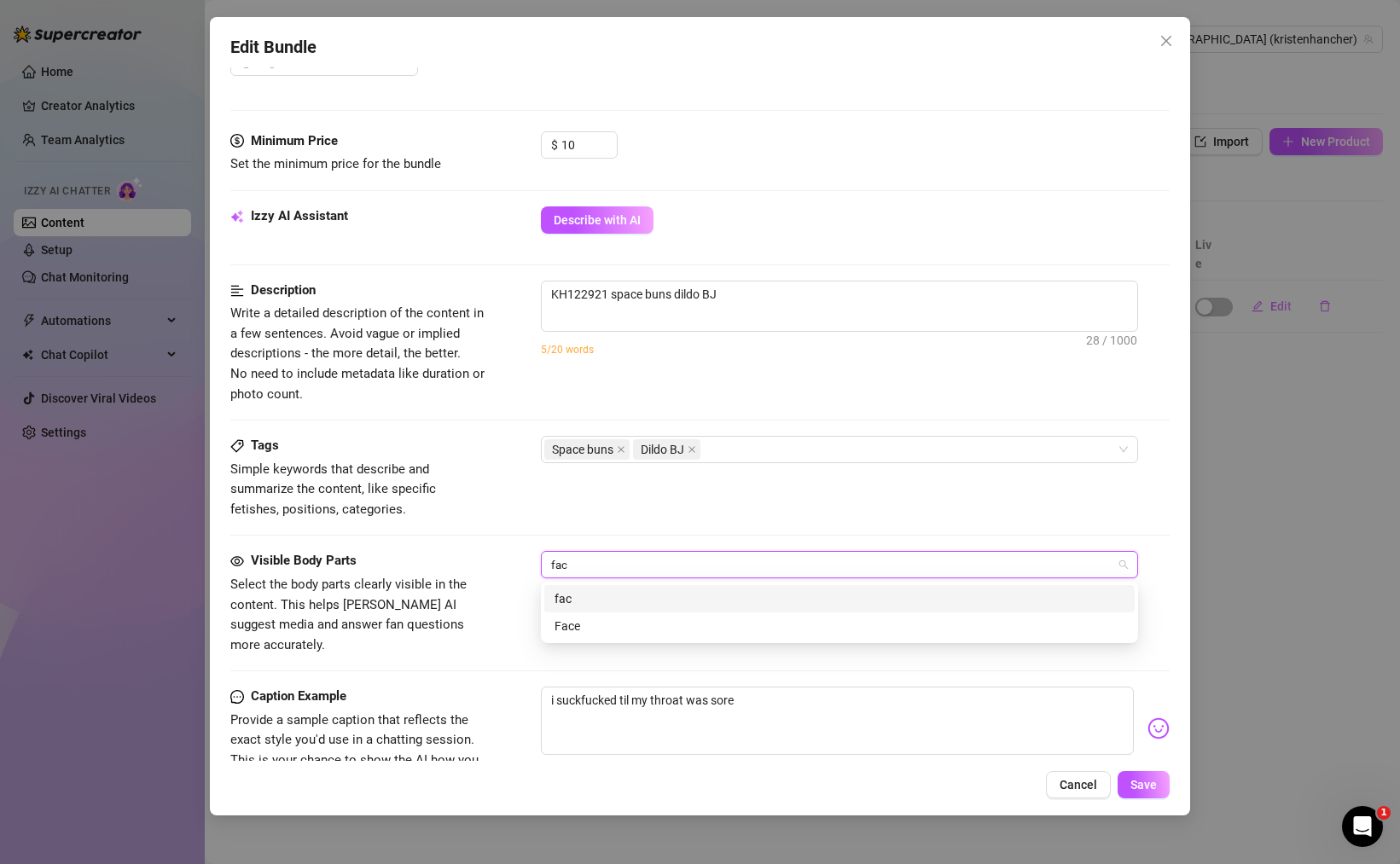
type input "face"
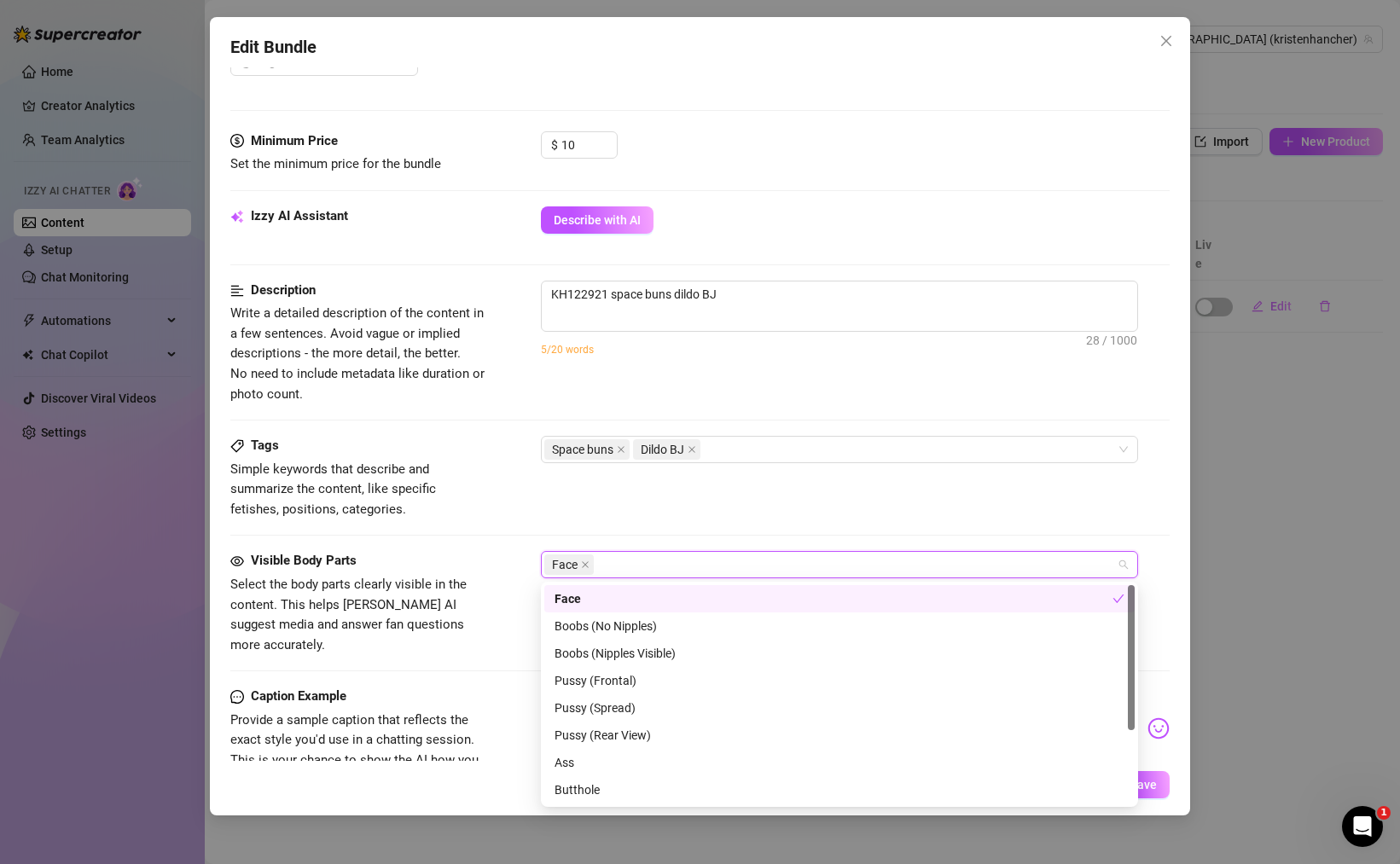
click at [732, 519] on div "Tags Simple keywords that describe and summarize the content, like specific fet…" at bounding box center [700, 493] width 939 height 115
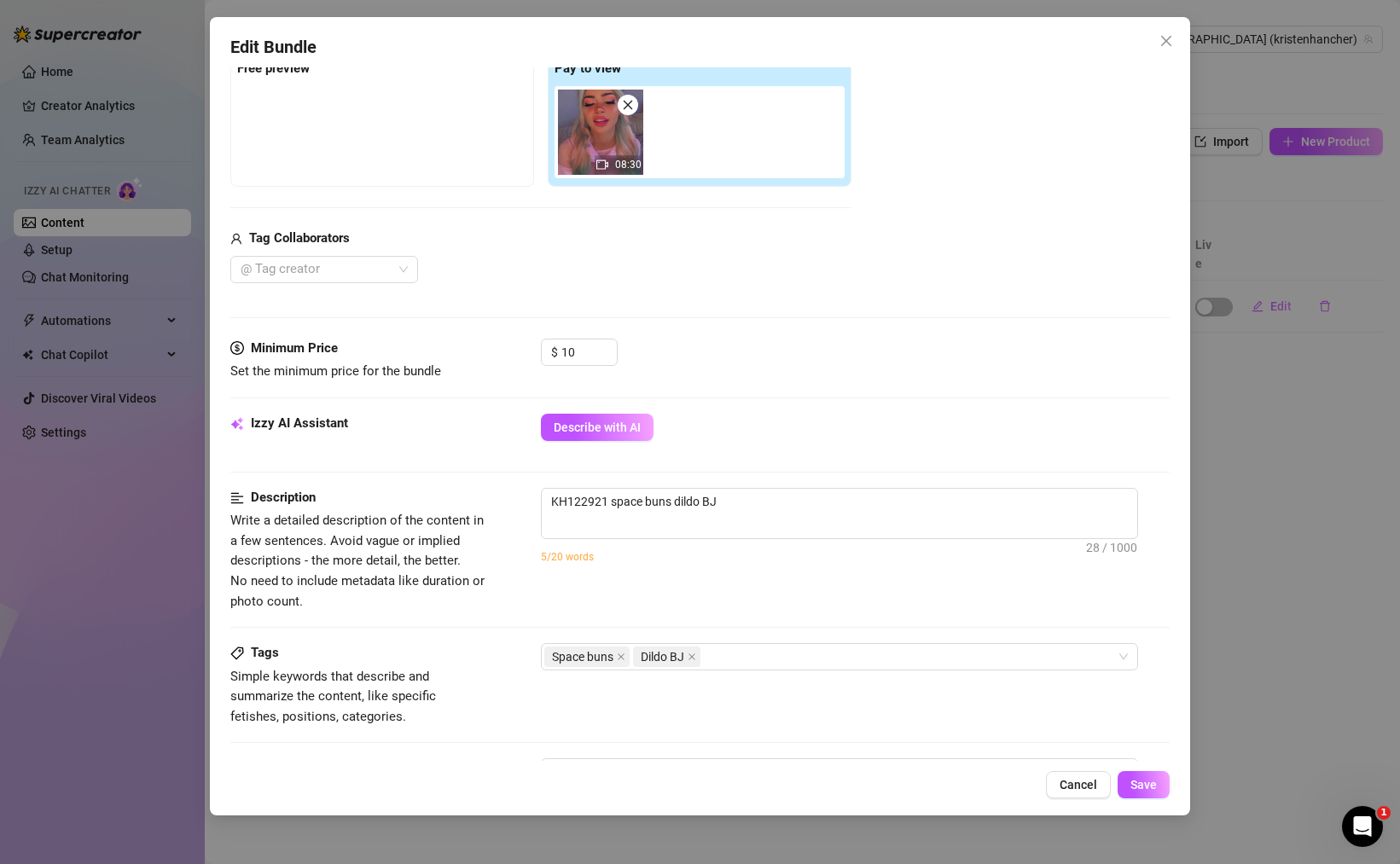
scroll to position [0, 0]
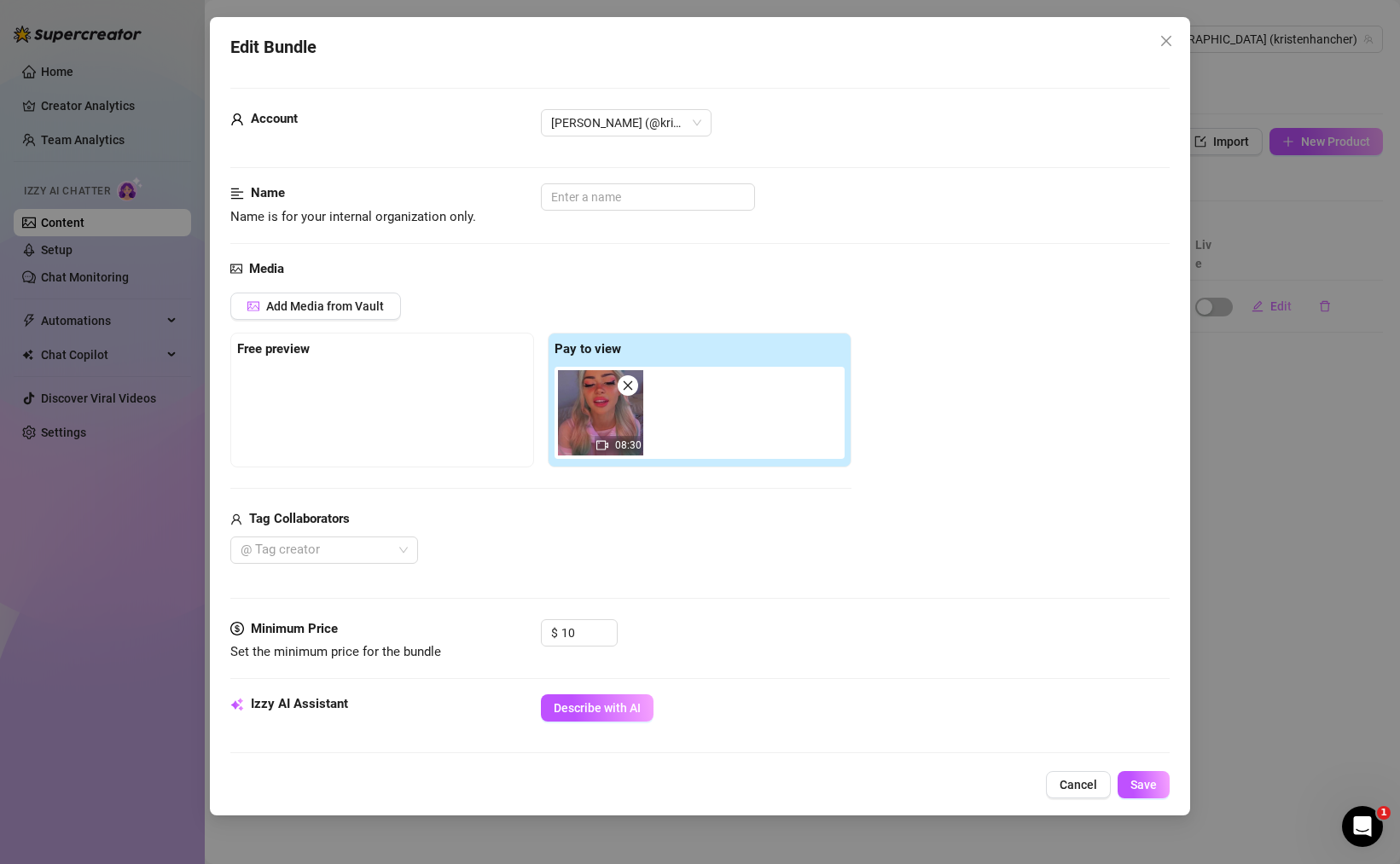
click at [611, 417] on img at bounding box center [600, 412] width 85 height 85
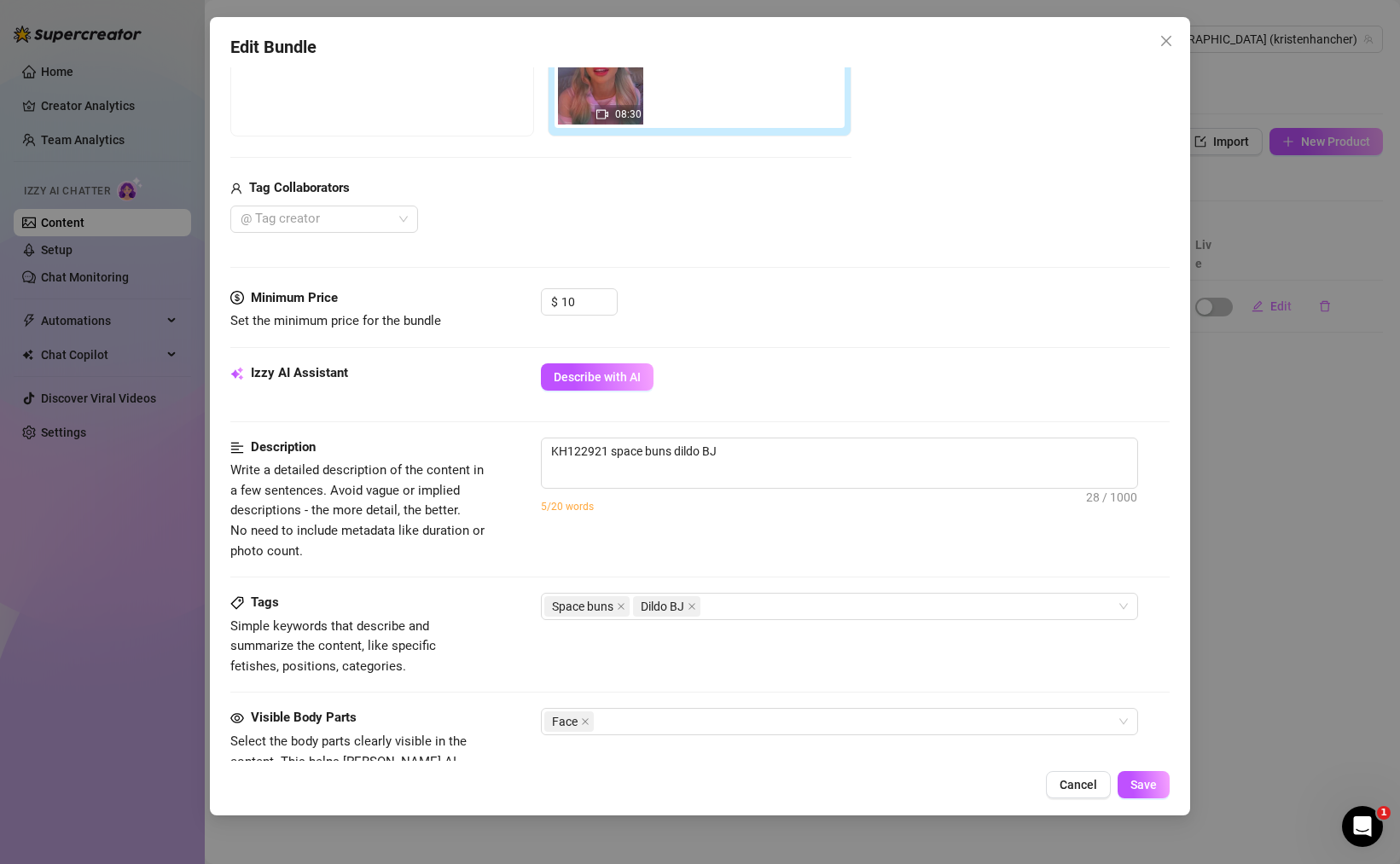
scroll to position [405, 0]
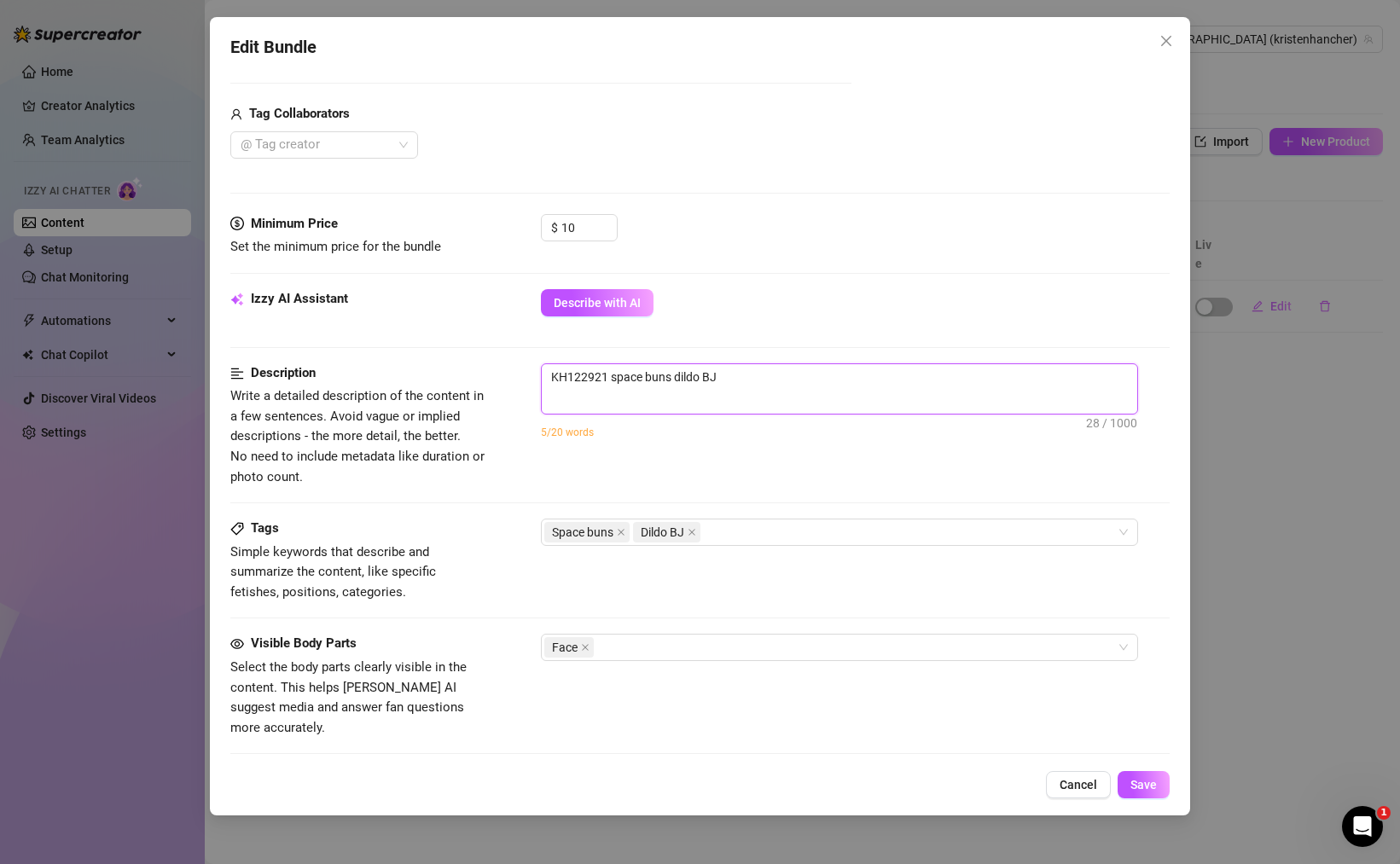
click at [611, 382] on textarea "KH122921 space buns dildo BJ" at bounding box center [838, 376] width 595 height 26
type textarea "KH122921space buns dildo BJ"
type textarea "KH12292space buns dildo BJ"
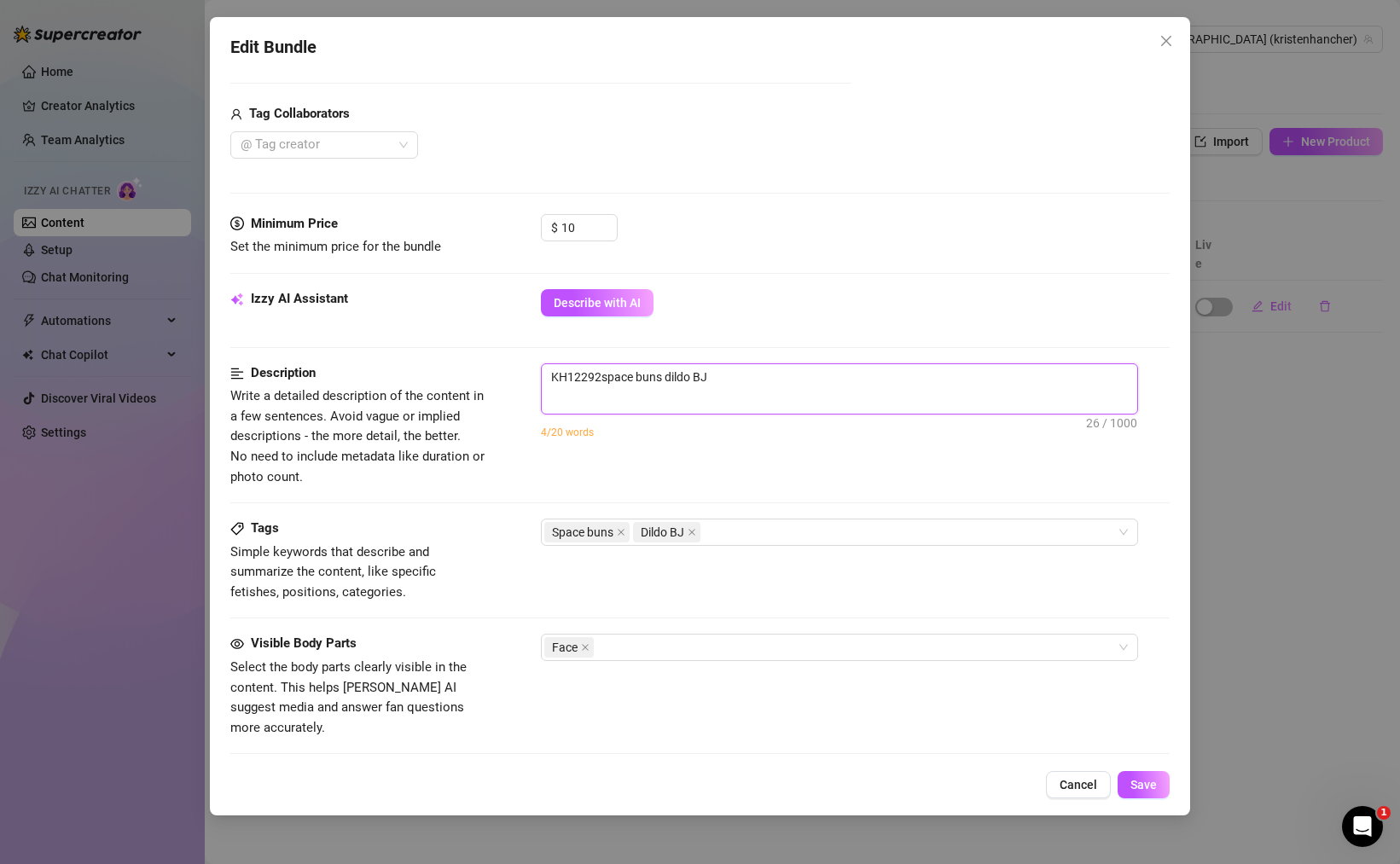
type textarea "KH1229space buns dildo BJ"
type textarea "KH122space buns dildo BJ"
type textarea "KH12space buns dildo BJ"
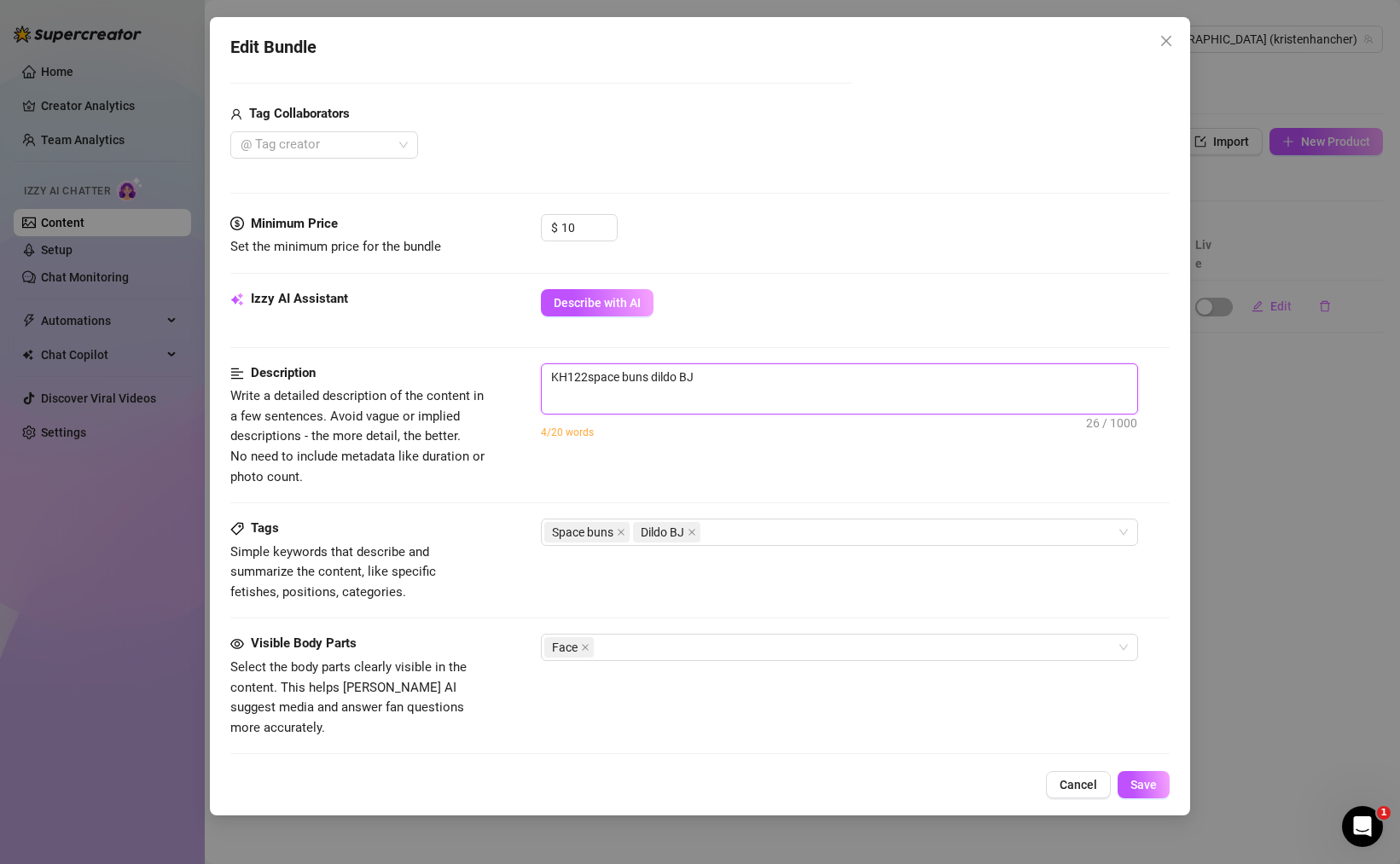
type textarea "KH12space buns dildo BJ"
type textarea "KH1space buns dildo BJ"
type textarea "KHspace buns dildo BJ"
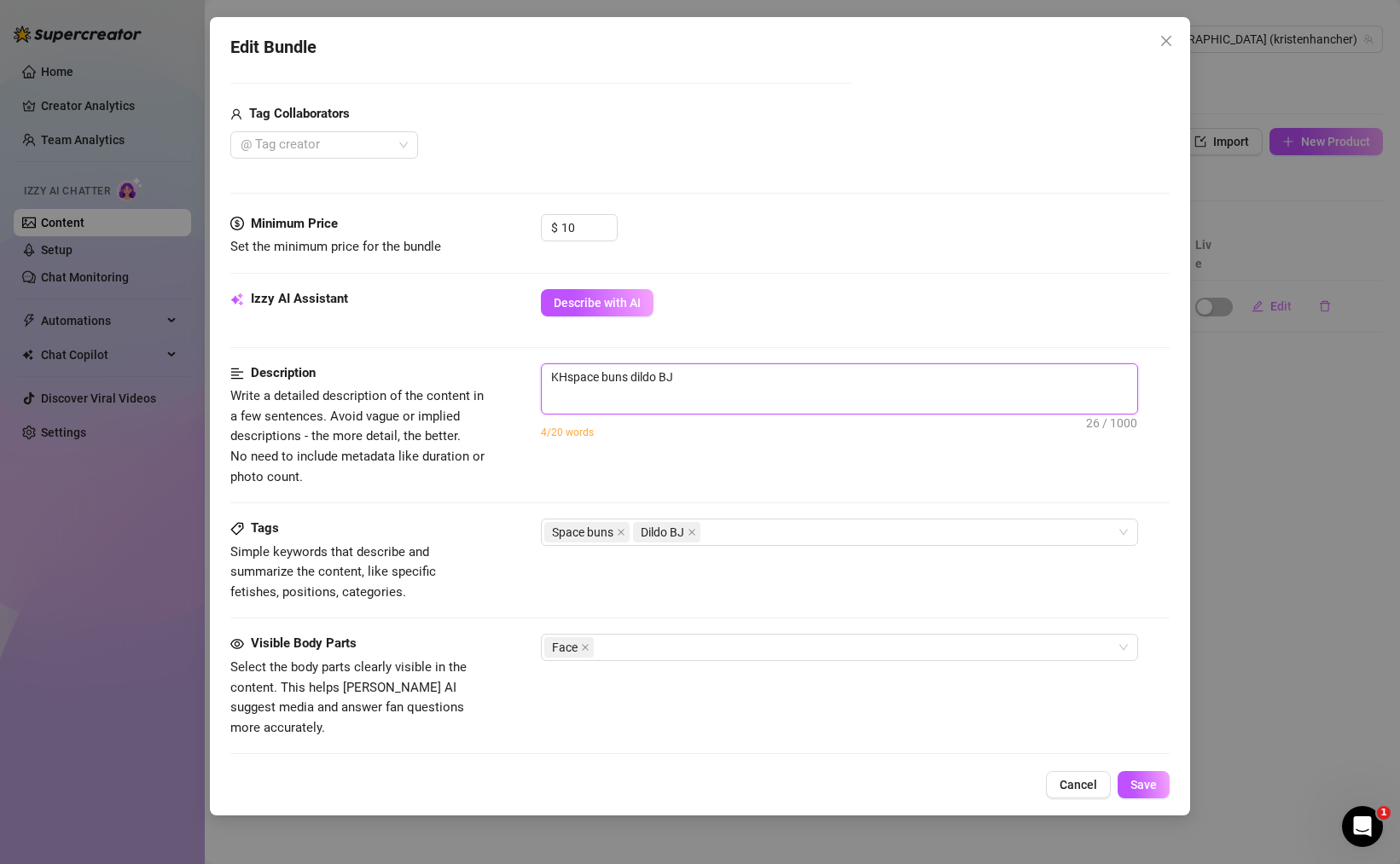
type textarea "Kspace buns dildo BJ"
type textarea "space buns dildo BJ"
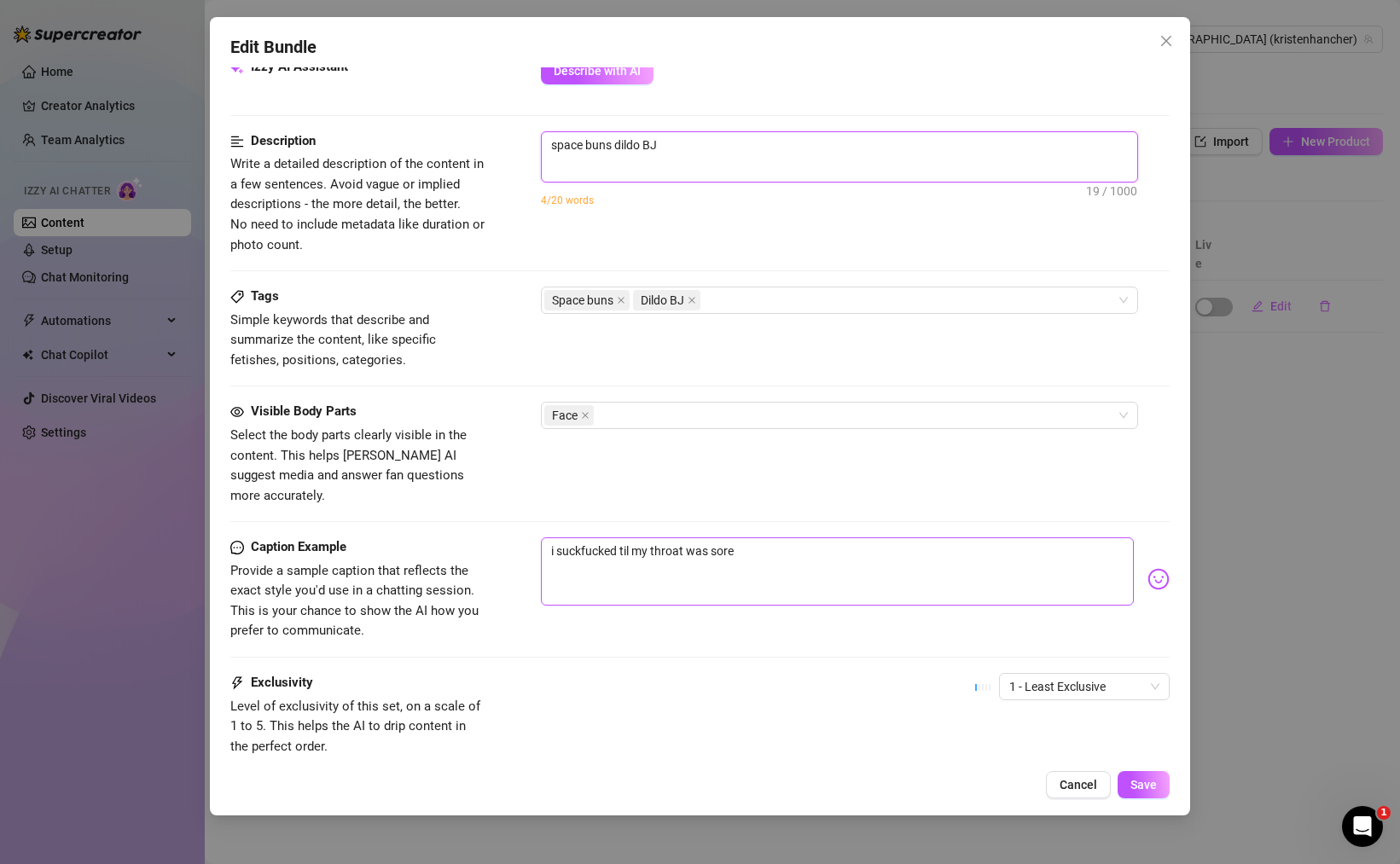
scroll to position [432, 0]
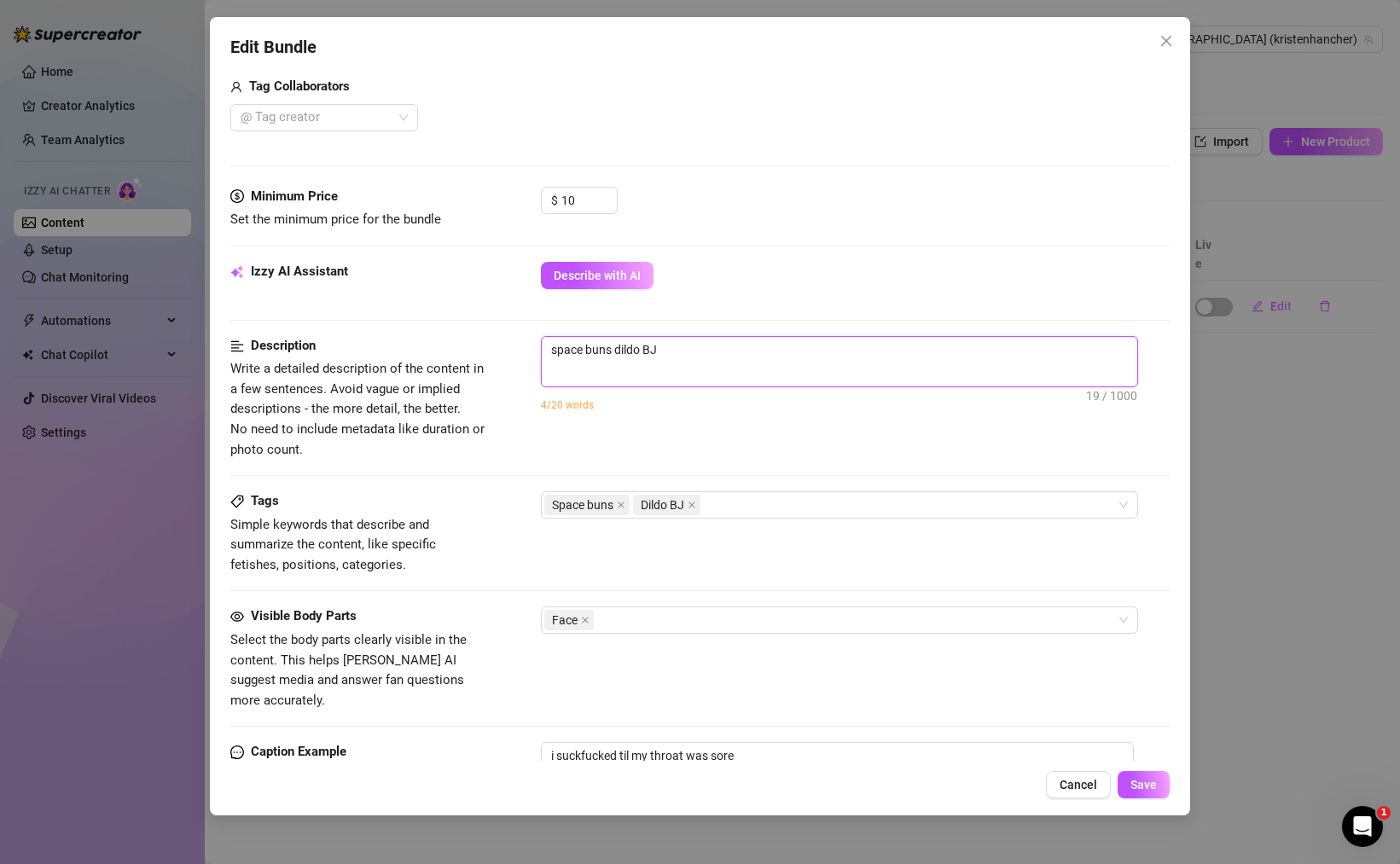
type textarea "ispace buns dildo BJ"
type textarea "inspace buns dildo BJ"
type textarea "intspace buns dildo BJ"
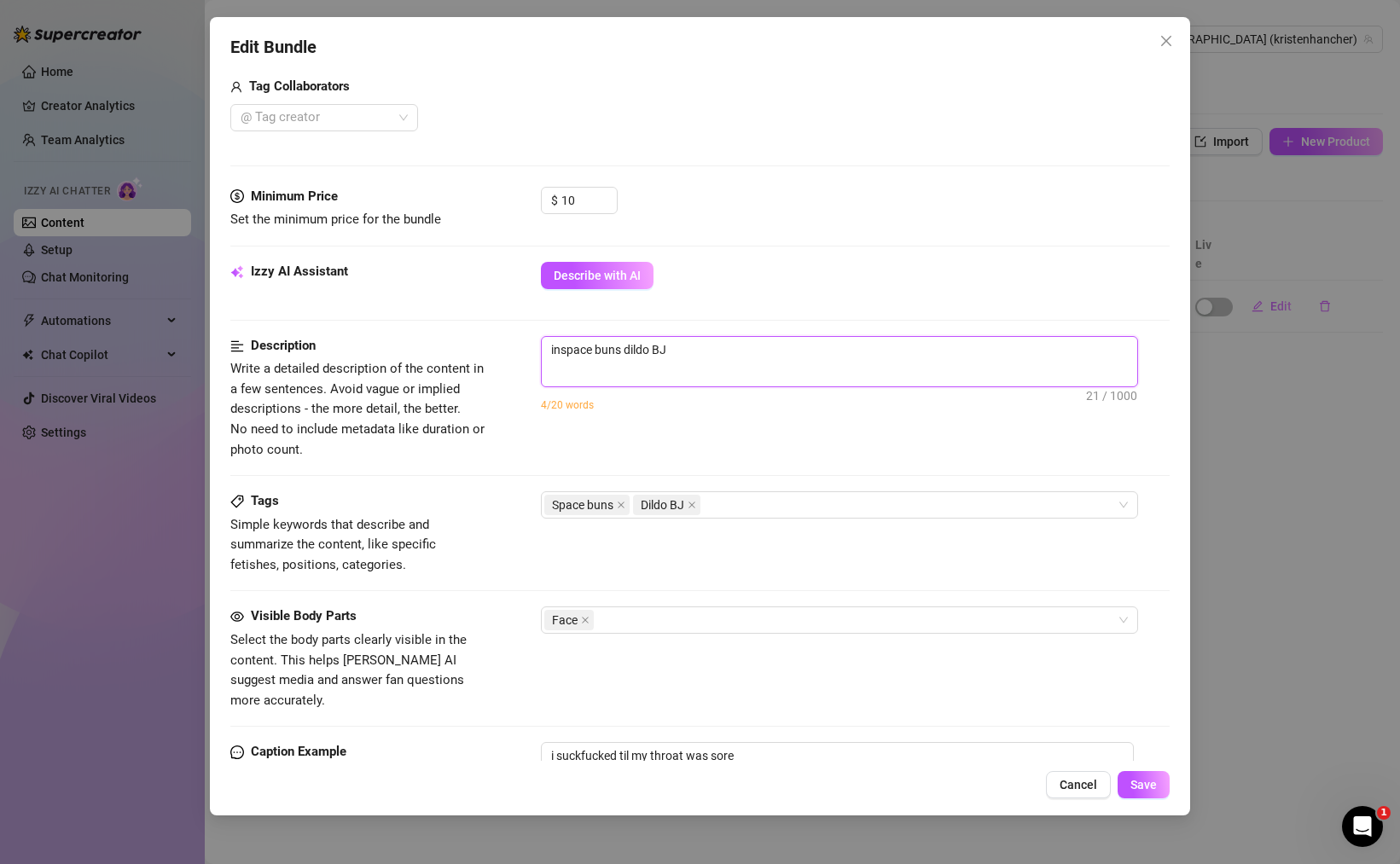
type textarea "intspace buns dildo BJ"
type textarea "intespace buns dildo BJ"
type textarea "intenspace buns dildo BJ"
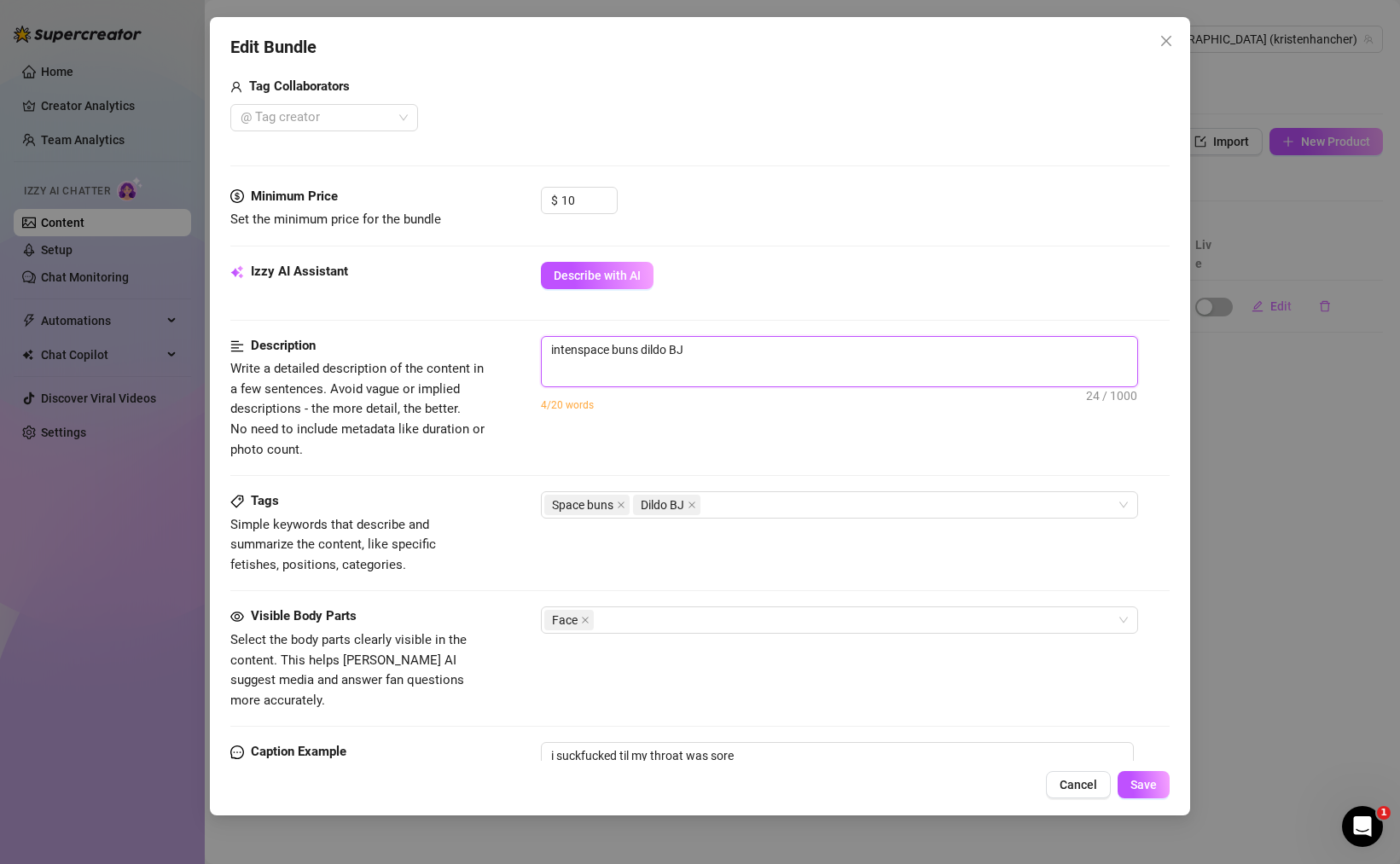
type textarea "intensspace buns dildo BJ"
type textarea "intensespace buns dildo BJ"
type textarea "intense space buns dildo BJ"
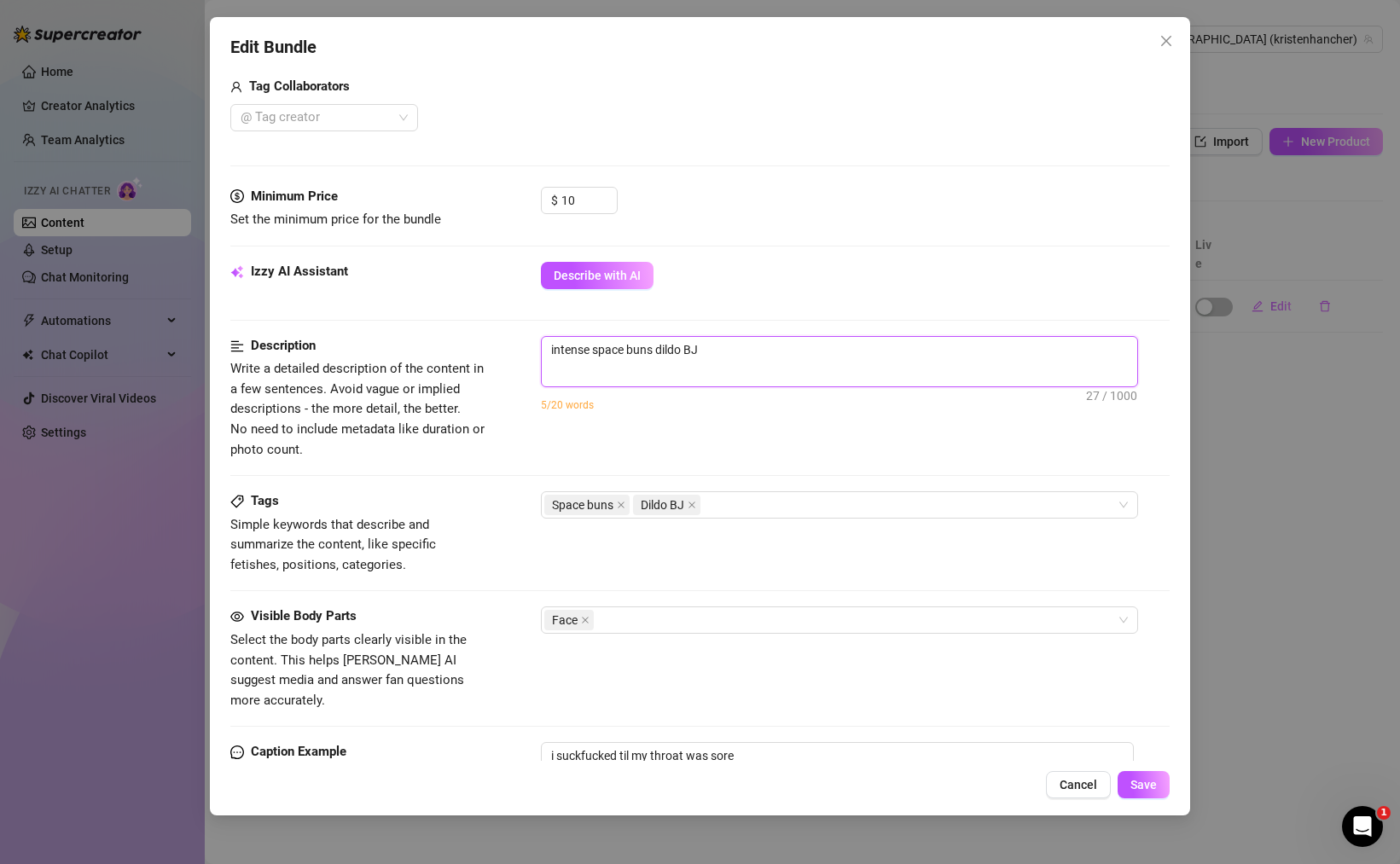
scroll to position [739, 0]
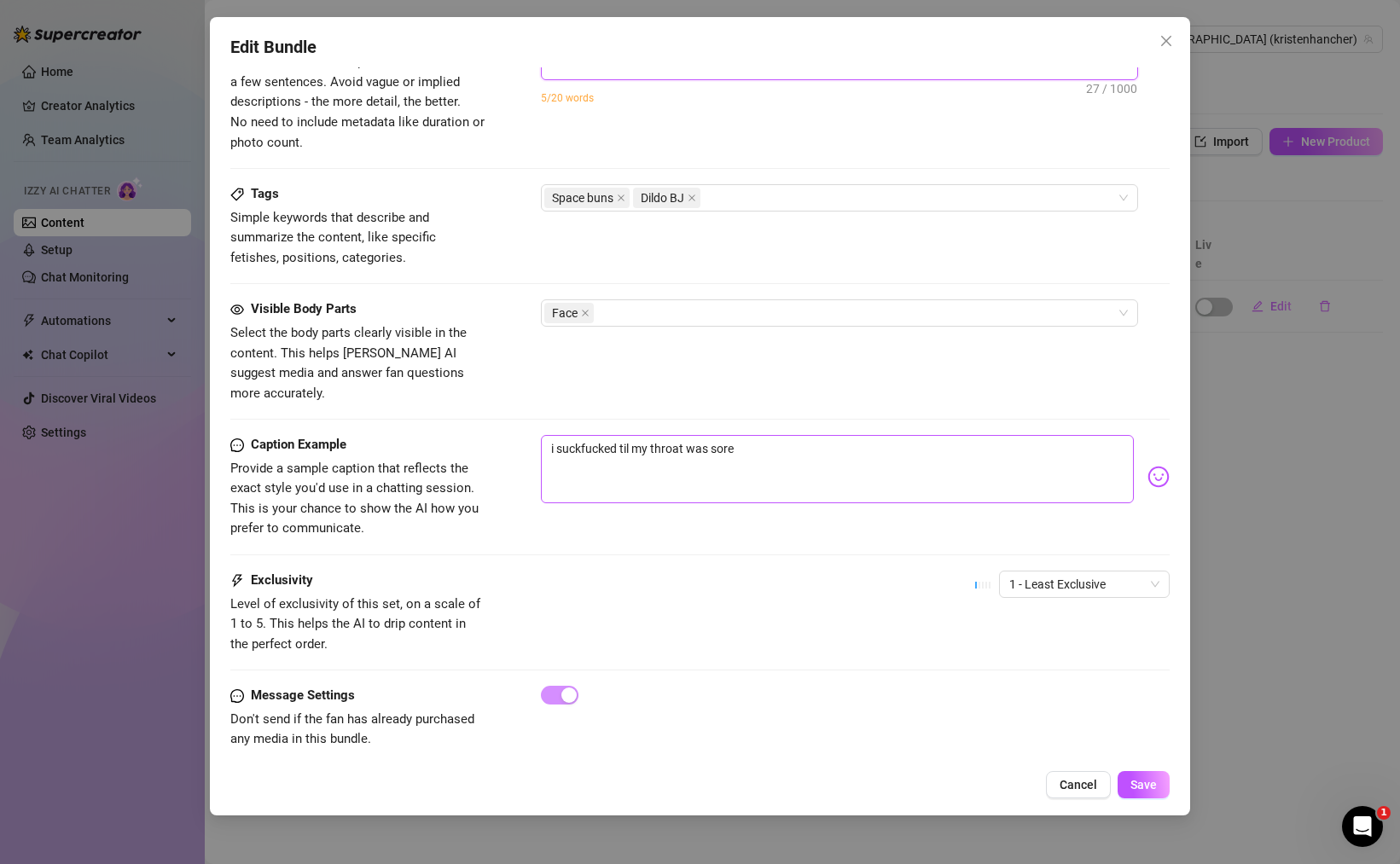
type textarea "intense space buns dildo BJ"
click at [580, 435] on textarea "i suckfucked til my throat was sore" at bounding box center [837, 468] width 593 height 68
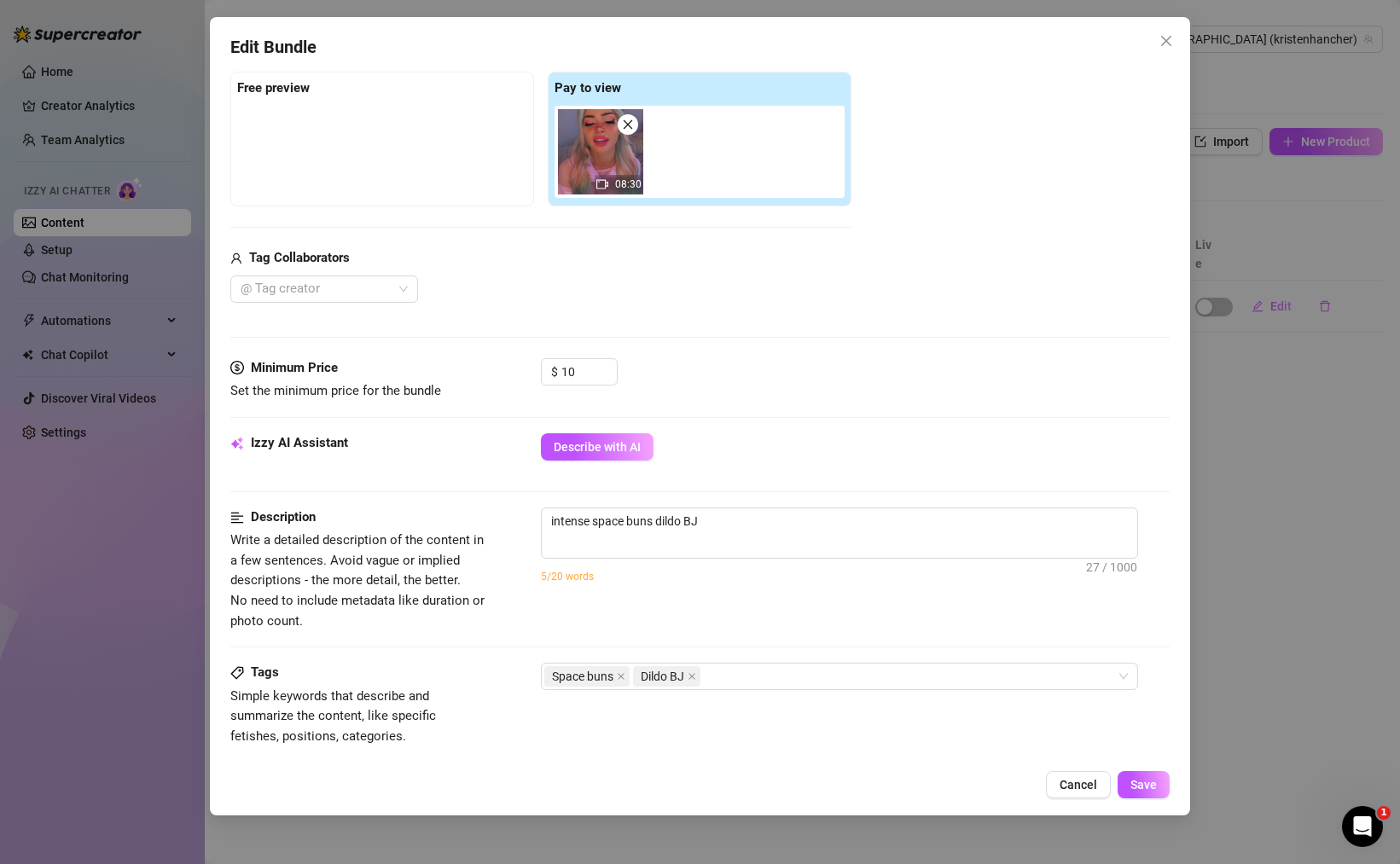
scroll to position [252, 0]
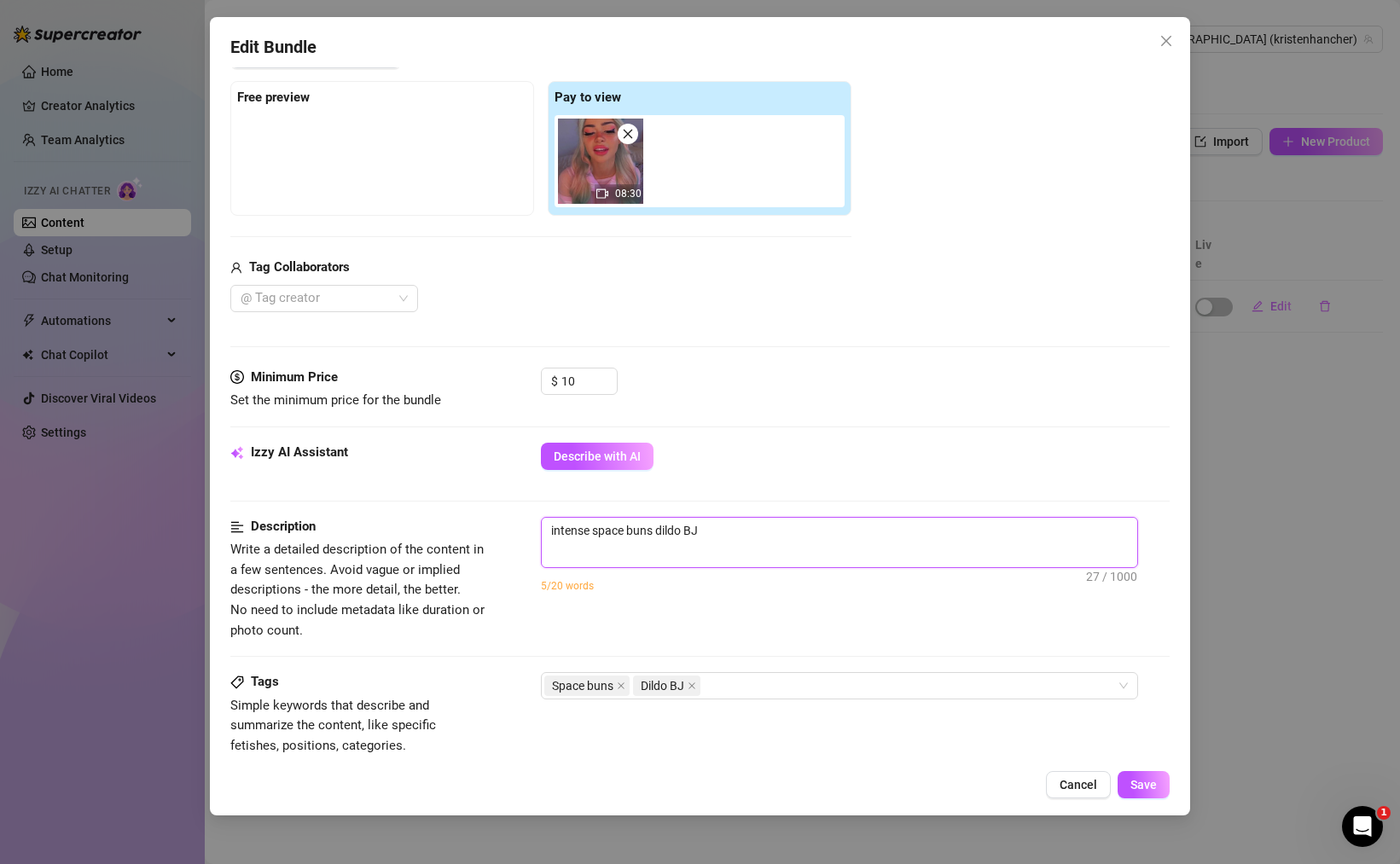
click at [590, 536] on textarea "intense space buns dildo BJ" at bounding box center [838, 530] width 595 height 26
click at [549, 532] on textarea "intense space buns dildo BJ" at bounding box center [838, 530] width 595 height 26
type textarea "space buns dildo BJ"
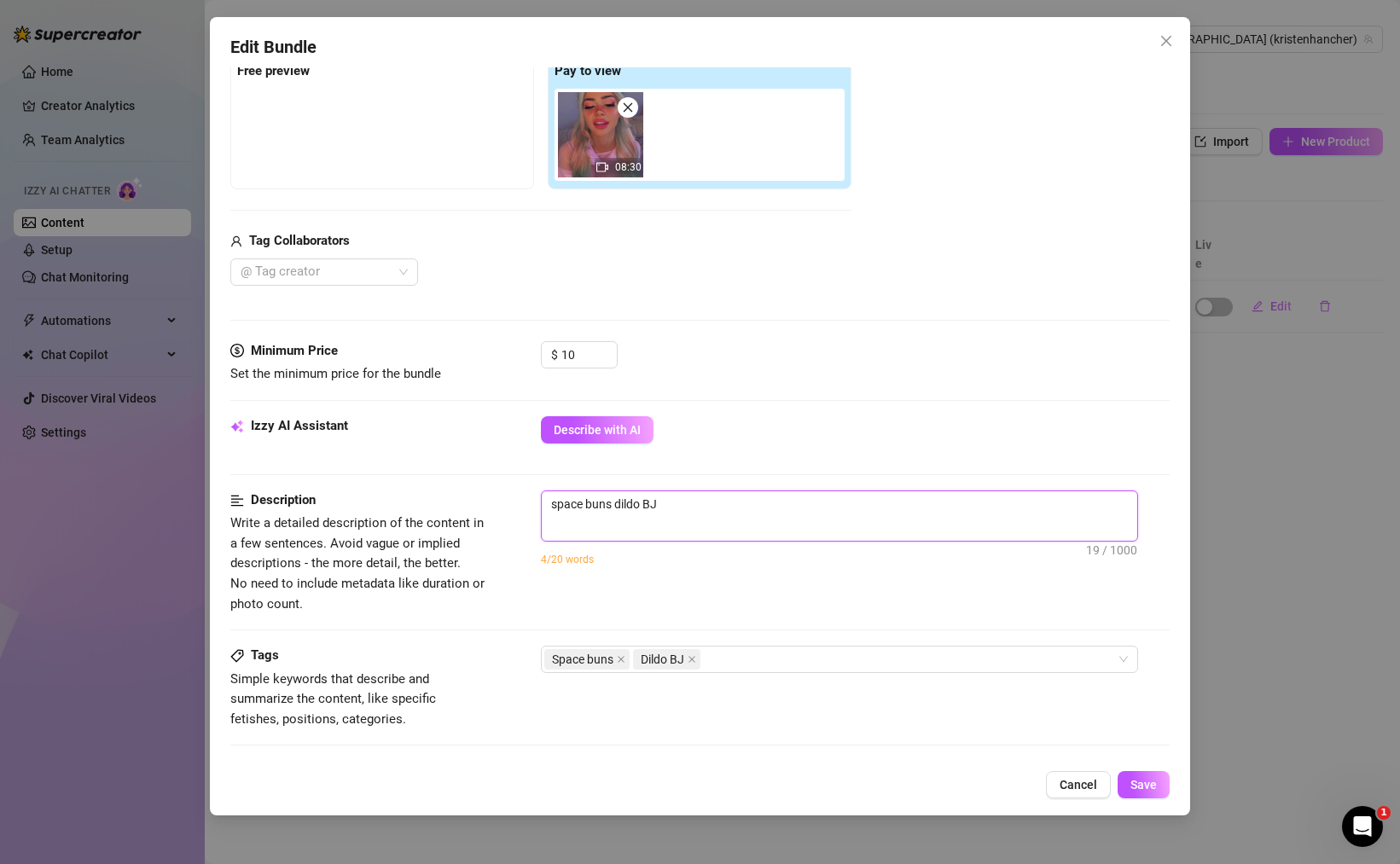
scroll to position [244, 0]
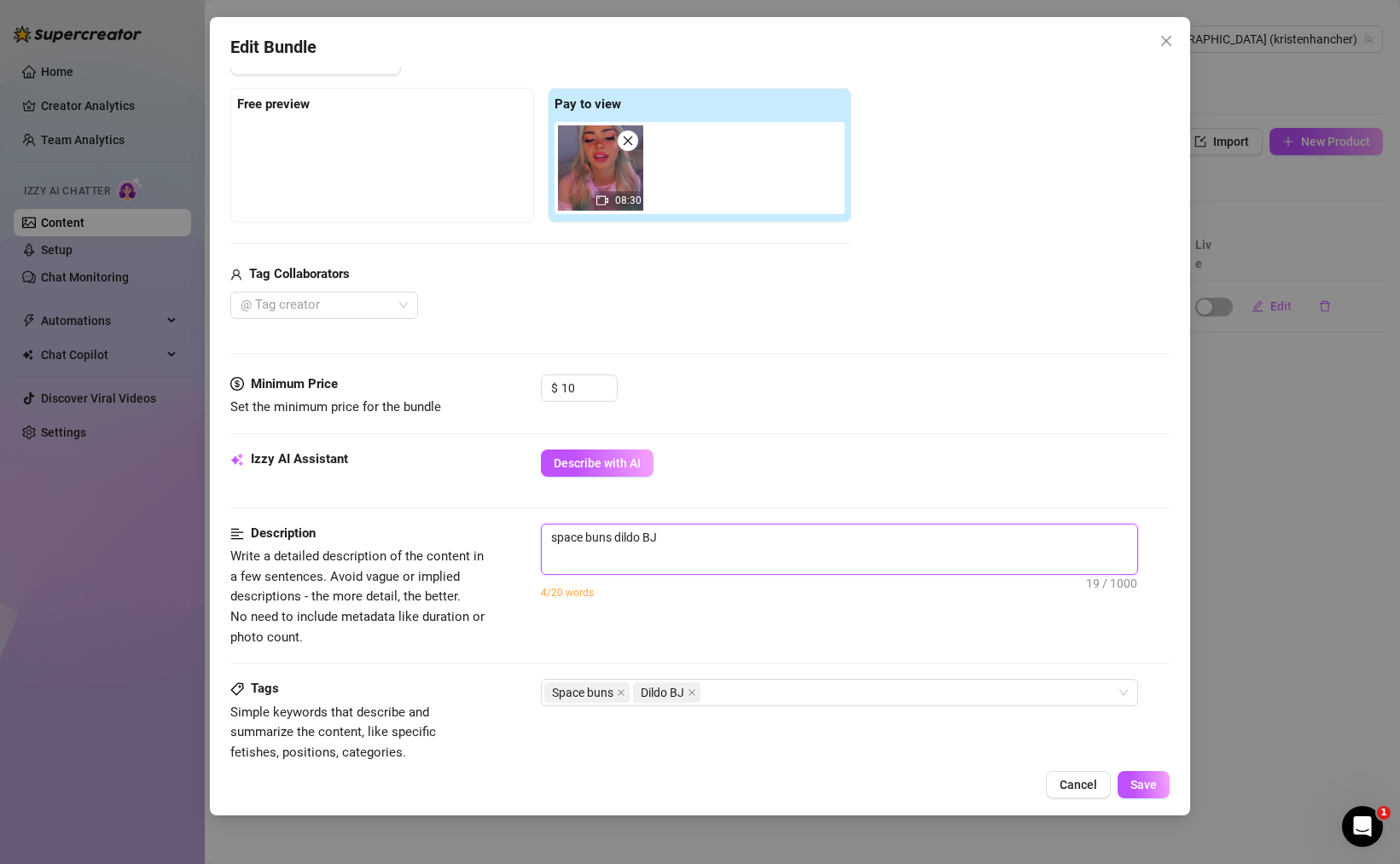
click at [609, 179] on img at bounding box center [600, 168] width 85 height 85
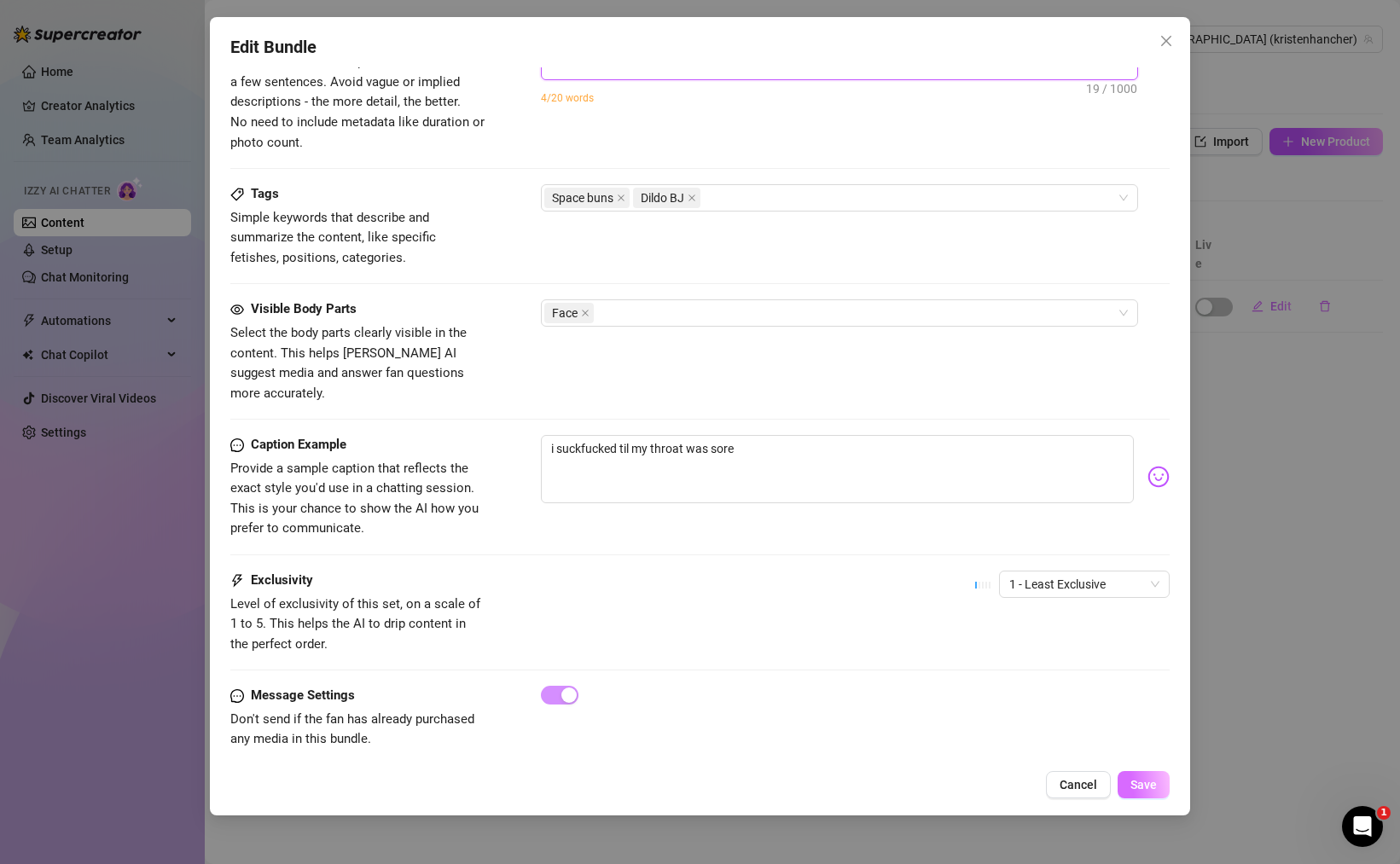
type textarea "space buns dildo BJ"
click at [1144, 792] on button "Save" at bounding box center [1143, 784] width 52 height 27
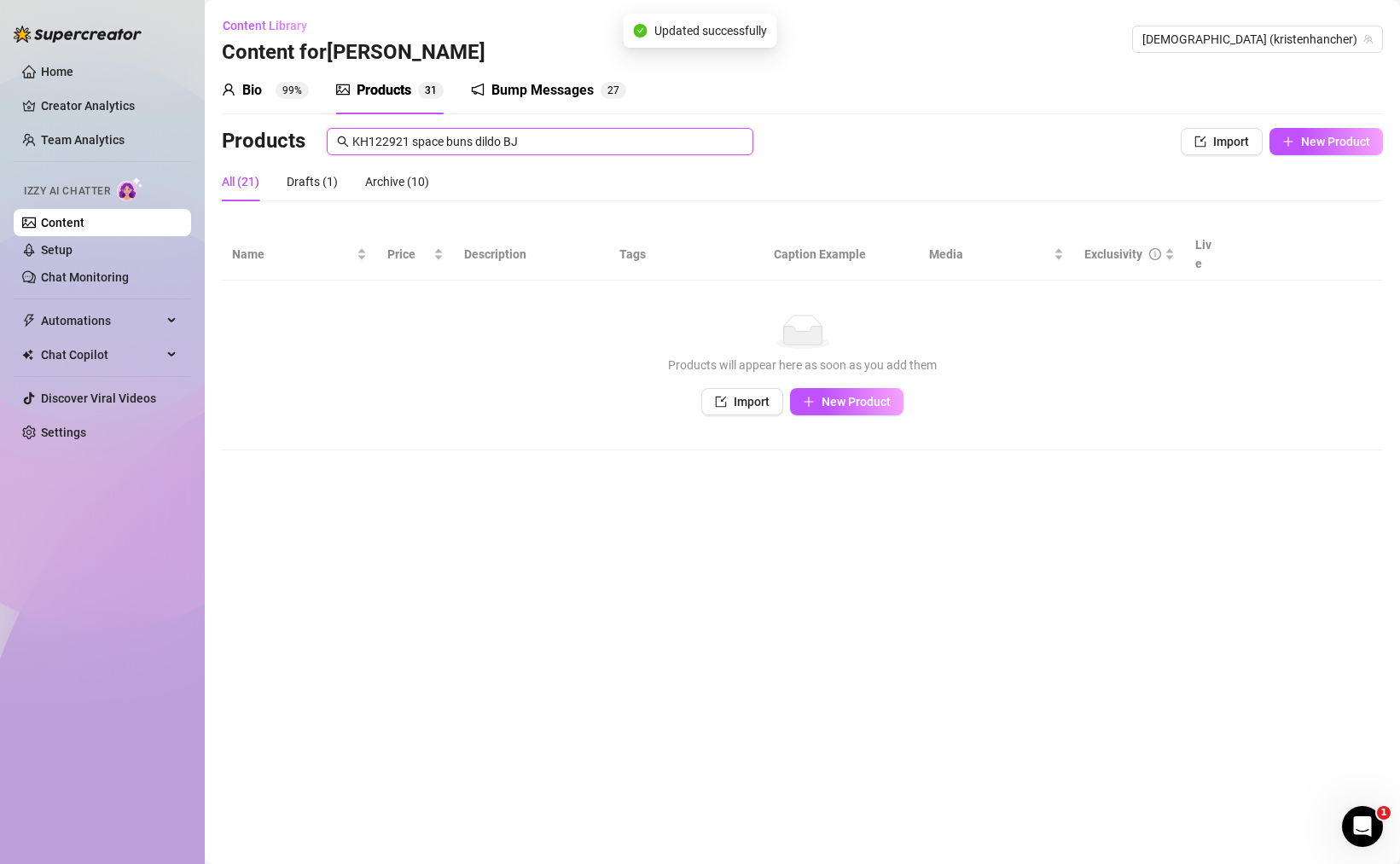
click at [477, 147] on input "KH122921 space buns dildo BJ" at bounding box center [548, 142] width 391 height 19
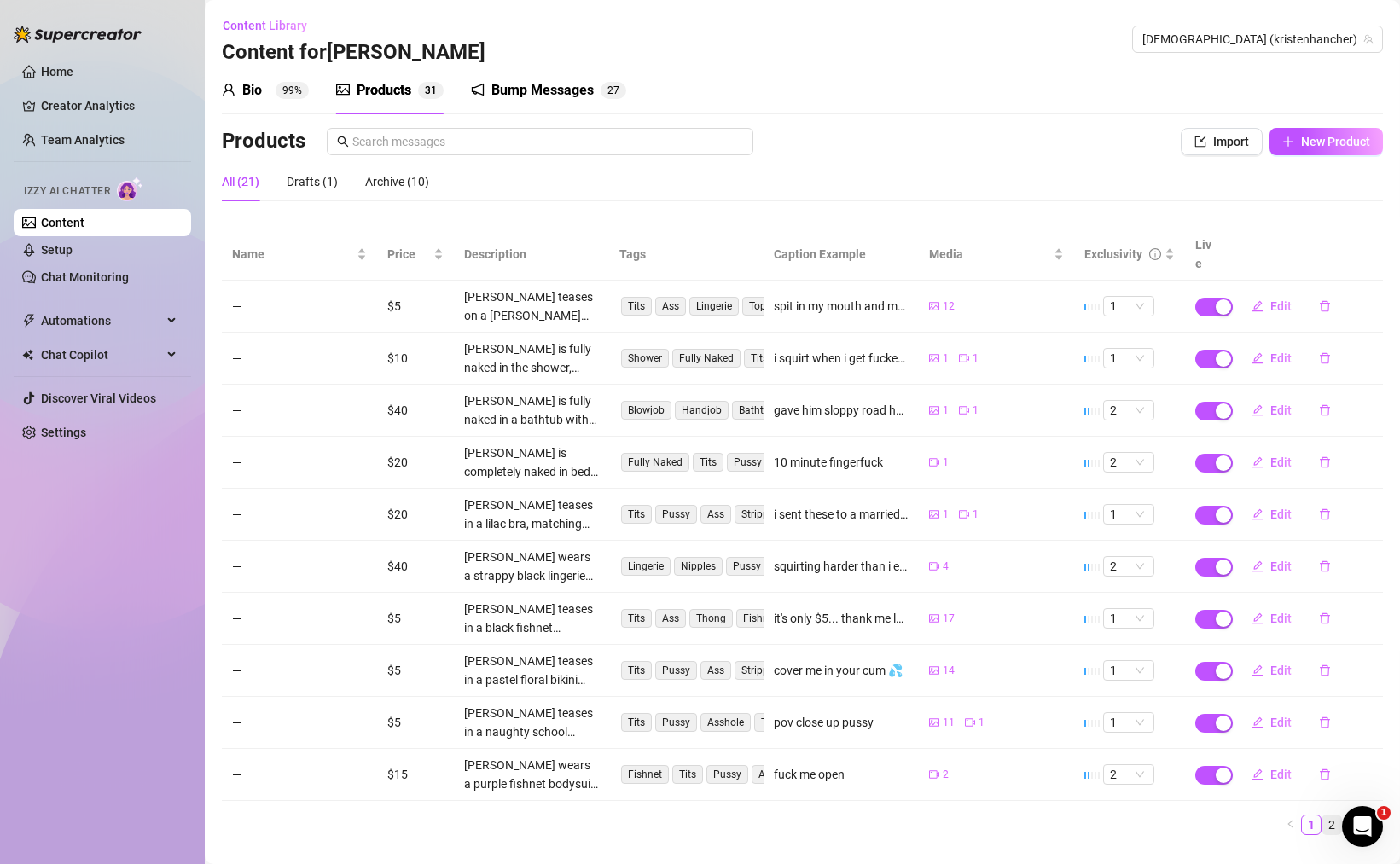
click at [1322, 815] on link "2" at bounding box center [1332, 825] width 19 height 19
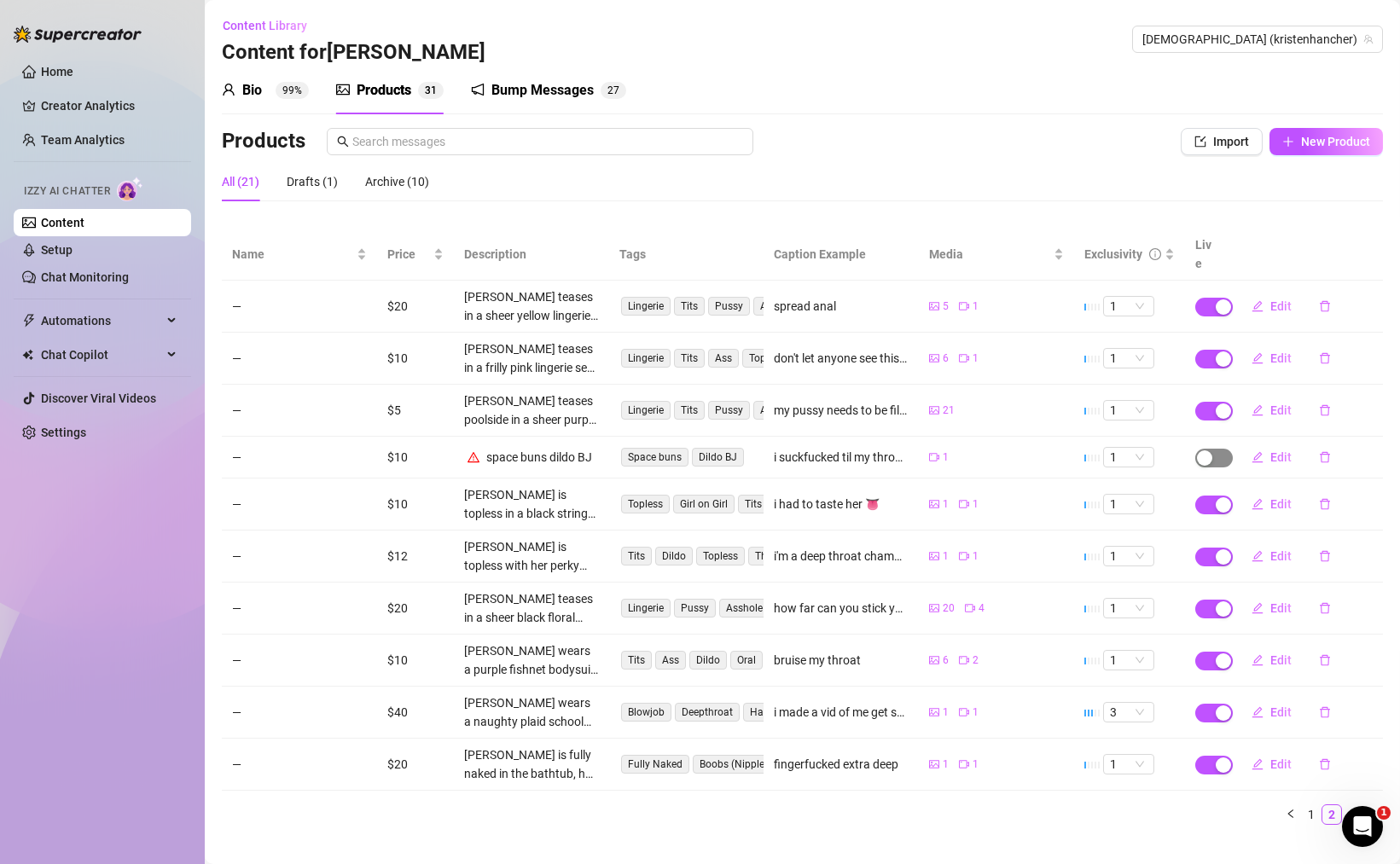
click at [1197, 450] on div "button" at bounding box center [1205, 458] width 15 height 15
click at [1325, 402] on span "OK" at bounding box center [1320, 398] width 16 height 13
click at [1273, 450] on span "Edit" at bounding box center [1280, 457] width 21 height 13
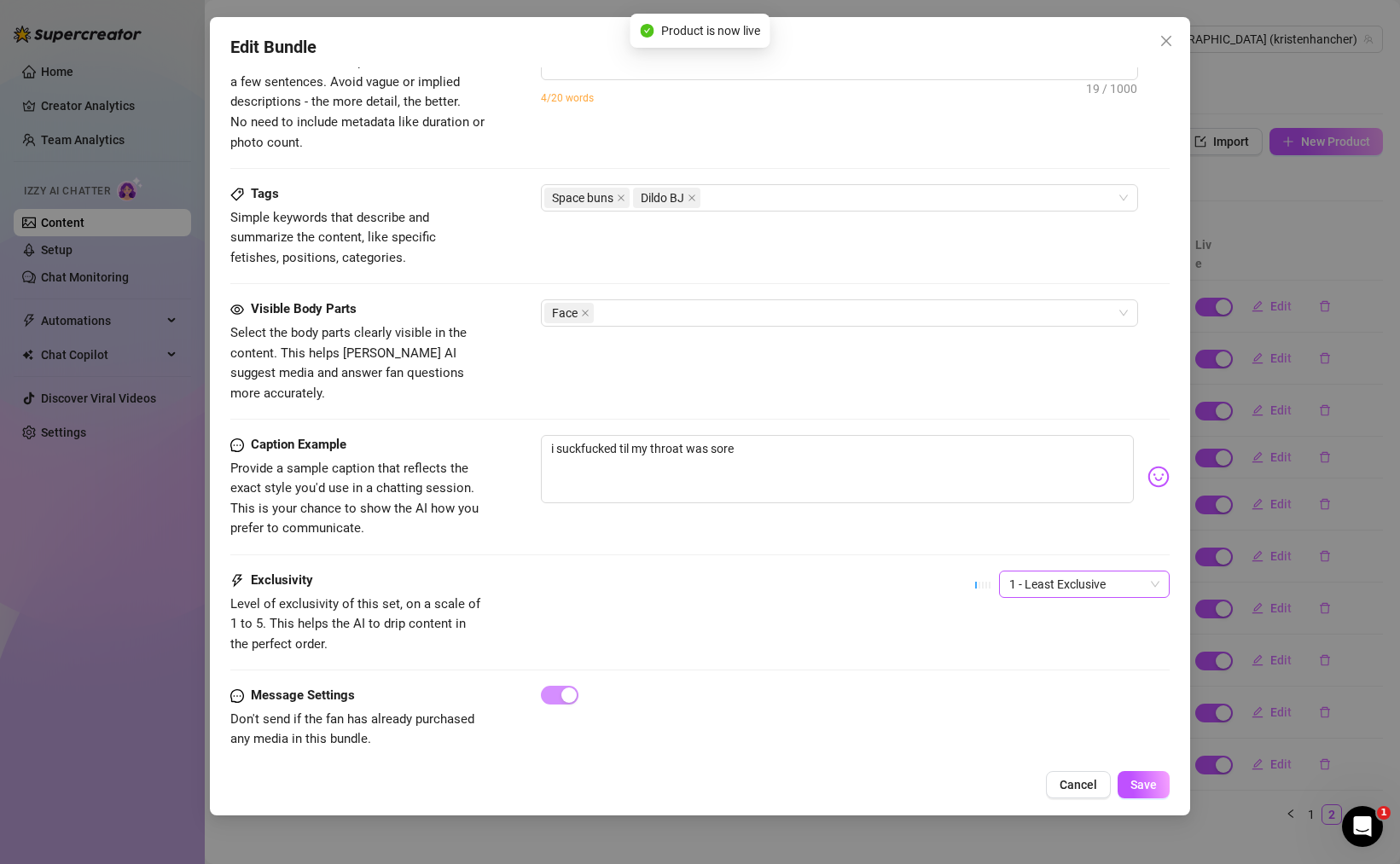
click at [1064, 571] on span "1 - Least Exclusive" at bounding box center [1084, 583] width 150 height 26
click at [1036, 632] on div "2" at bounding box center [1071, 626] width 144 height 19
click at [1147, 800] on div "Edit Bundle Account [PERSON_NAME] (@kristenhancher) Name Name is for your inter…" at bounding box center [700, 416] width 980 height 798
click at [1148, 795] on button "Save" at bounding box center [1143, 784] width 52 height 27
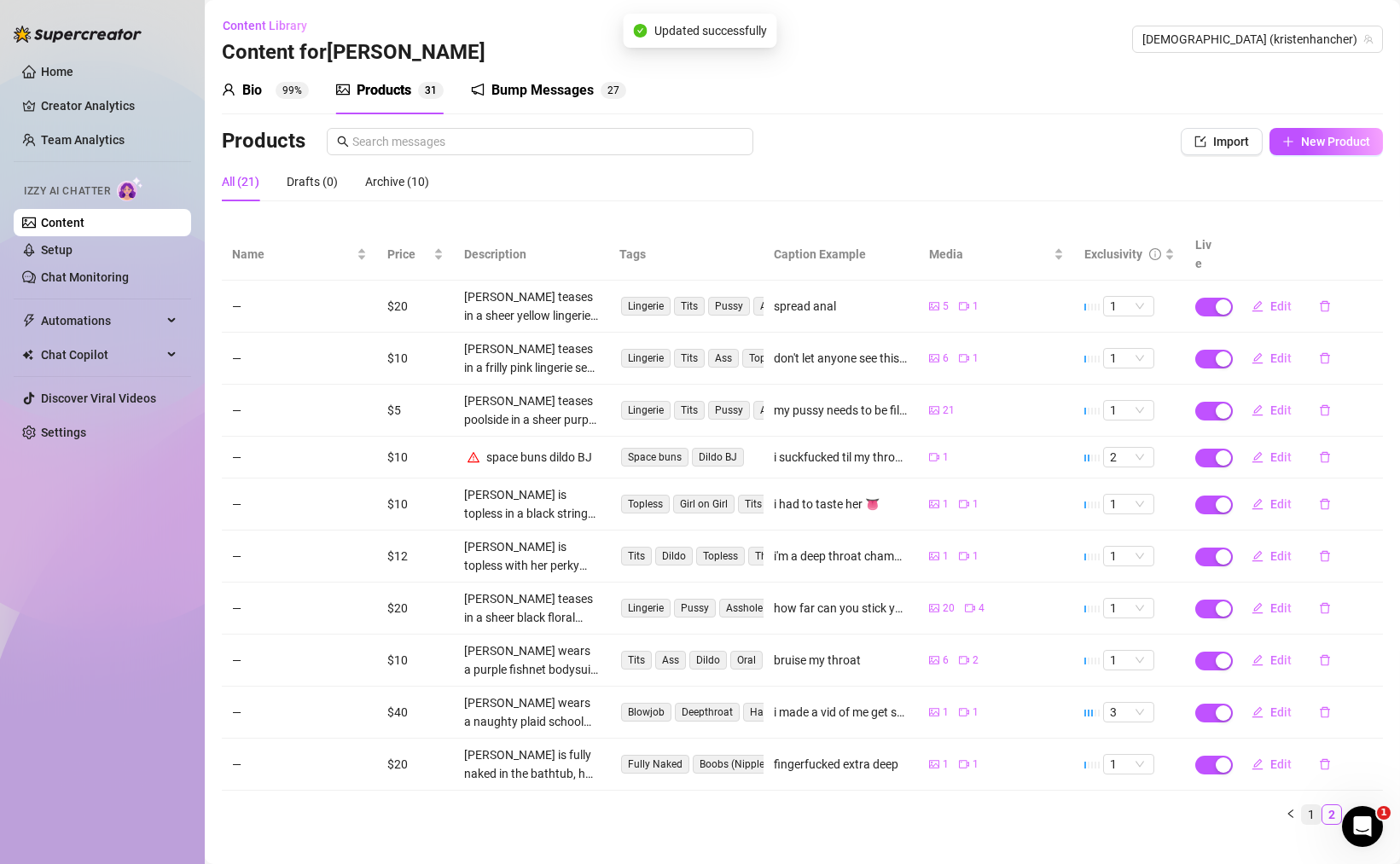
click at [1301, 805] on link "1" at bounding box center [1311, 814] width 19 height 19
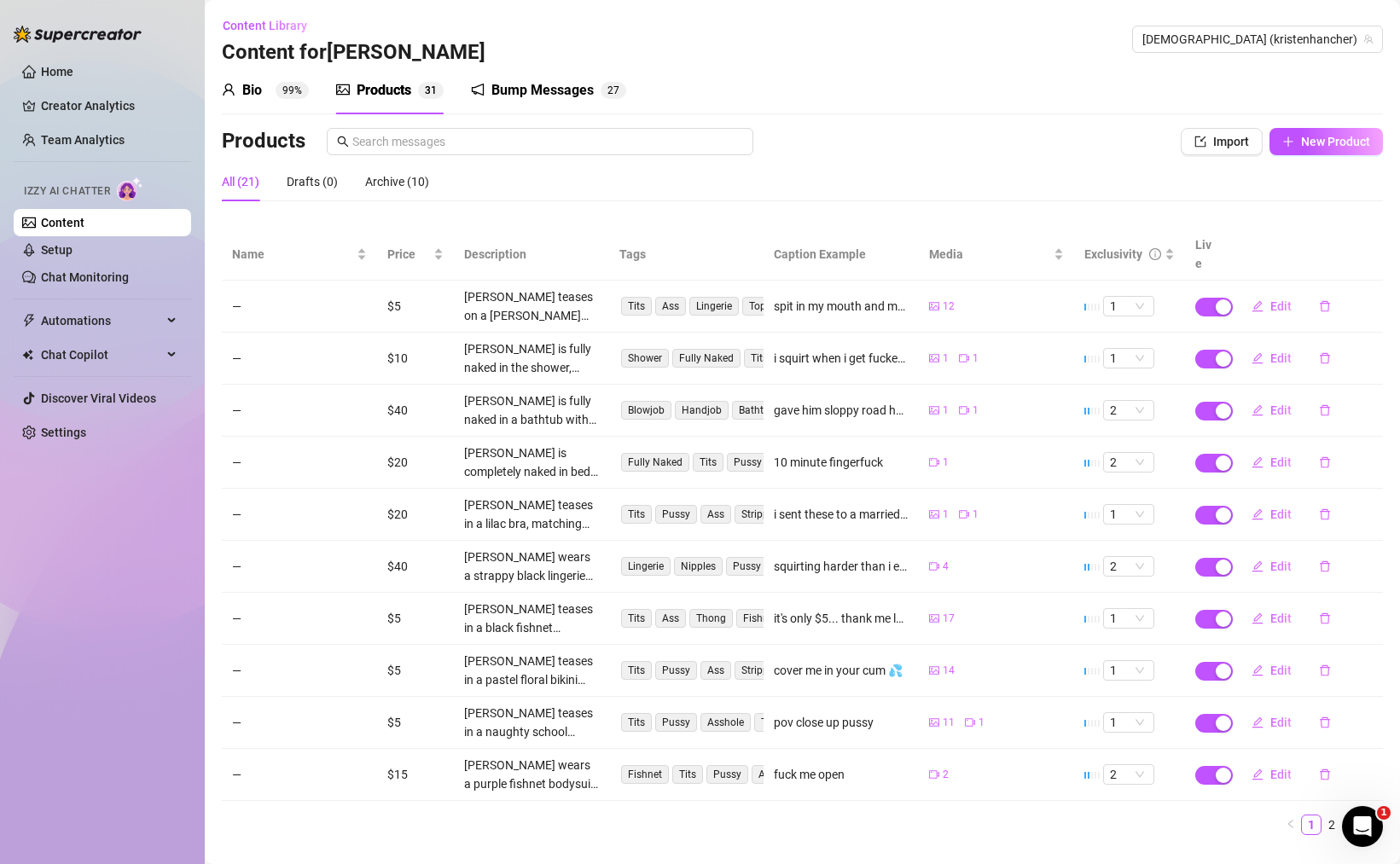
click at [1322, 815] on link "2" at bounding box center [1332, 825] width 19 height 19
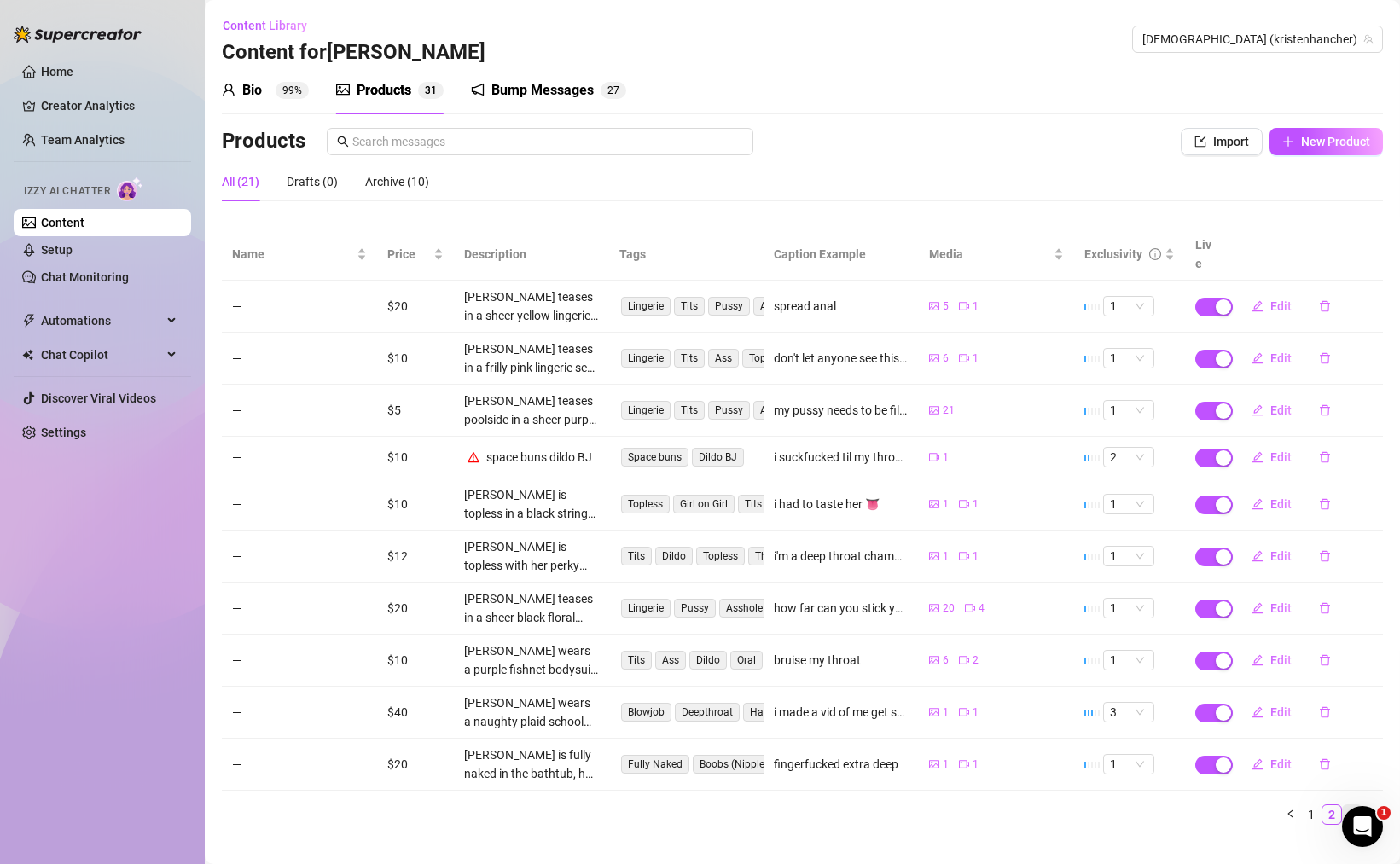
click at [1343, 805] on link "3" at bounding box center [1352, 814] width 19 height 19
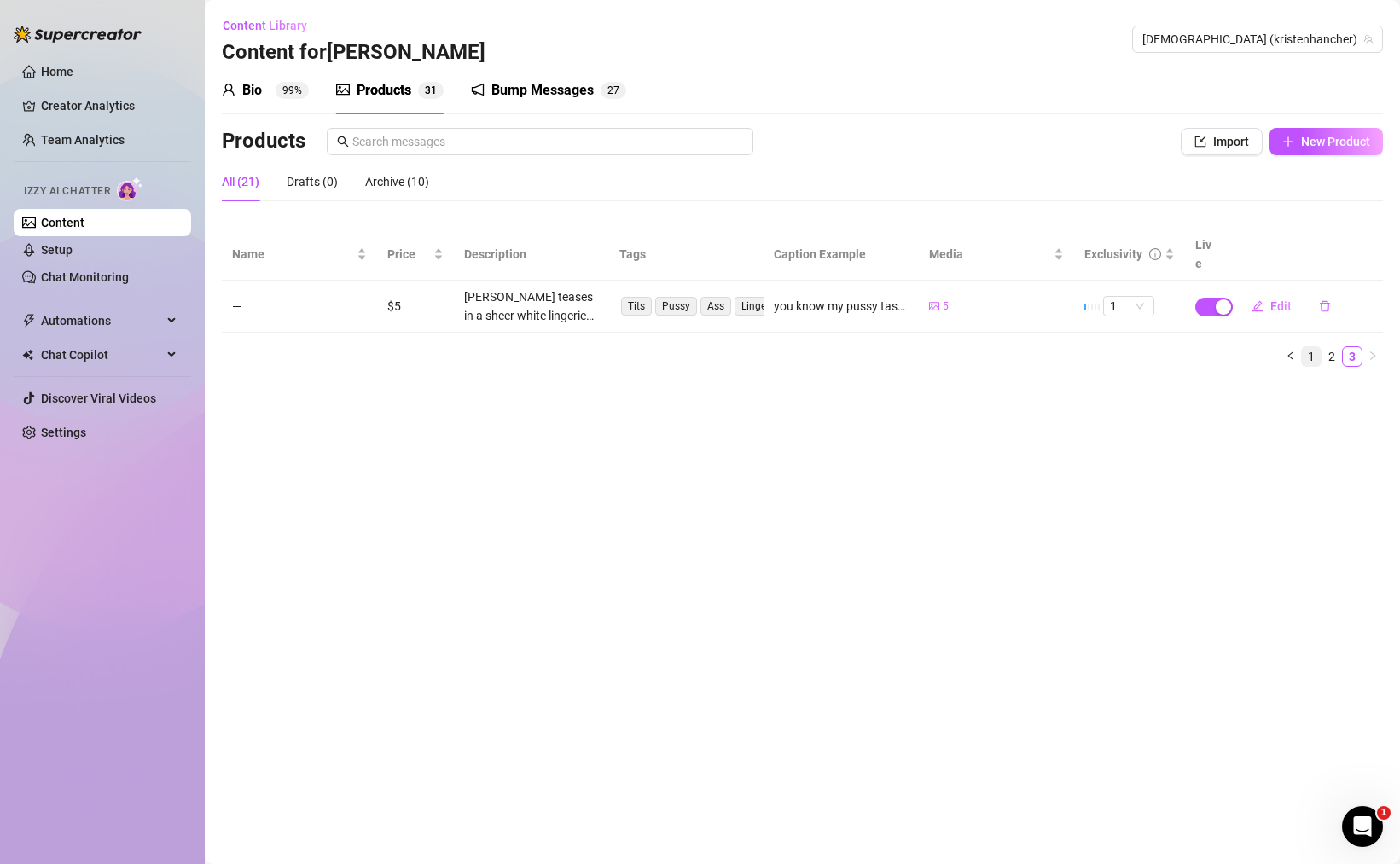
click at [1316, 347] on link "1" at bounding box center [1311, 356] width 19 height 19
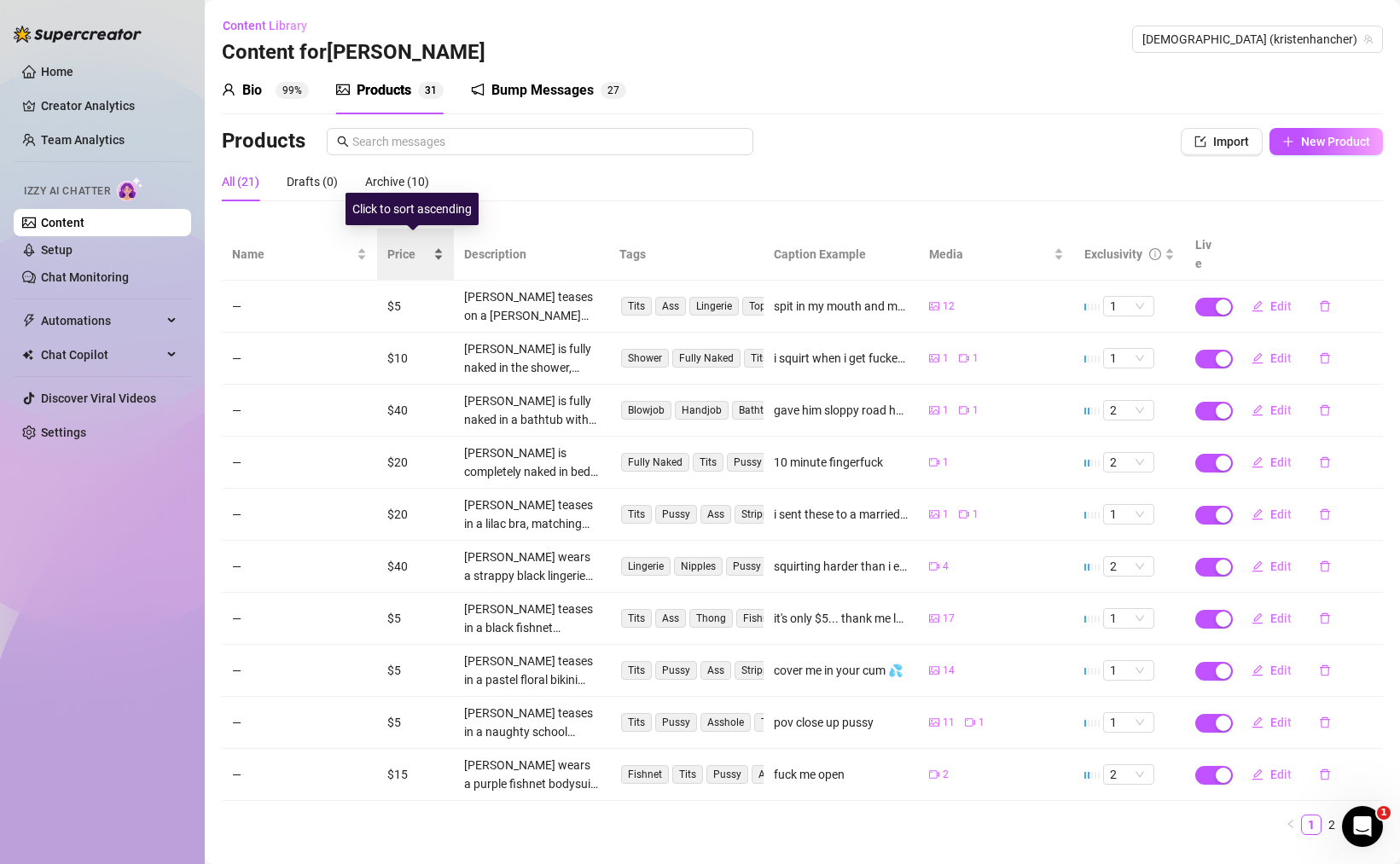
click at [429, 244] on div "Price" at bounding box center [415, 254] width 57 height 19
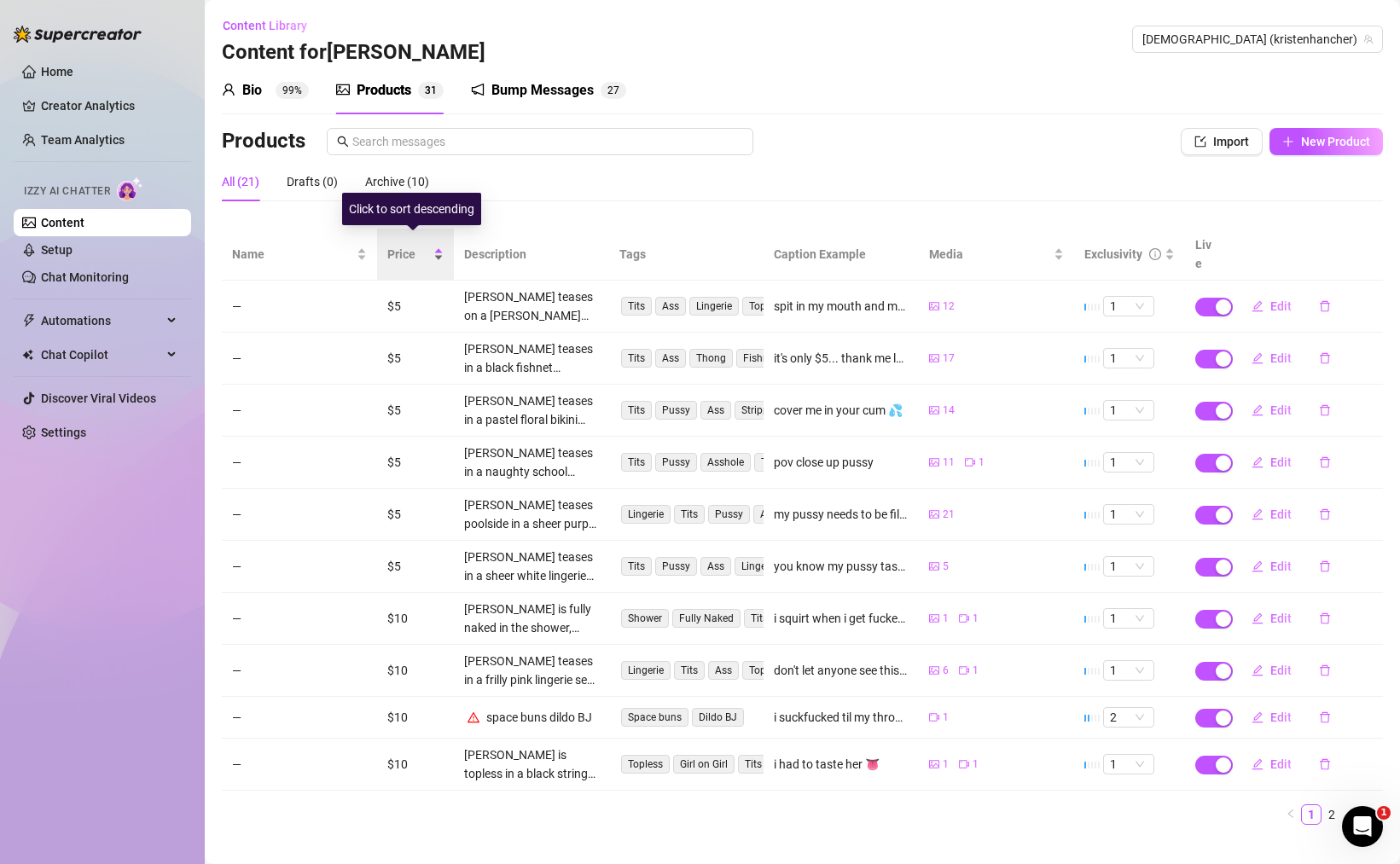
click at [432, 244] on div "Price" at bounding box center [415, 254] width 57 height 19
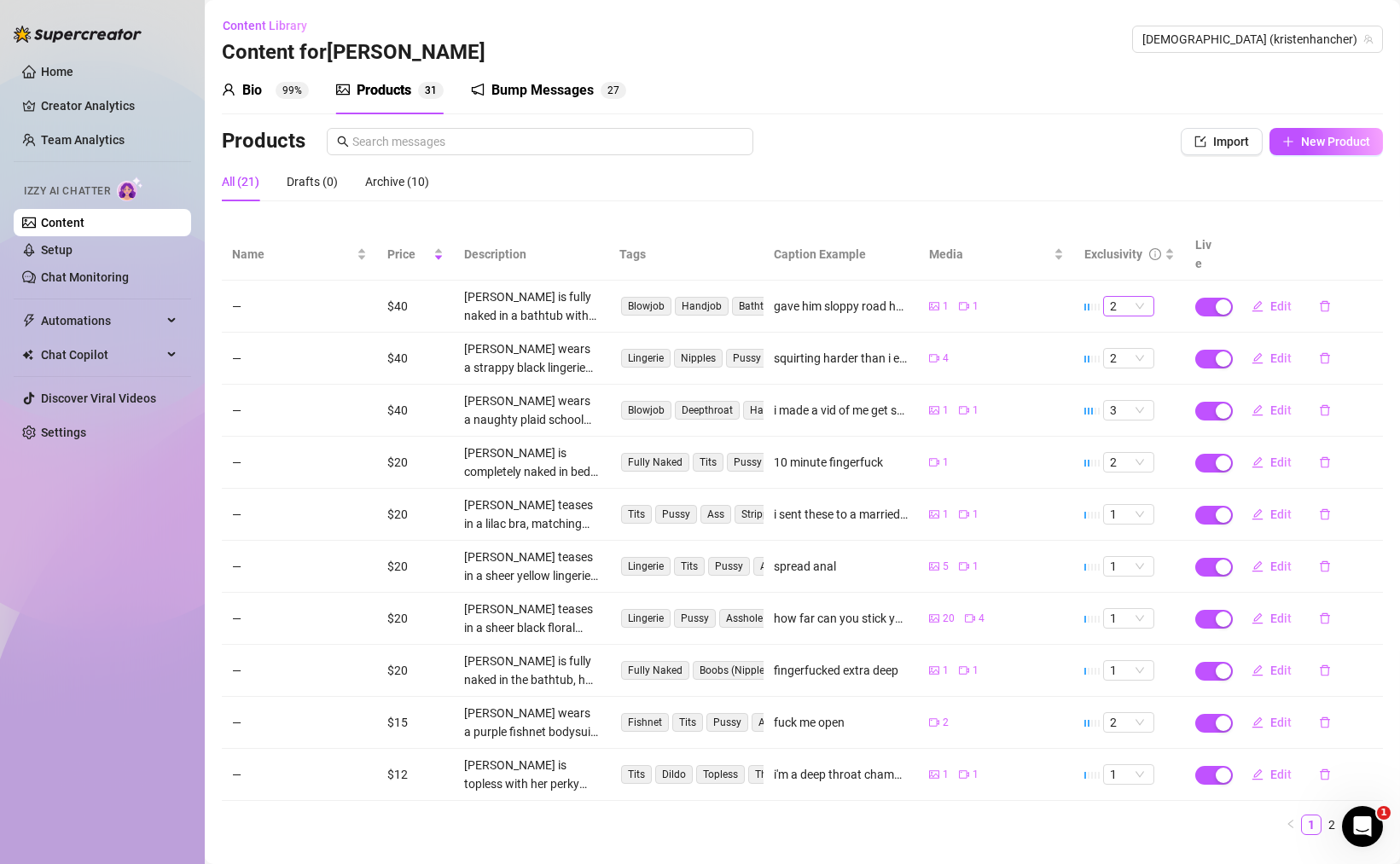
click at [1136, 296] on div "2" at bounding box center [1128, 306] width 51 height 20
click at [1270, 299] on span "Edit" at bounding box center [1280, 306] width 21 height 13
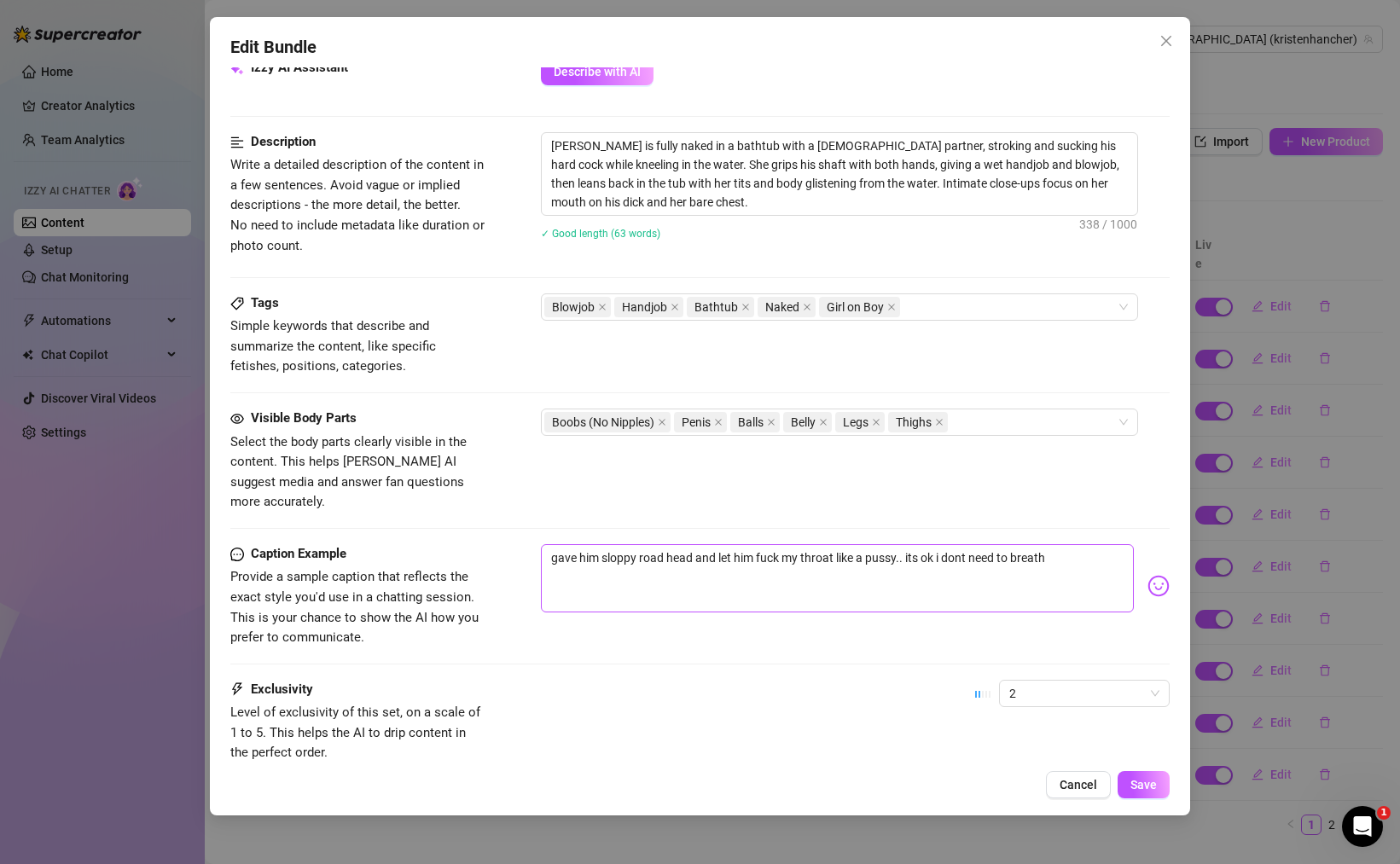
scroll to position [742, 0]
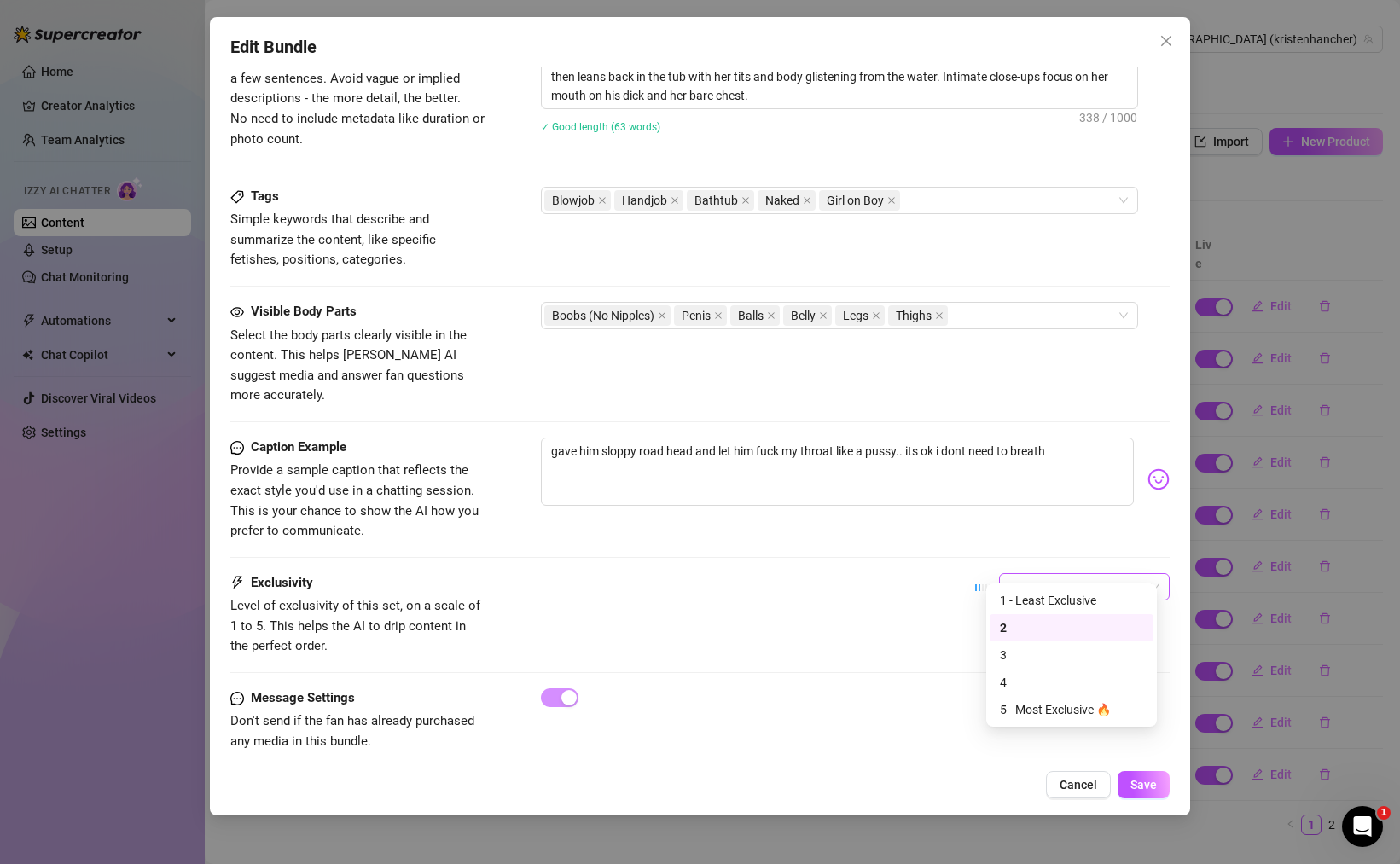
click at [1036, 574] on span "2" at bounding box center [1084, 586] width 150 height 26
click at [1034, 679] on div "4" at bounding box center [1071, 682] width 144 height 19
click at [1084, 574] on span "4" at bounding box center [1084, 586] width 150 height 26
click at [1074, 719] on div "5 - Most Exclusive 🔥" at bounding box center [1070, 709] width 164 height 27
click at [1148, 787] on span "Save" at bounding box center [1143, 784] width 27 height 13
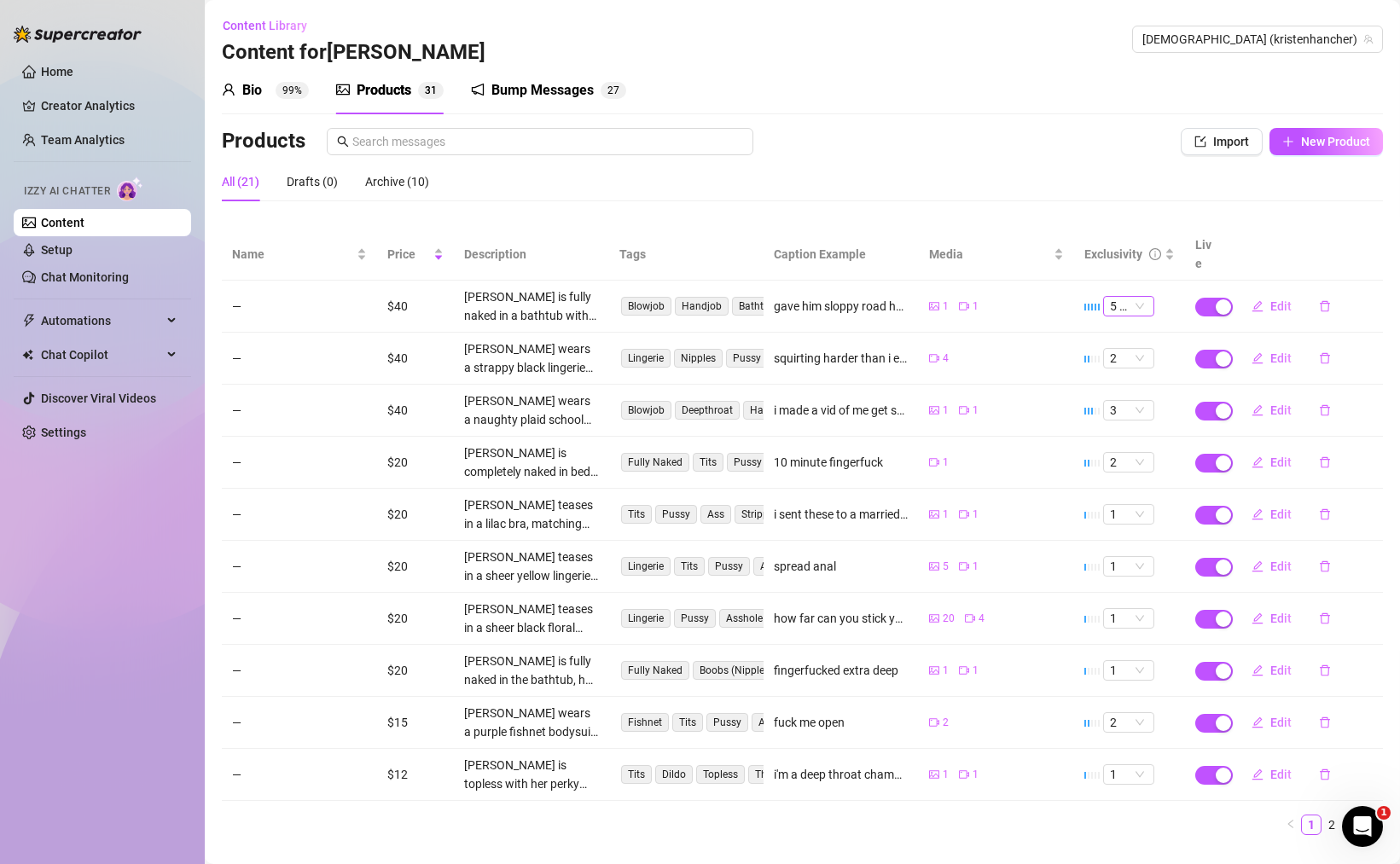
click at [1110, 297] on span "5 🔥" at bounding box center [1128, 307] width 37 height 19
click at [1121, 395] on div "4" at bounding box center [1117, 400] width 24 height 19
click at [1277, 299] on span "Edit" at bounding box center [1280, 306] width 21 height 13
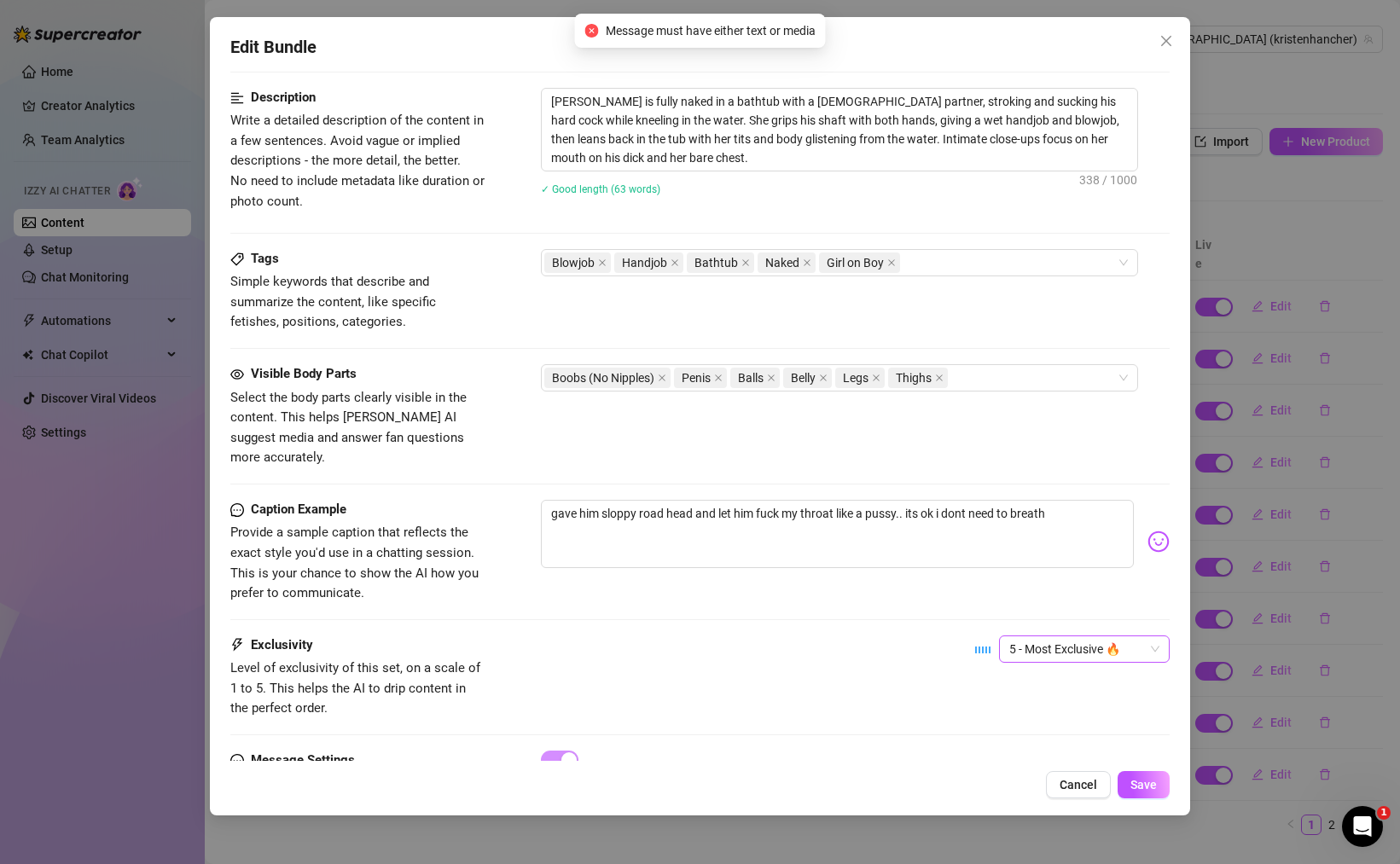
scroll to position [745, 0]
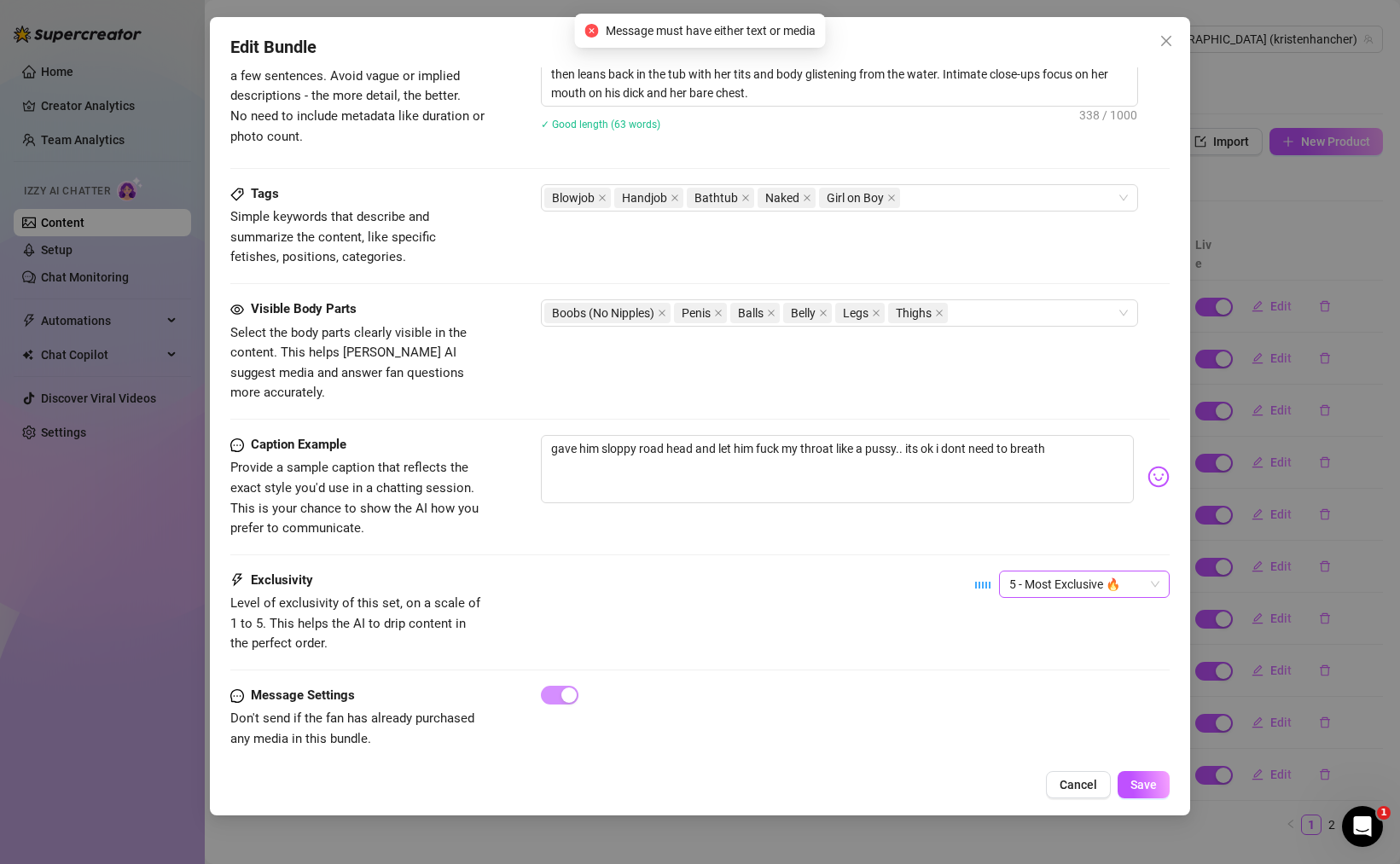
click at [1081, 571] on span "5 - Most Exclusive 🔥" at bounding box center [1084, 583] width 150 height 26
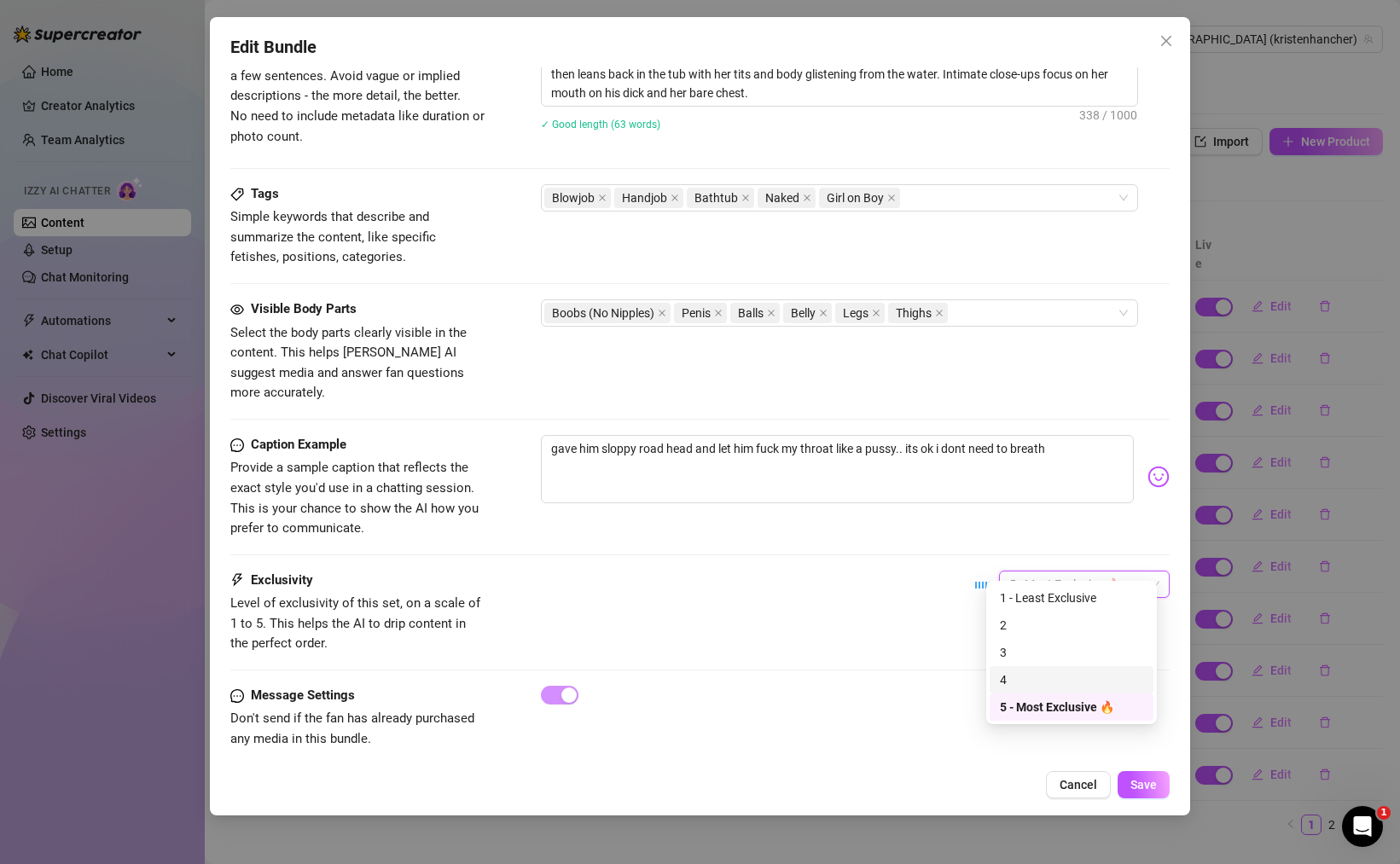
click at [1049, 672] on div "4" at bounding box center [1071, 680] width 144 height 19
click at [1133, 784] on span "Save" at bounding box center [1143, 784] width 27 height 13
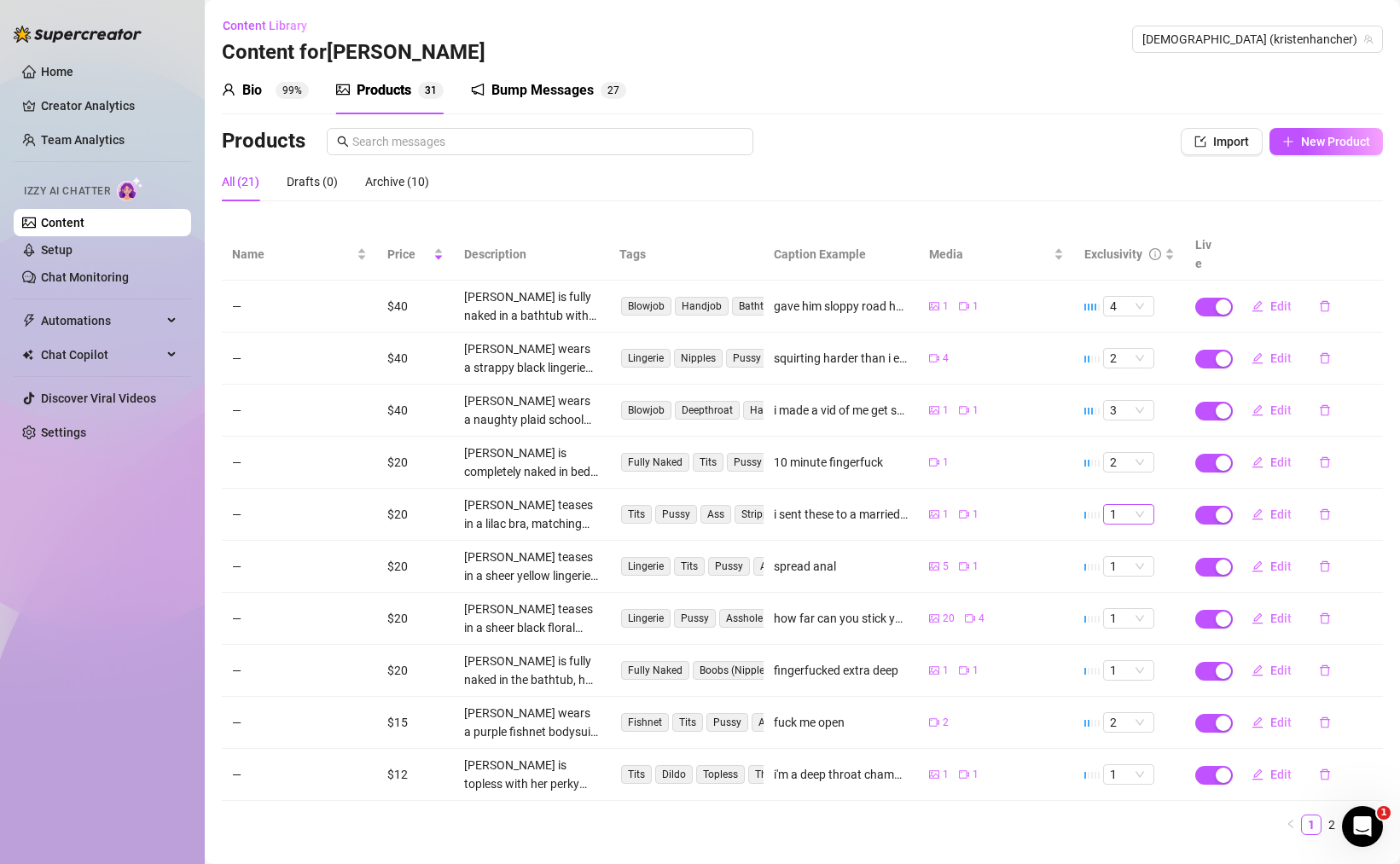
click at [1132, 505] on span "1" at bounding box center [1128, 514] width 37 height 19
click at [1110, 553] on div "2" at bounding box center [1117, 554] width 24 height 19
click at [1270, 508] on span "Edit" at bounding box center [1280, 514] width 21 height 13
type textarea "i sent these to a married [PERSON_NAME]"
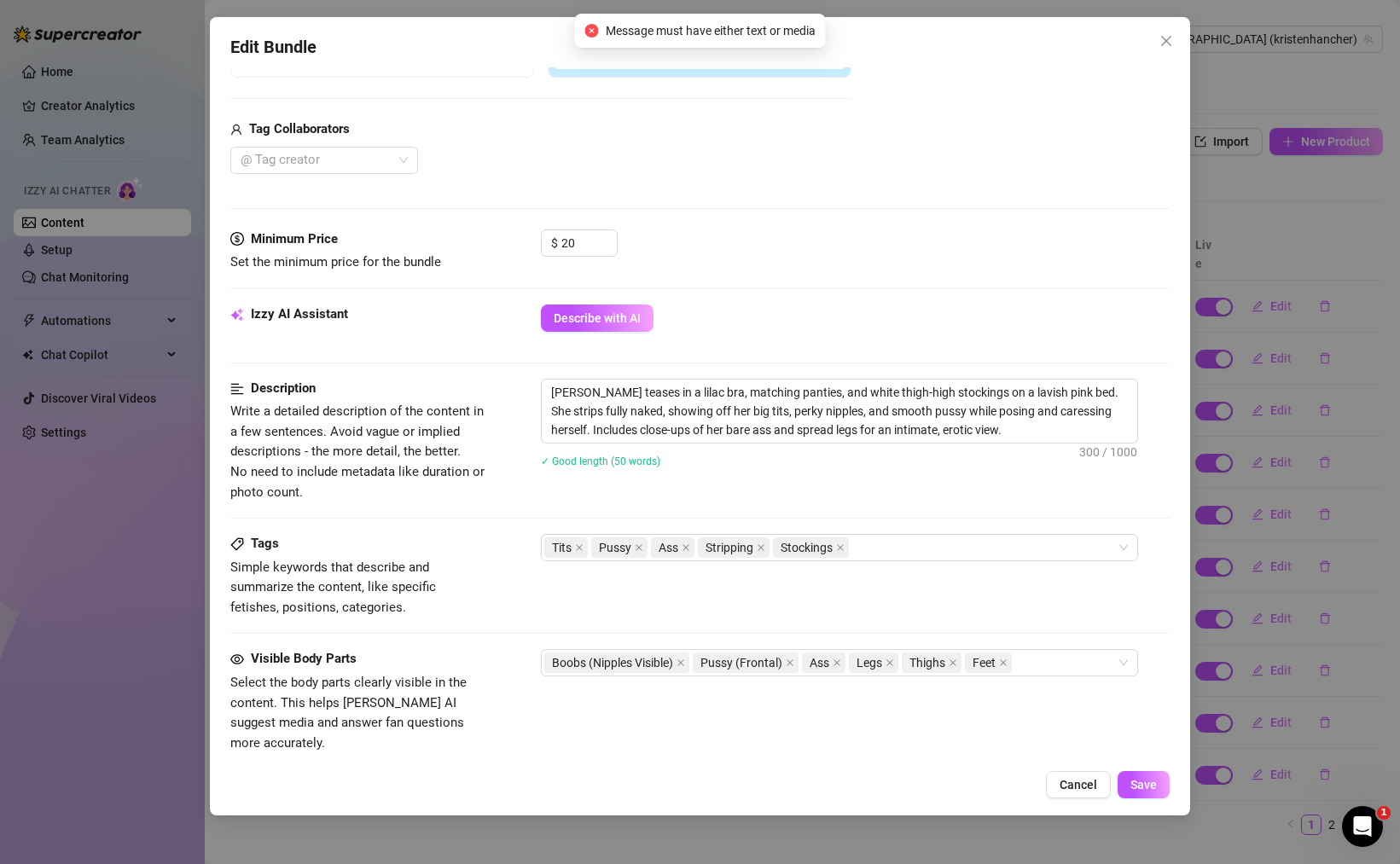
scroll to position [739, 0]
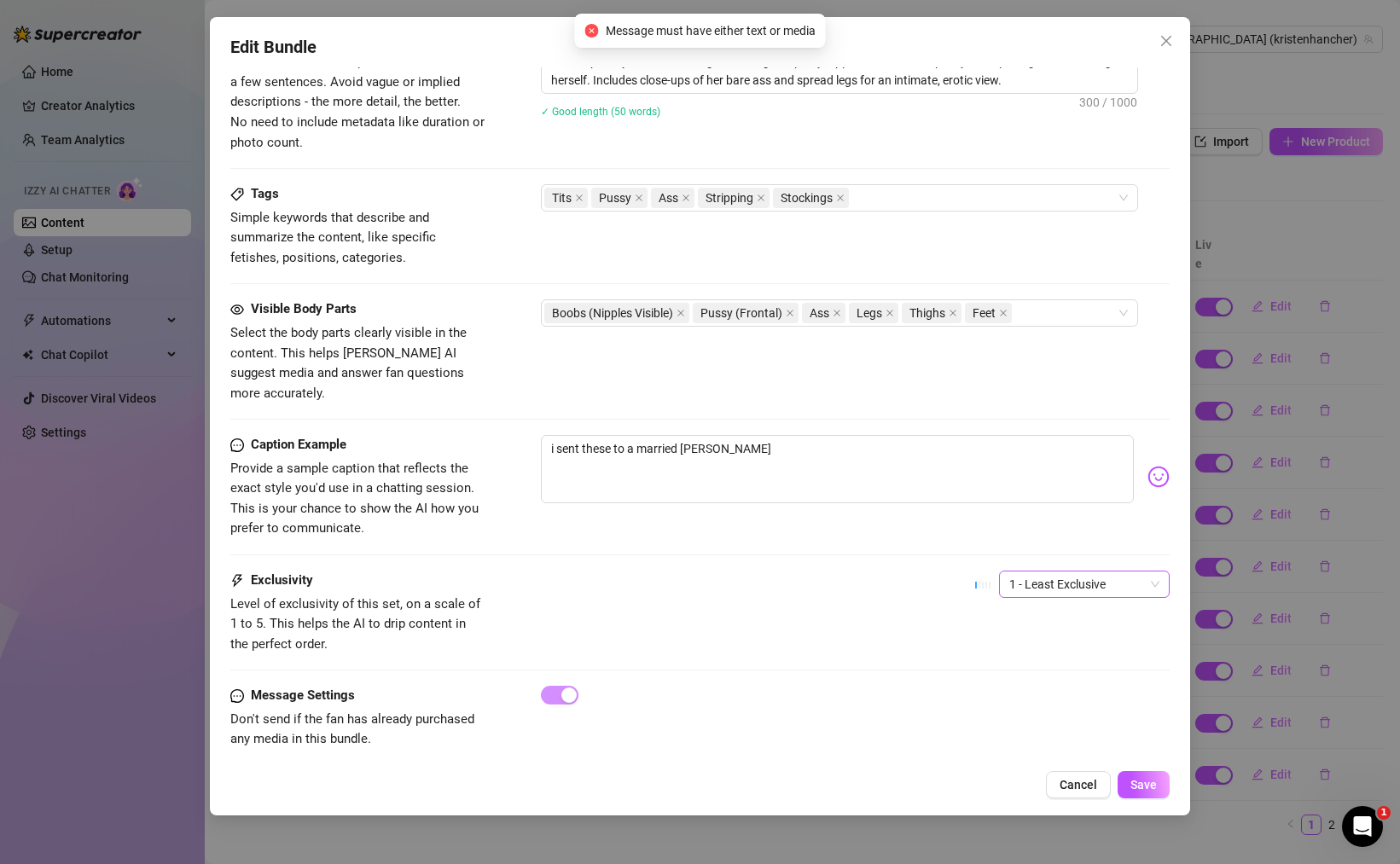
click at [1036, 571] on span "1 - Least Exclusive" at bounding box center [1084, 583] width 150 height 26
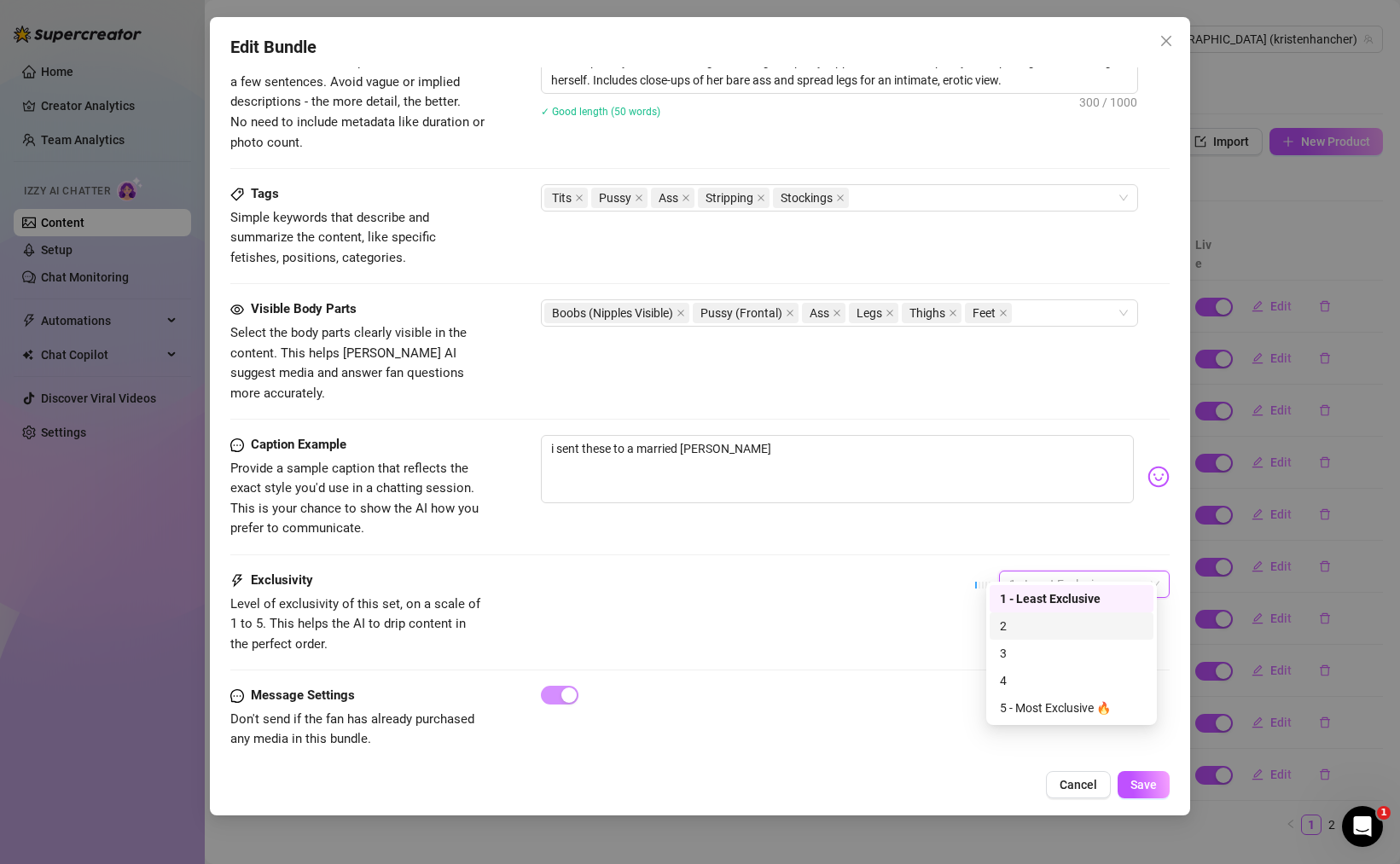
click at [1040, 624] on div "2" at bounding box center [1071, 626] width 144 height 19
click at [1054, 632] on div "Exclusivity Level of exclusivity of this set, on a scale of 1 to 5. This helps …" at bounding box center [700, 611] width 939 height 83
click at [1136, 781] on span "Save" at bounding box center [1143, 784] width 27 height 13
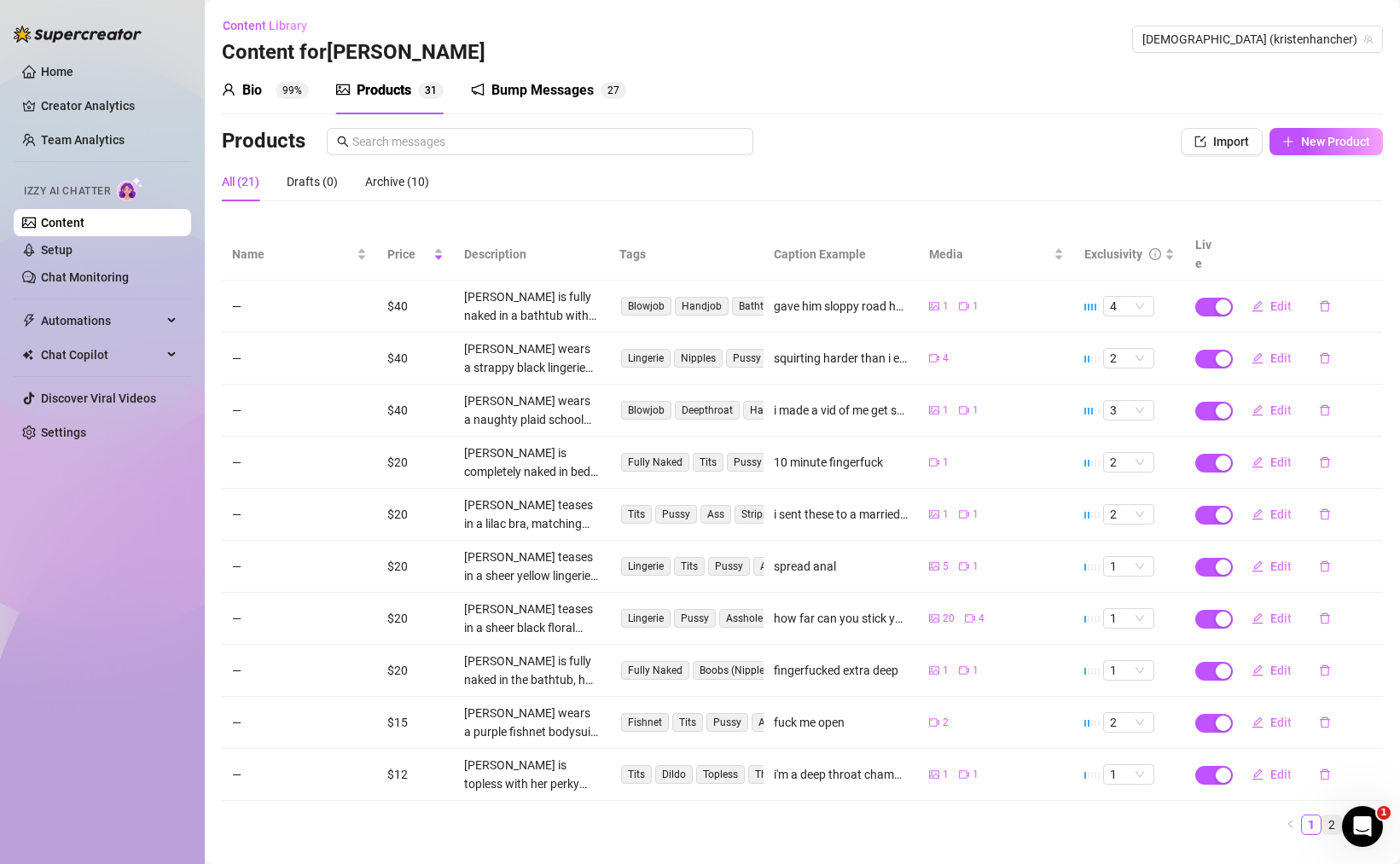
click at [1322, 815] on link "2" at bounding box center [1332, 825] width 19 height 19
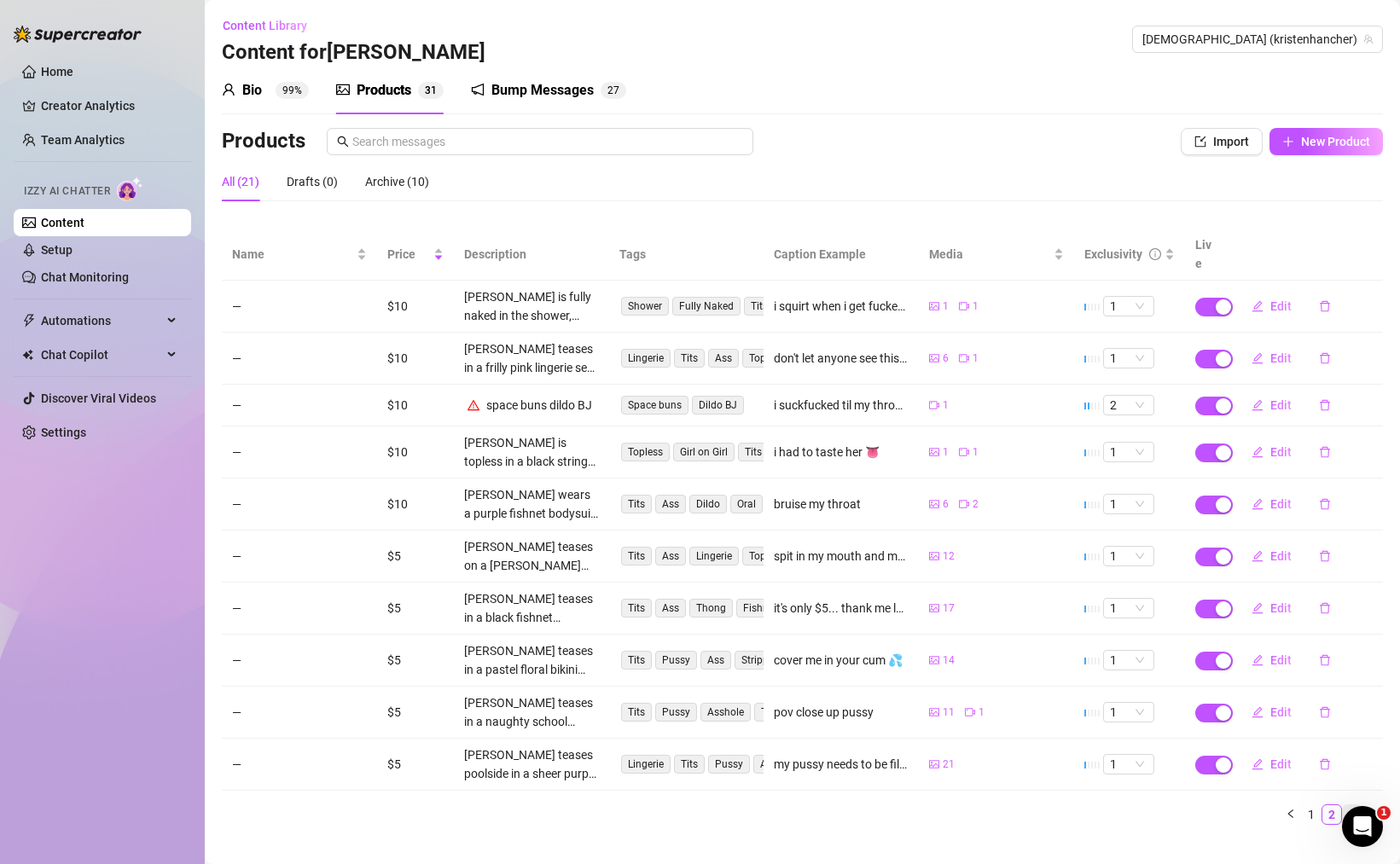
click at [1343, 805] on link "3" at bounding box center [1352, 814] width 19 height 19
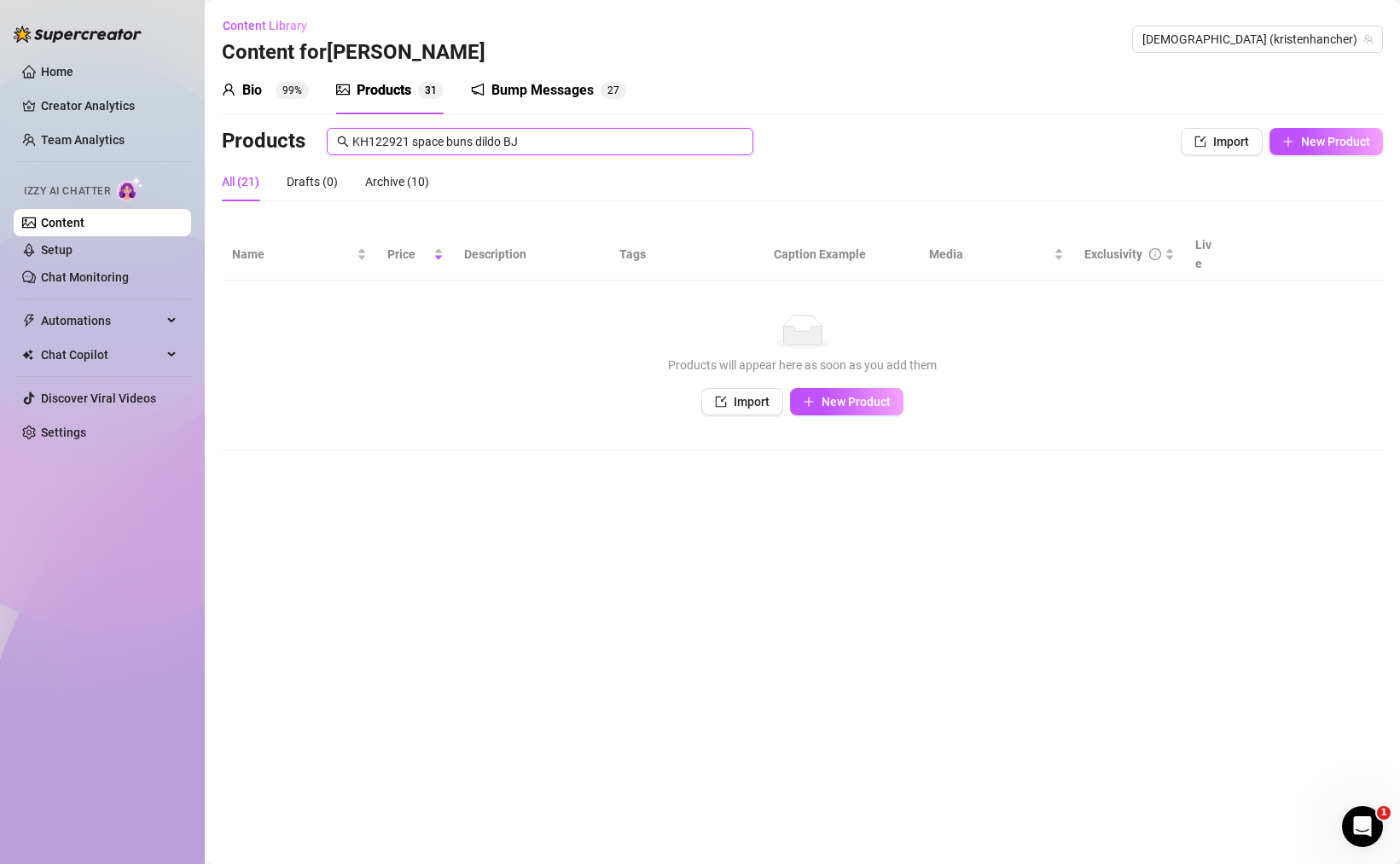
type input "KH122921 space buns dildo BJ"
click at [73, 251] on link "Setup" at bounding box center [57, 250] width 32 height 13
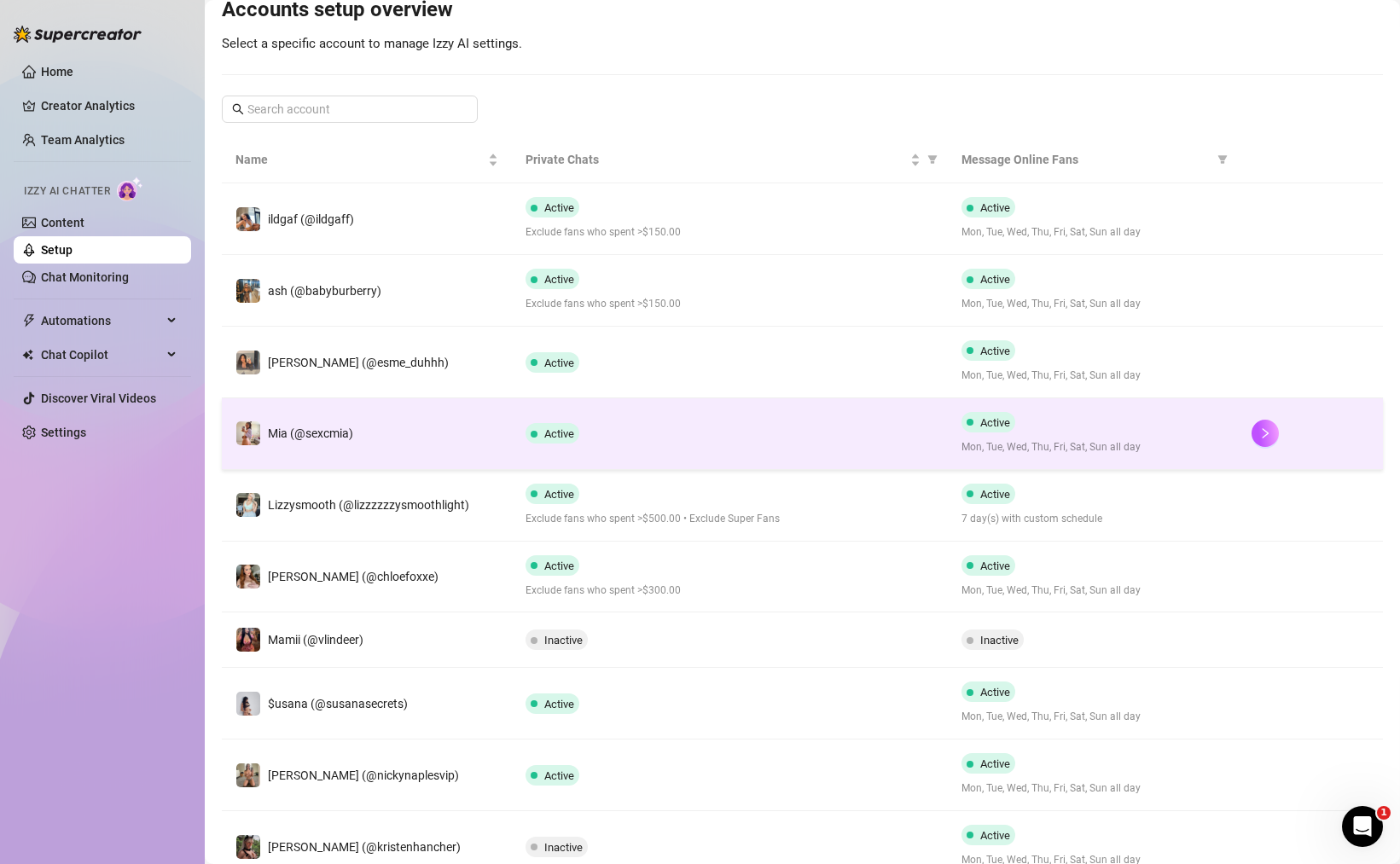
scroll to position [307, 0]
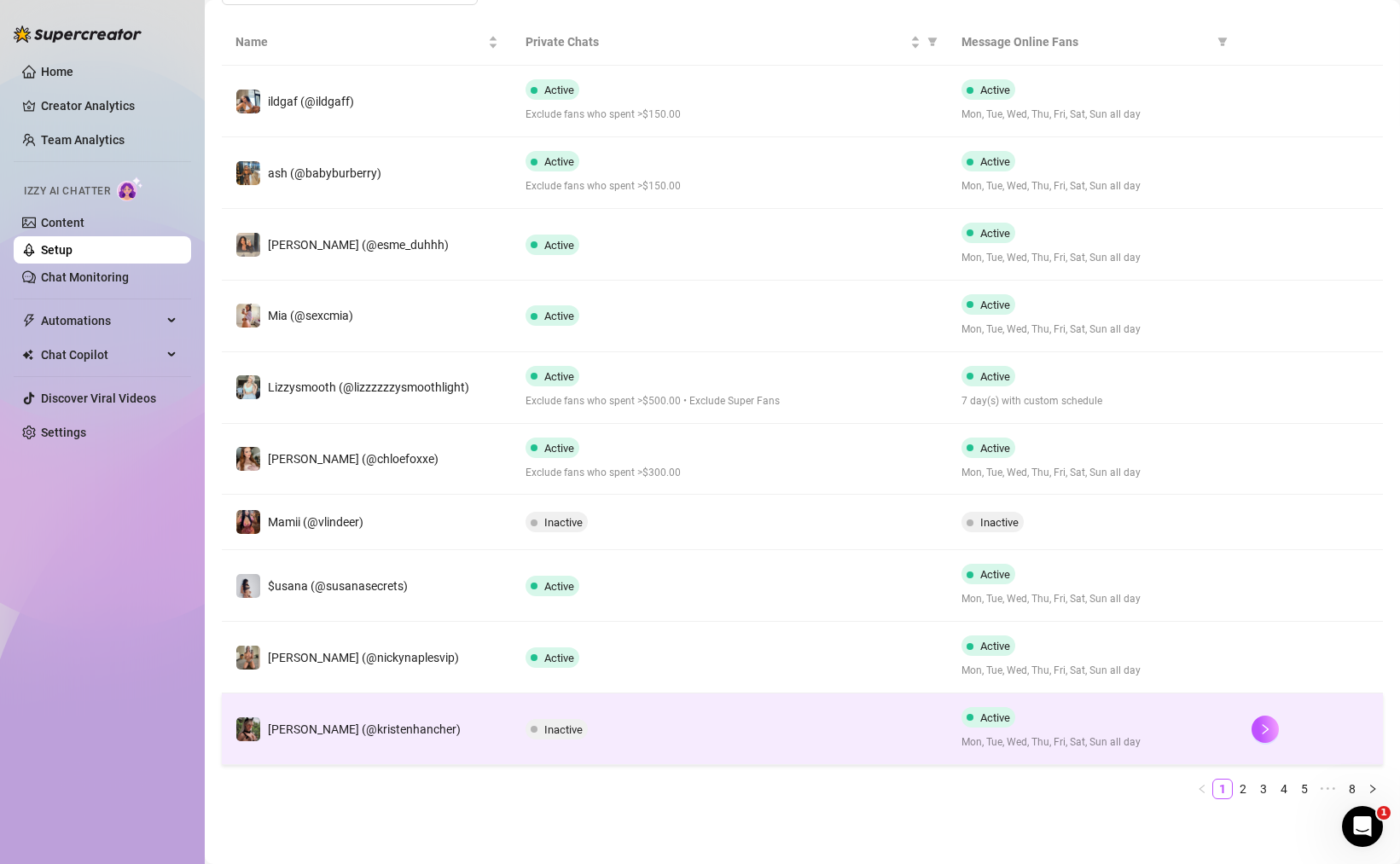
click at [555, 731] on span "Inactive" at bounding box center [563, 729] width 38 height 12
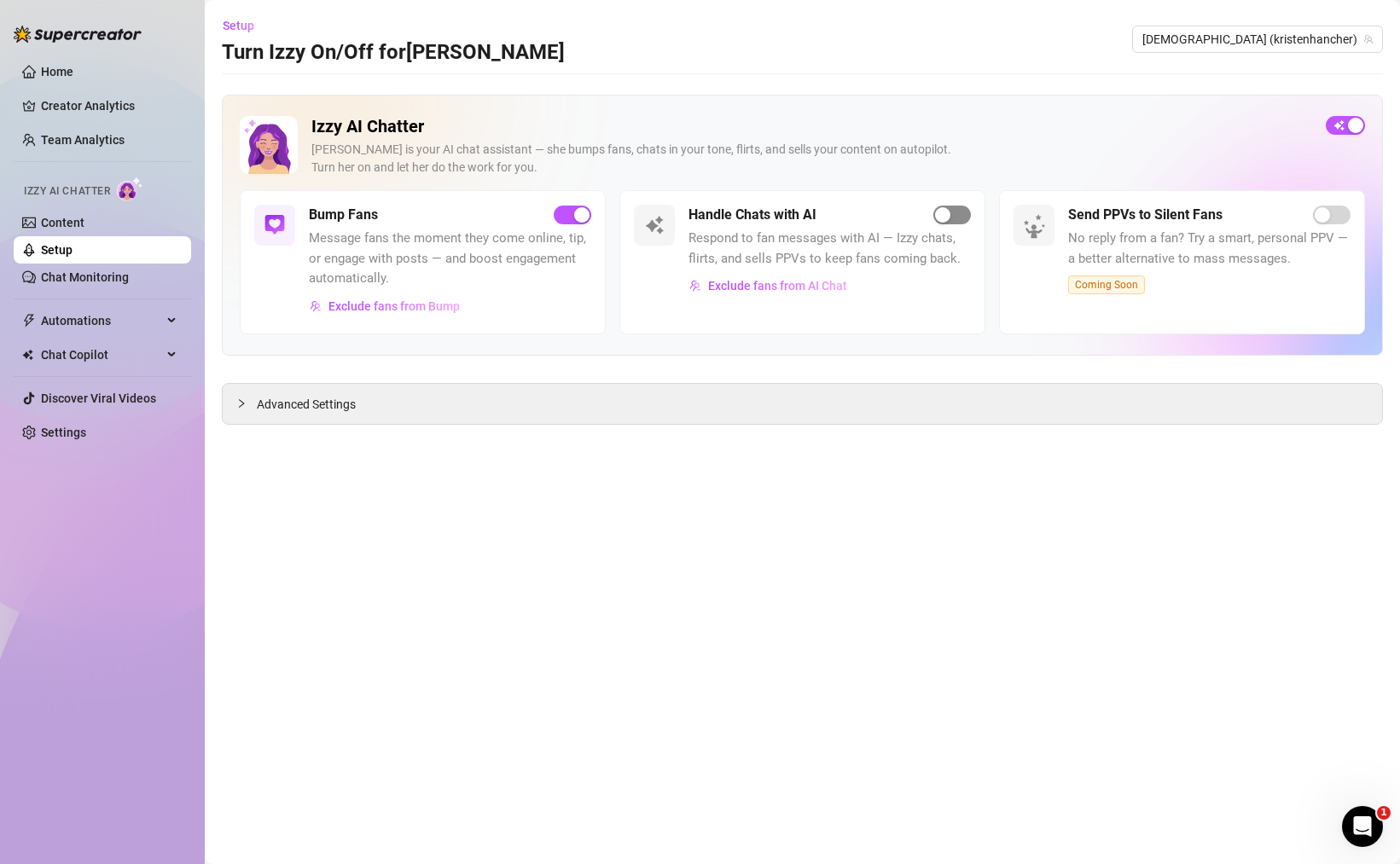
click at [943, 218] on div "button" at bounding box center [943, 215] width 15 height 15
